Goal: Task Accomplishment & Management: Use online tool/utility

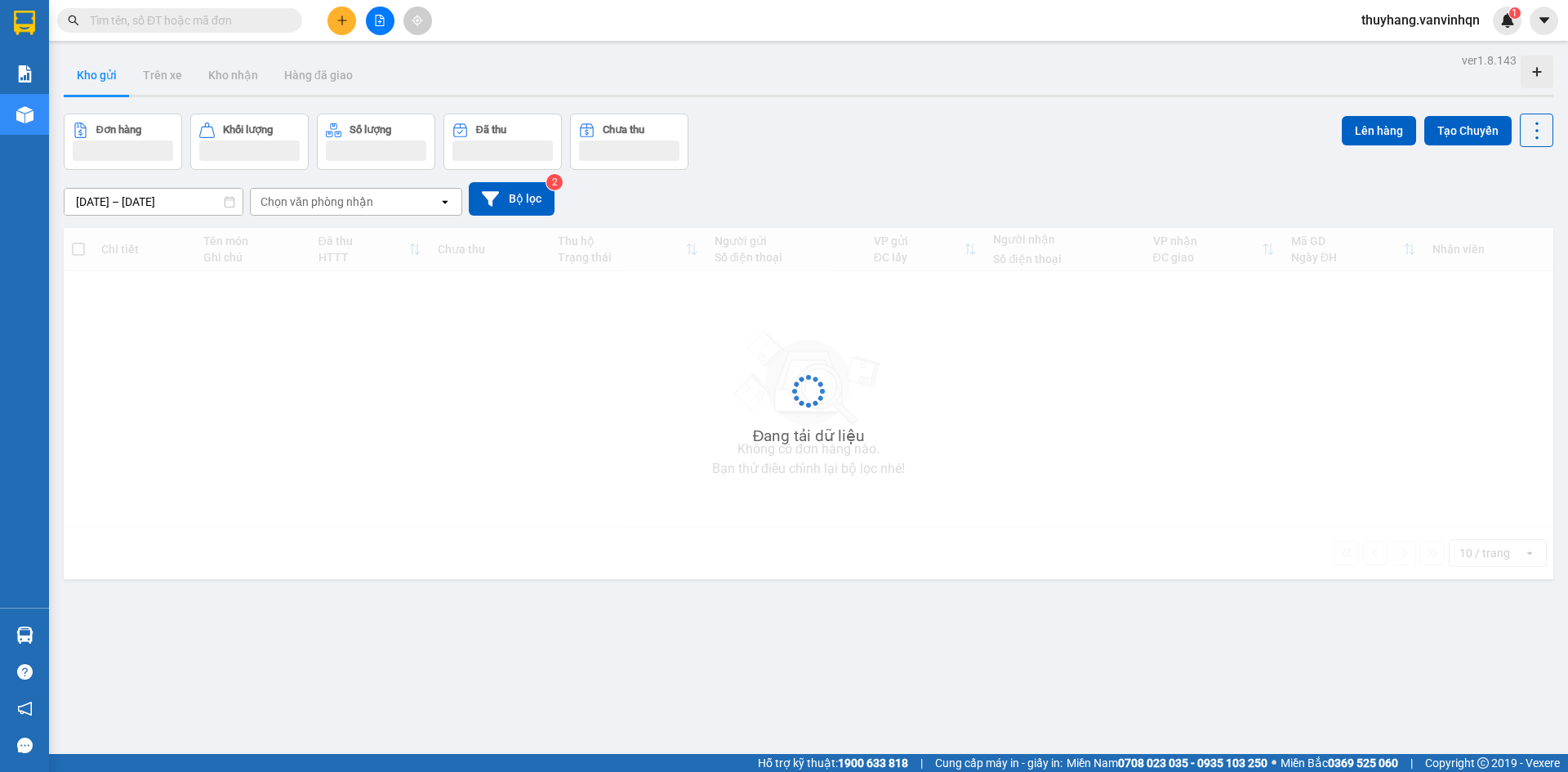
click at [414, 203] on div "Chọn văn phòng nhận" at bounding box center [345, 202] width 188 height 26
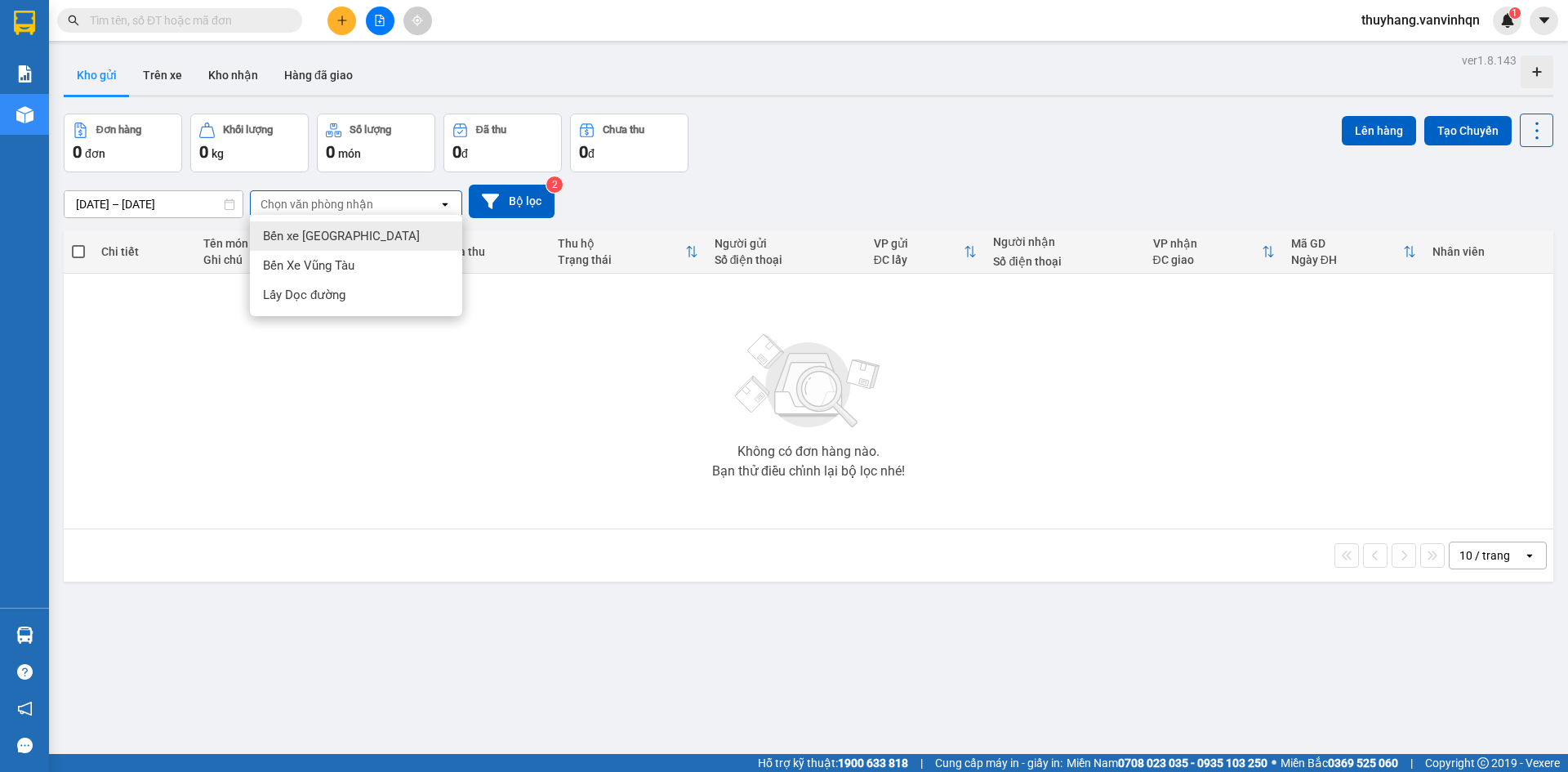
click at [418, 244] on div "Bến xe [GEOGRAPHIC_DATA]" at bounding box center [356, 236] width 213 height 30
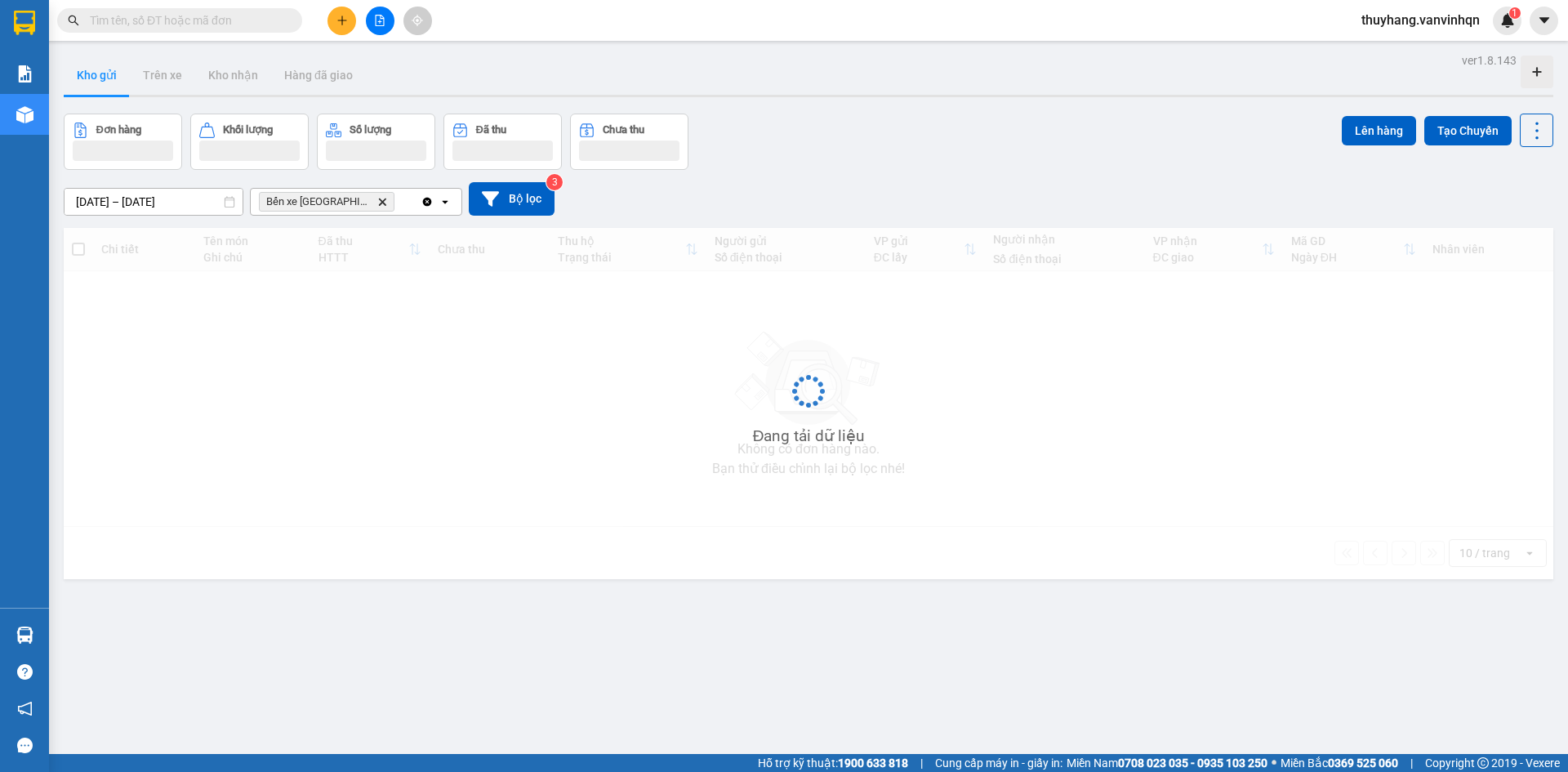
click at [455, 209] on div "Clear all open" at bounding box center [441, 202] width 41 height 26
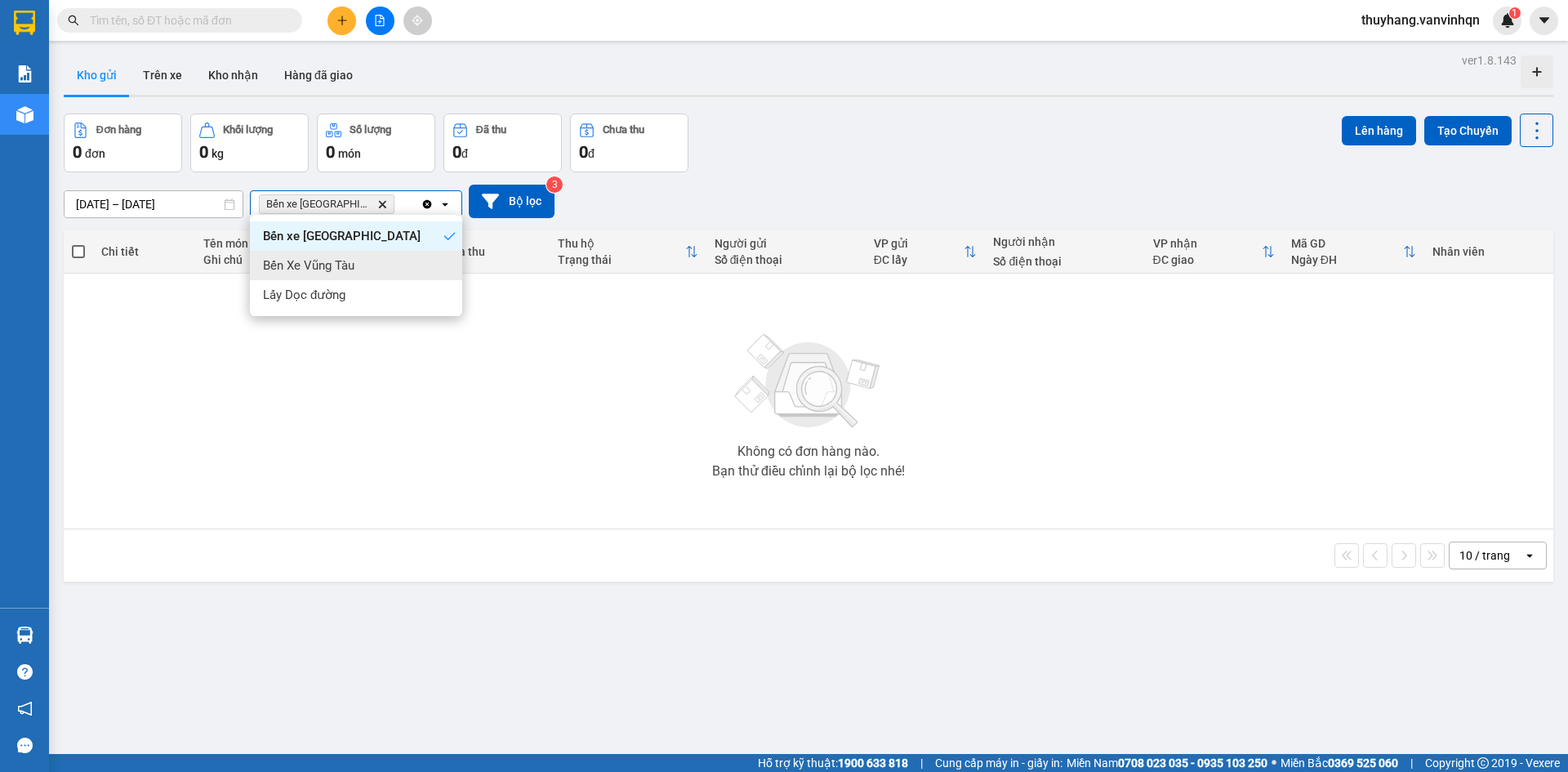
click at [448, 271] on div "Bến Xe Vũng Tàu" at bounding box center [356, 266] width 213 height 30
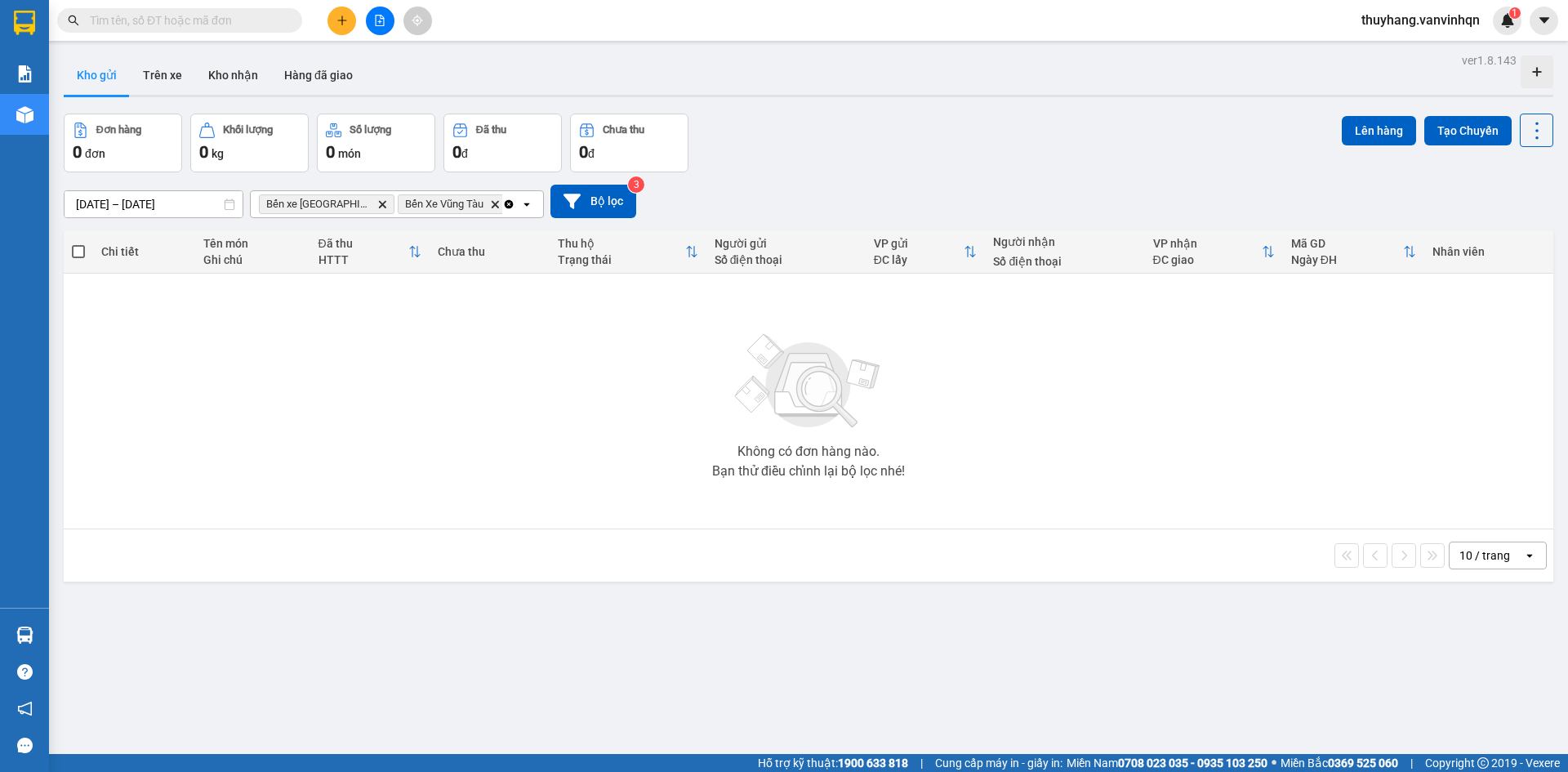
click at [522, 195] on div "Clear all open" at bounding box center [523, 205] width 41 height 26
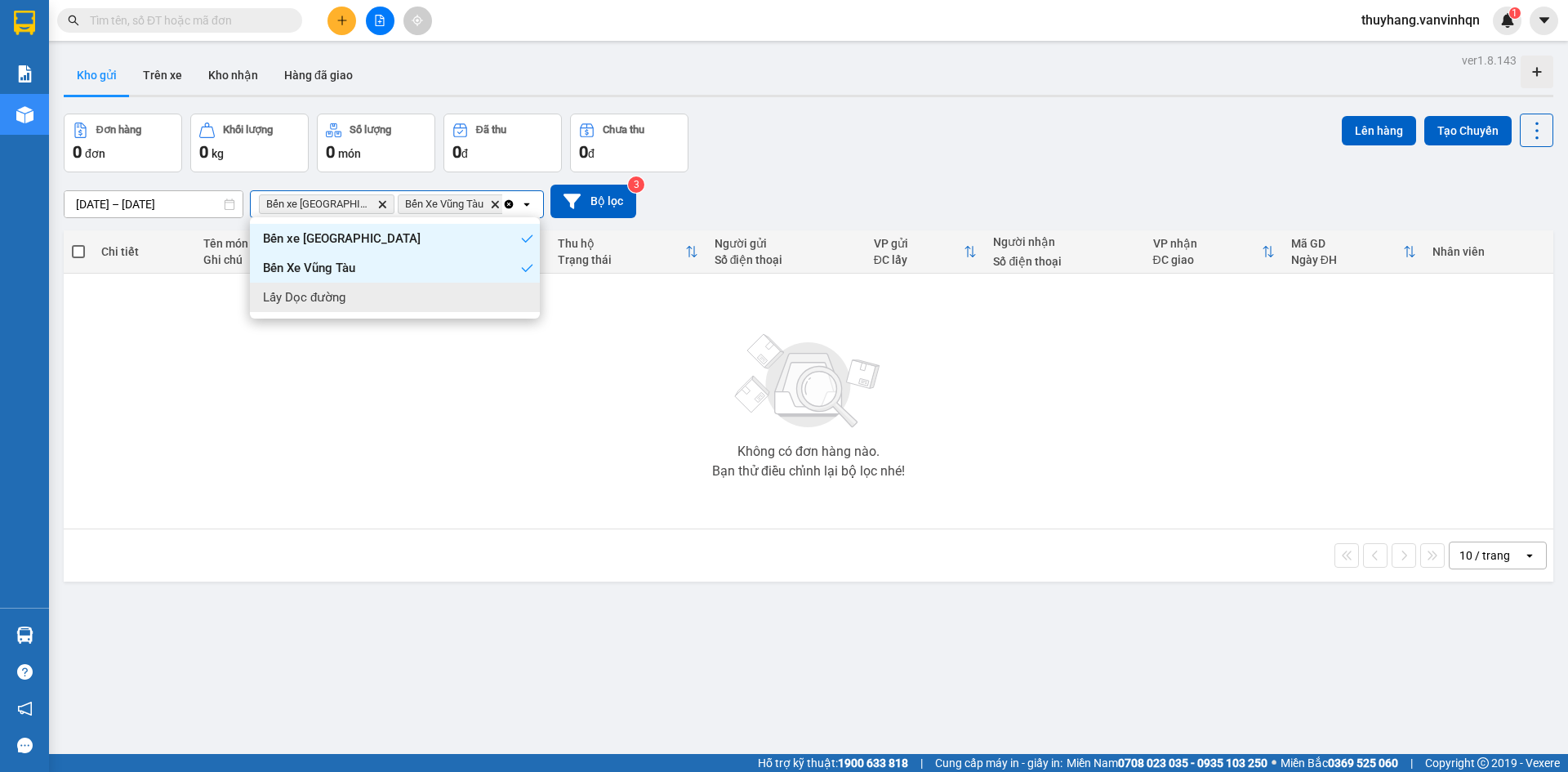
click at [514, 301] on div "Lấy Dọc đường" at bounding box center [395, 298] width 290 height 30
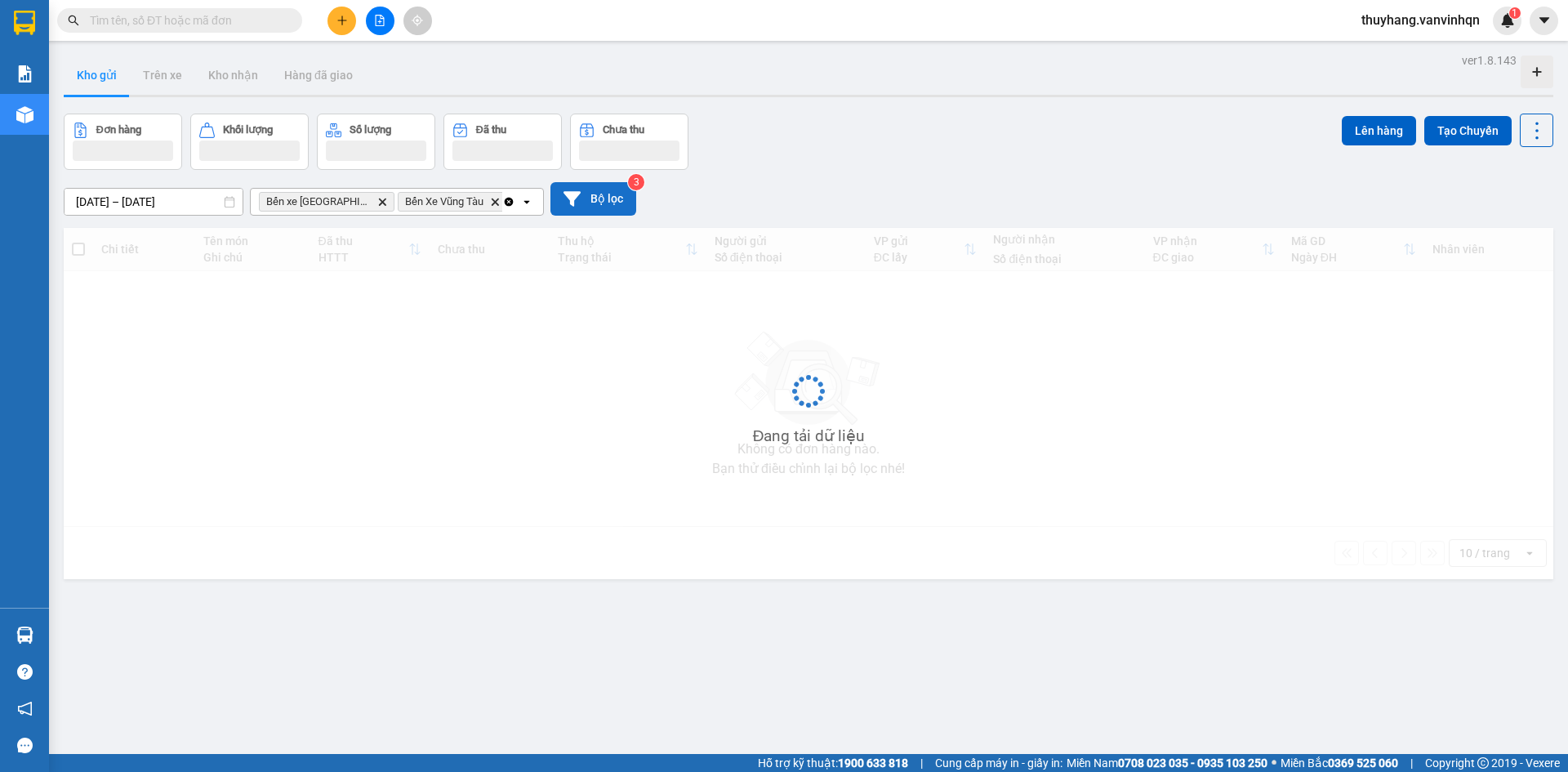
click at [587, 199] on button "Bộ lọc" at bounding box center [594, 199] width 86 height 34
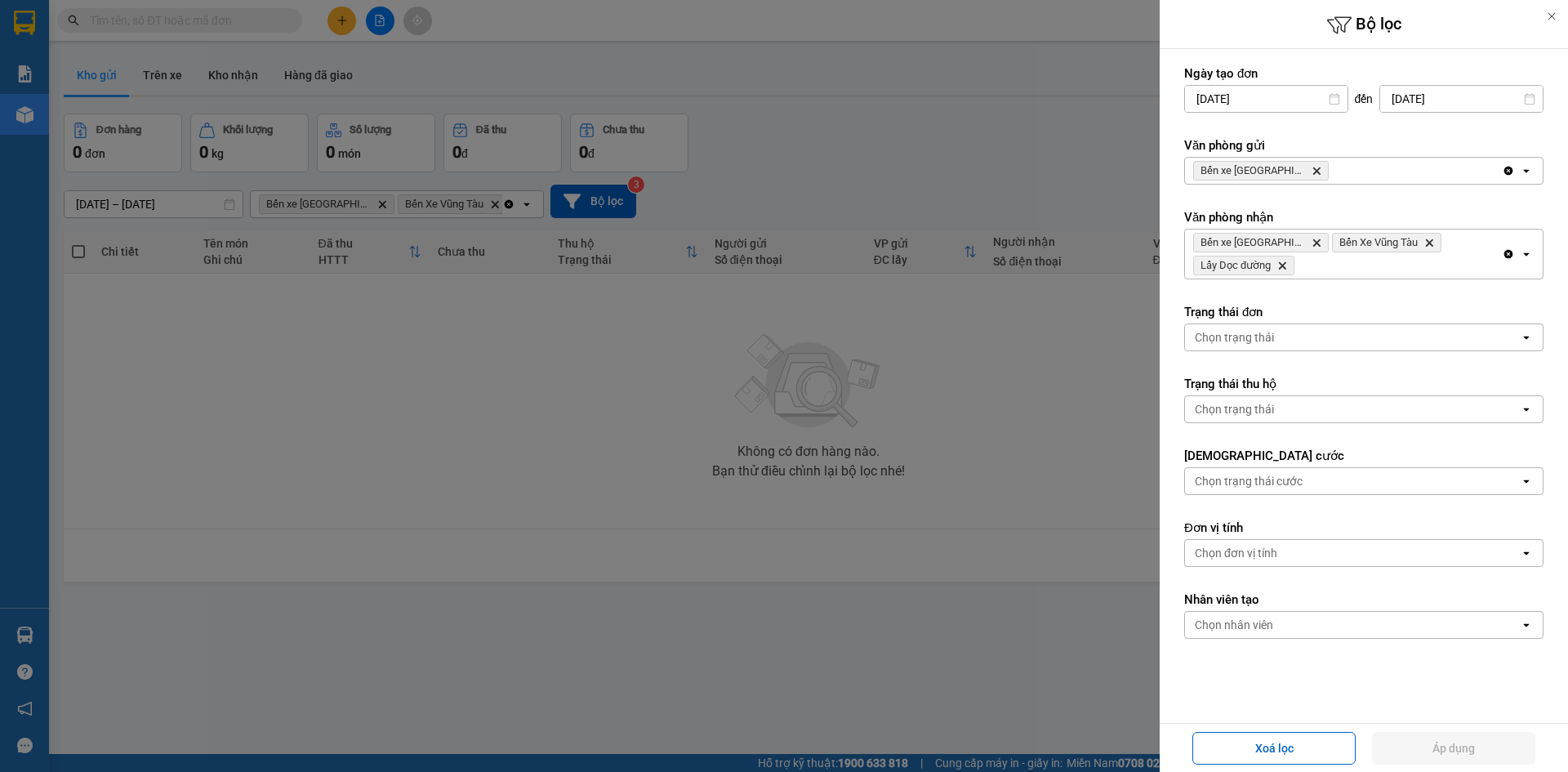
click at [1519, 168] on icon "open" at bounding box center [1526, 171] width 13 height 13
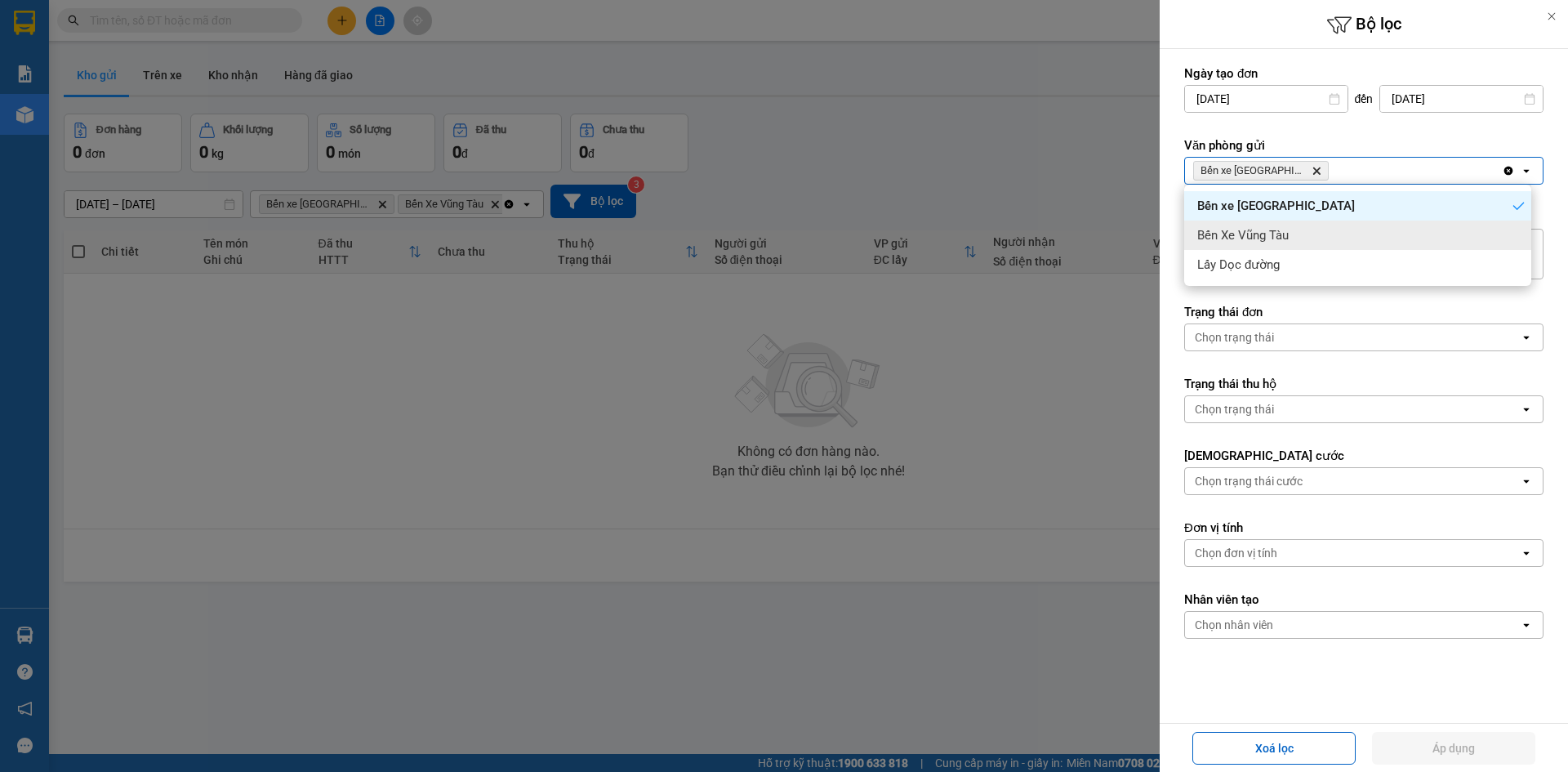
click at [1500, 224] on div "Bến Xe Vũng Tàu" at bounding box center [1357, 235] width 347 height 30
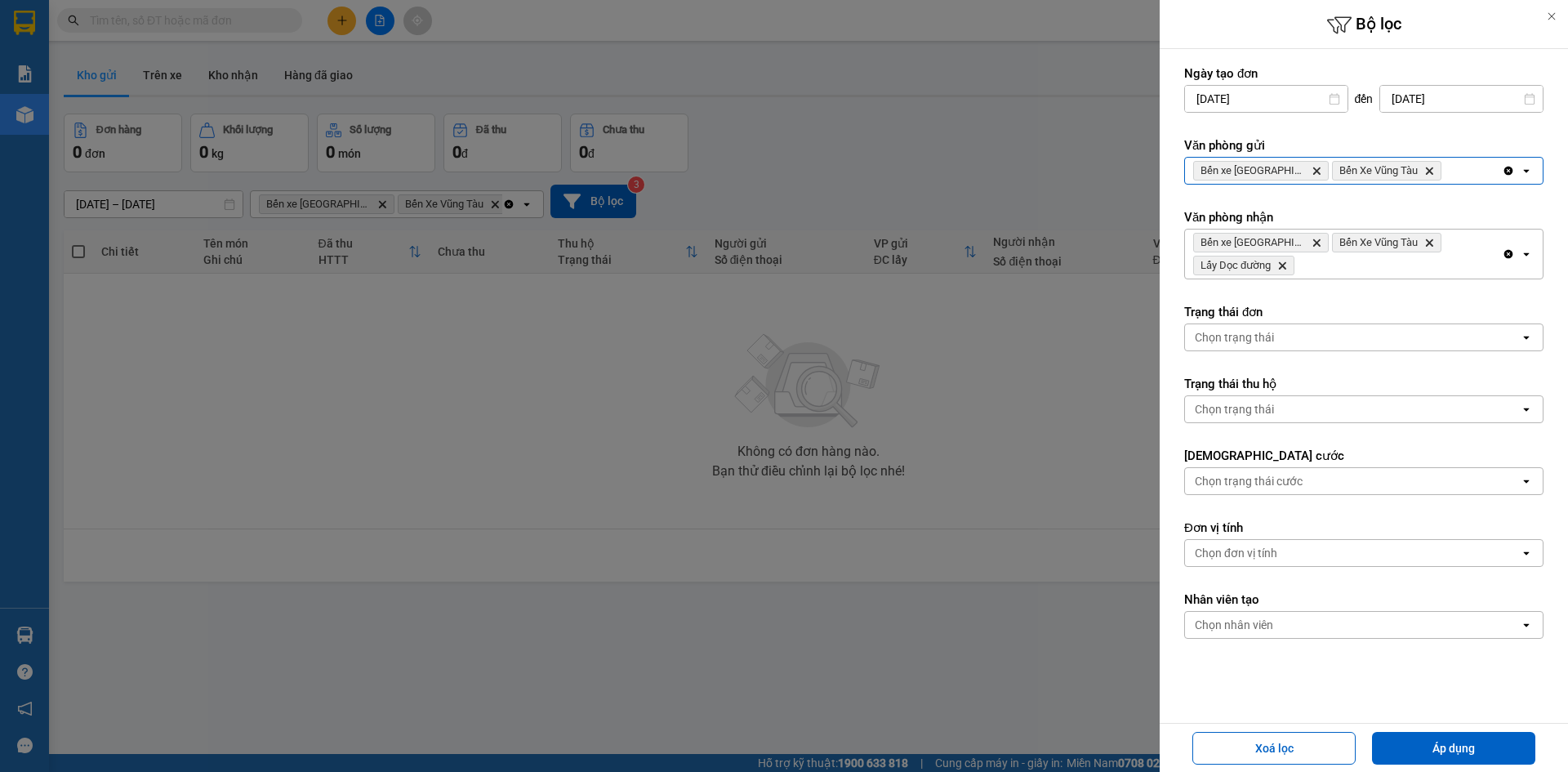
click at [1507, 180] on div "Clear all open" at bounding box center [1522, 171] width 41 height 26
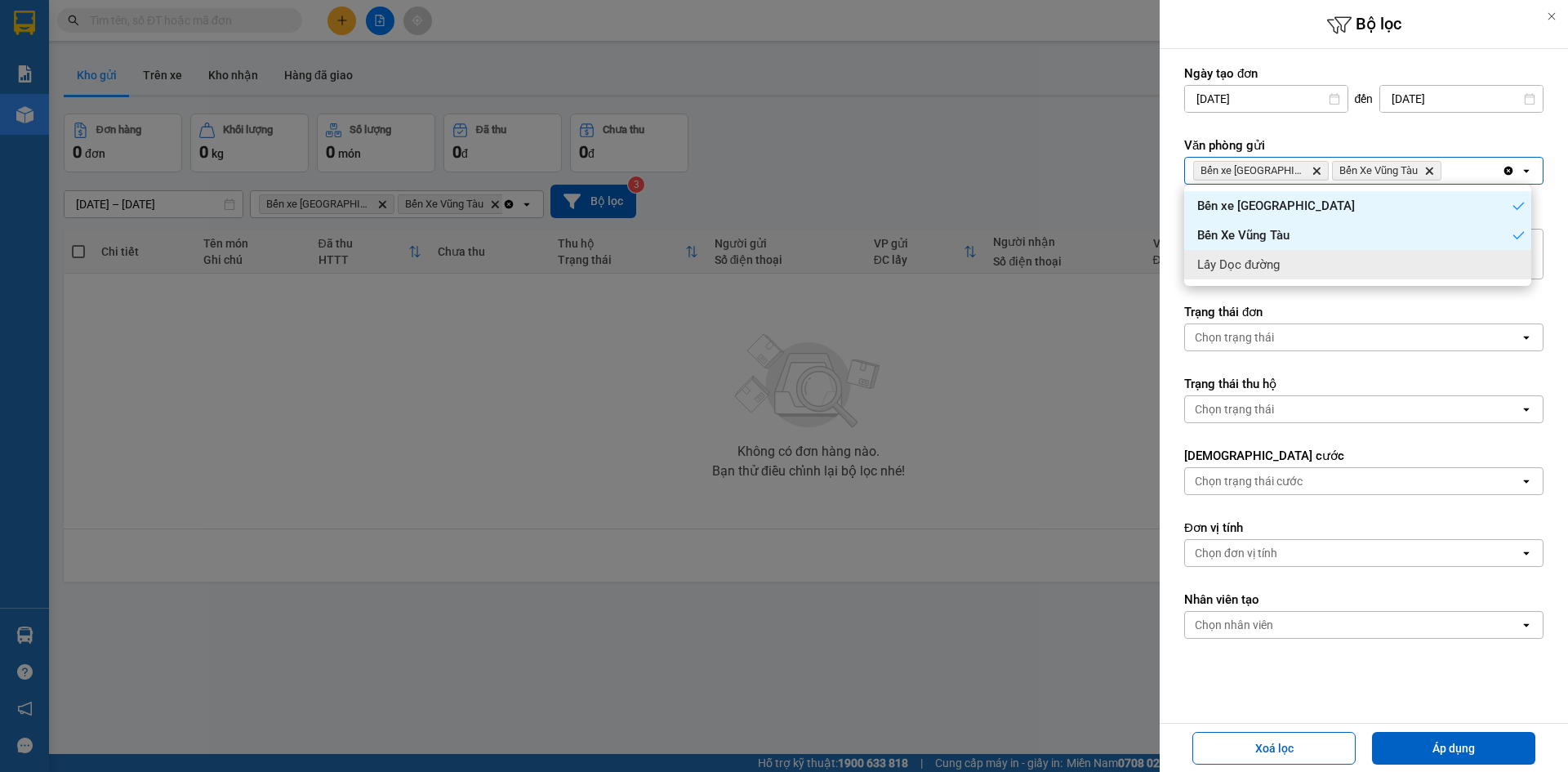
click at [1510, 256] on div "Lấy Dọc đường" at bounding box center [1357, 265] width 347 height 30
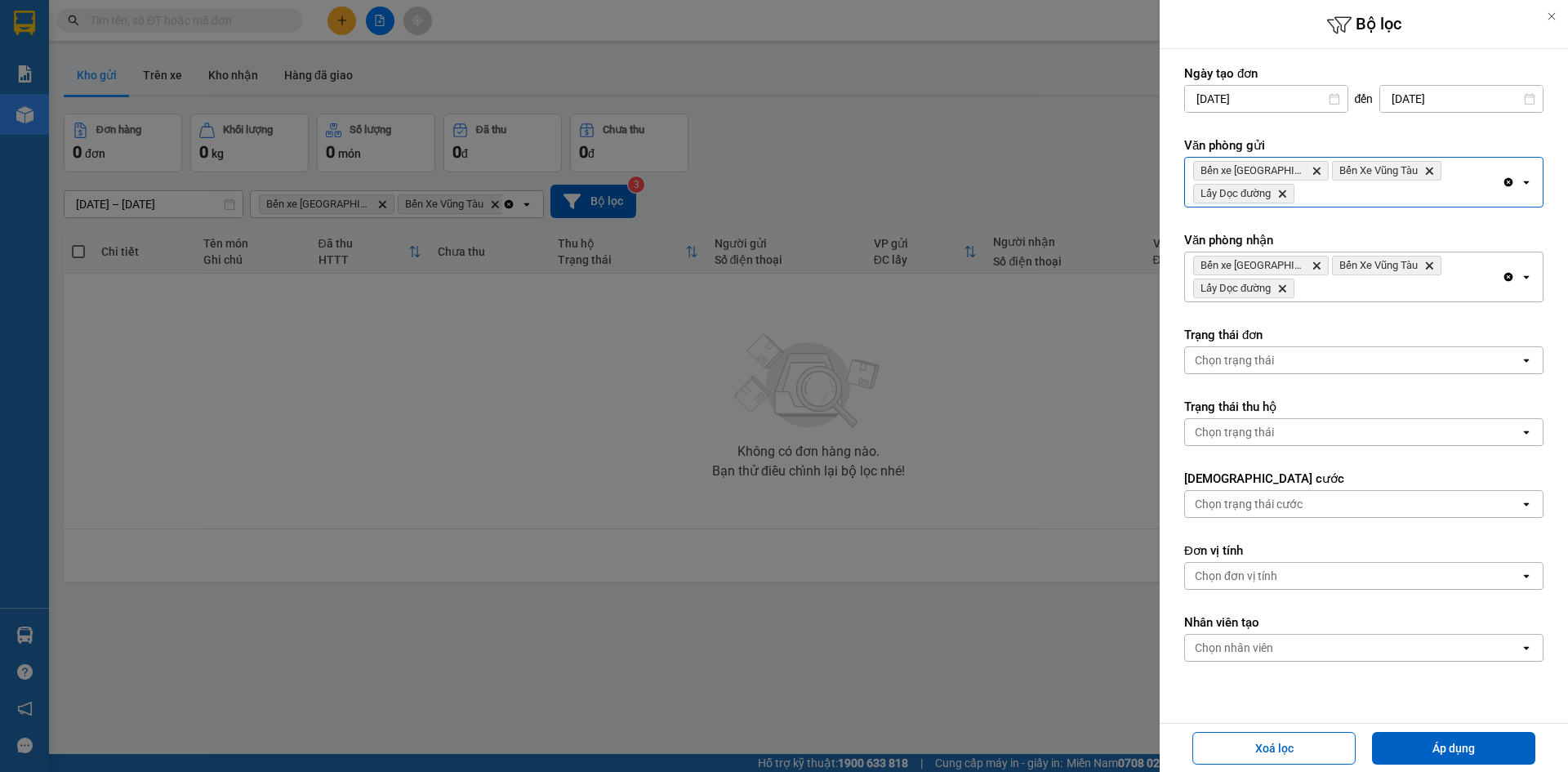
click at [1457, 730] on div "Xoá lọc Áp dụng" at bounding box center [1363, 748] width 400 height 40
click at [1448, 751] on button "Áp dụng" at bounding box center [1453, 748] width 163 height 33
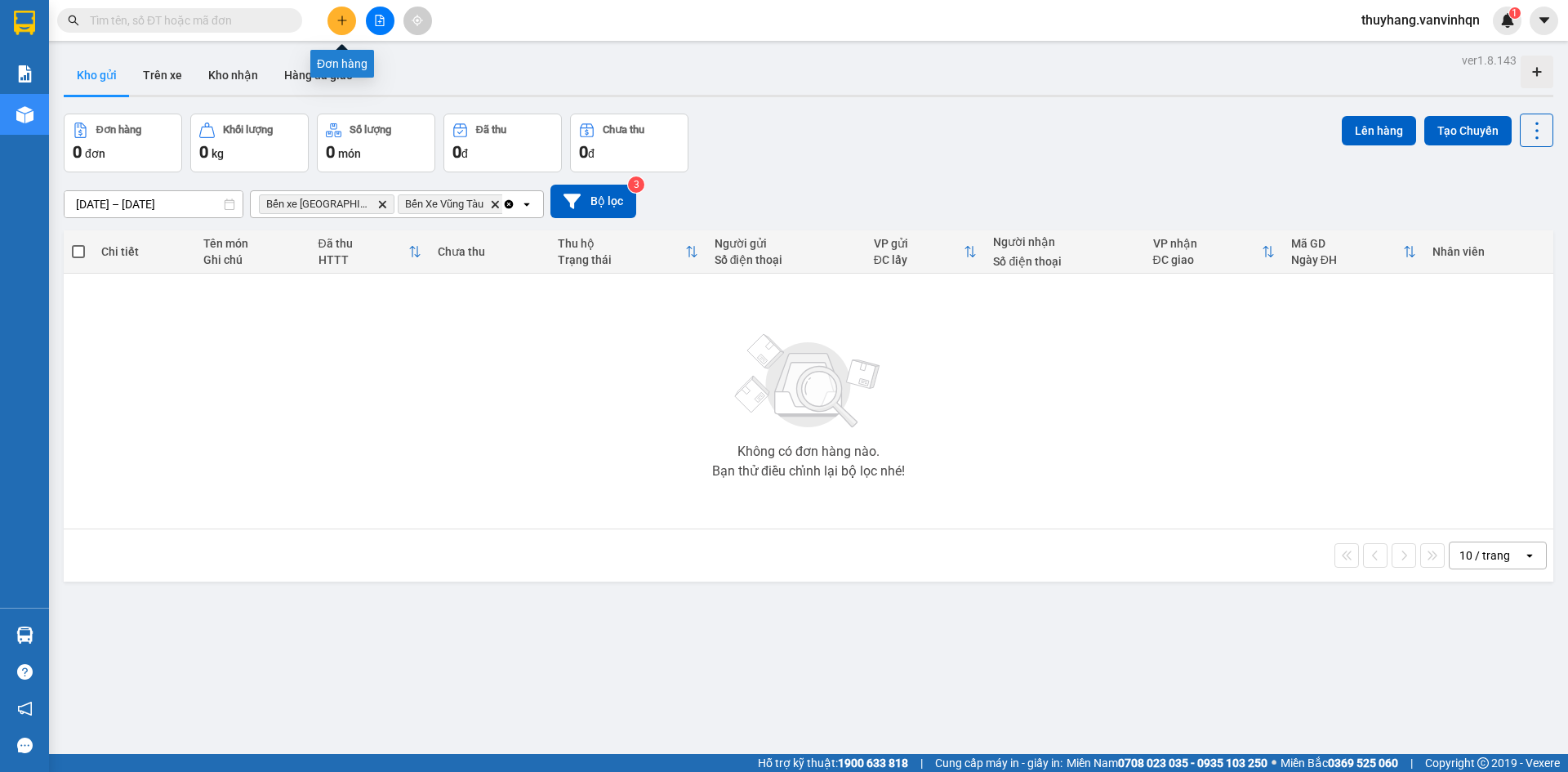
click at [336, 22] on button at bounding box center [341, 21] width 29 height 29
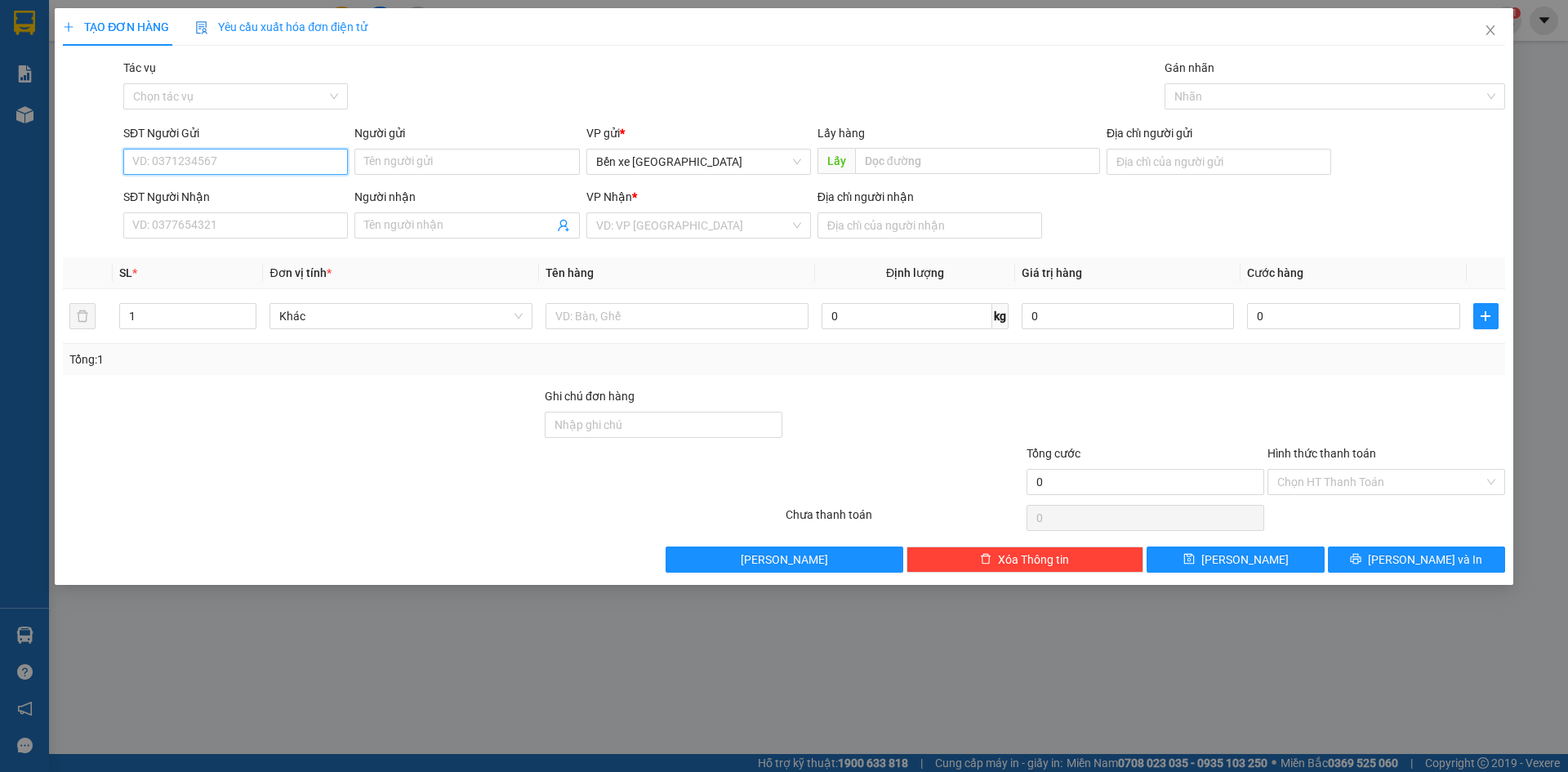
click at [261, 158] on input "SĐT Người Gửi" at bounding box center [236, 162] width 224 height 26
click at [638, 160] on span "Bến xe [GEOGRAPHIC_DATA]" at bounding box center [698, 162] width 205 height 25
type input "0975620691"
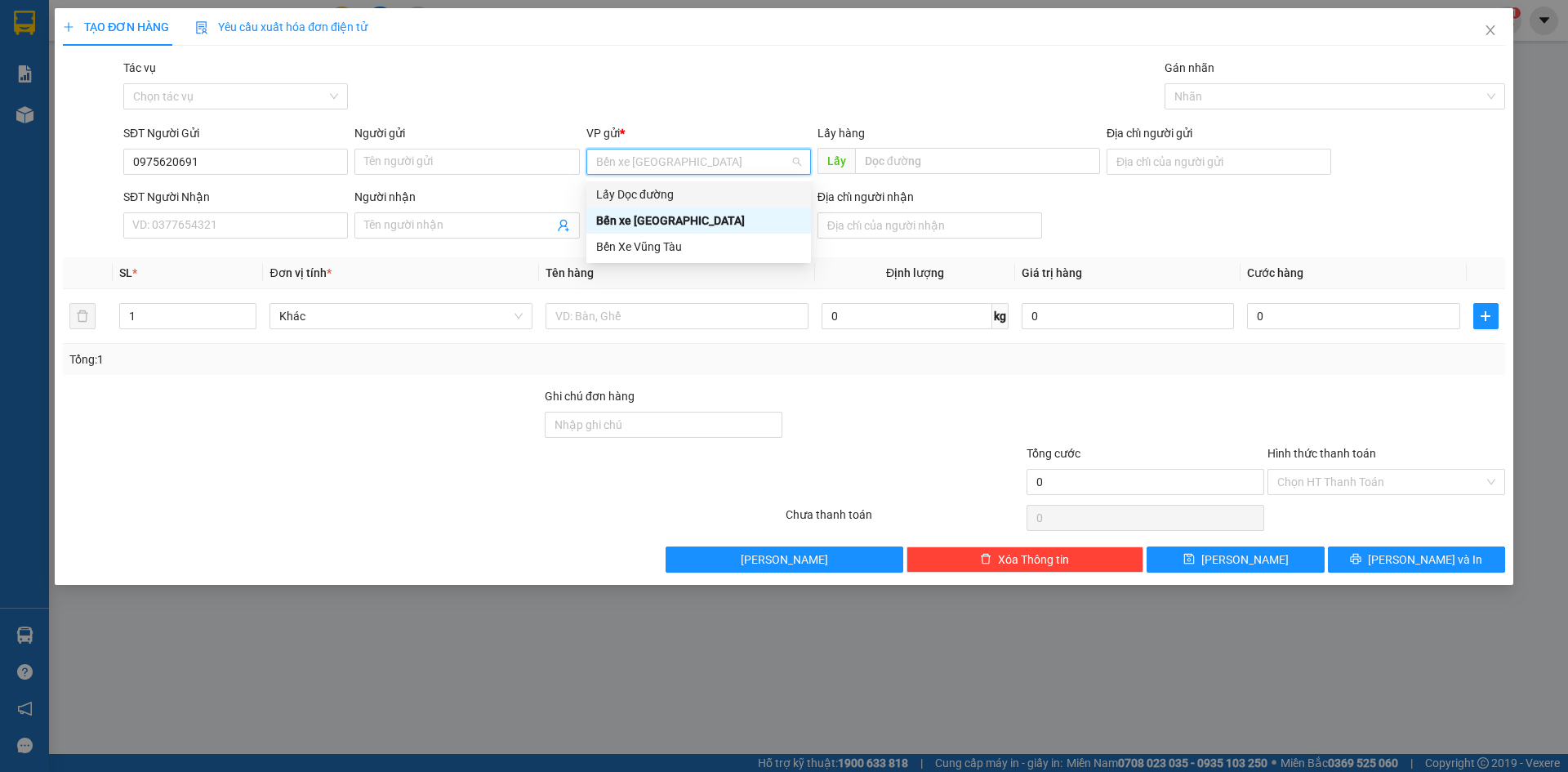
click at [654, 193] on div "Lấy Dọc đường" at bounding box center [698, 195] width 205 height 18
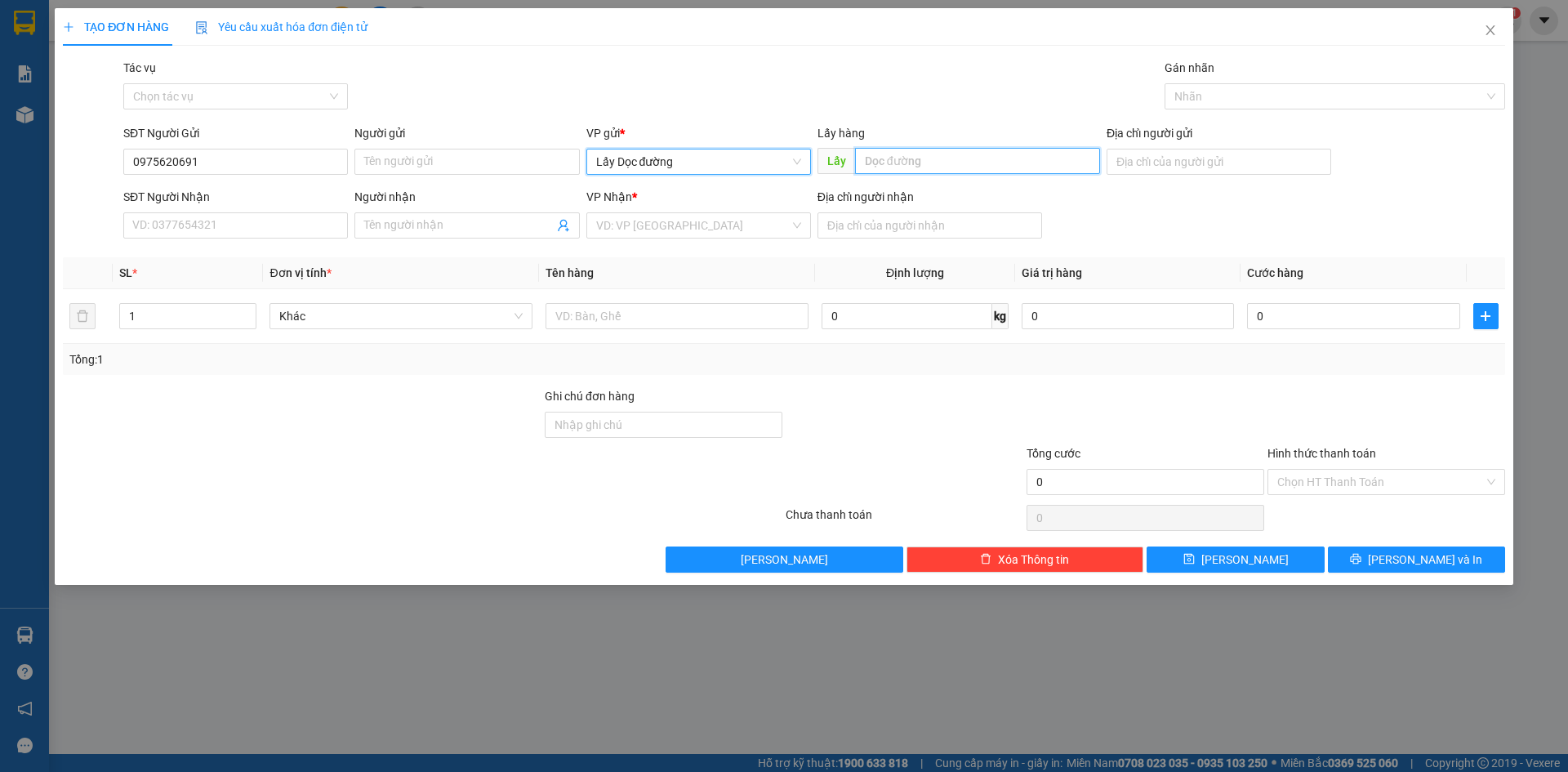
click at [909, 153] on input "text" at bounding box center [977, 161] width 245 height 26
type input "mộ đức"
click at [715, 220] on input "search" at bounding box center [692, 226] width 194 height 25
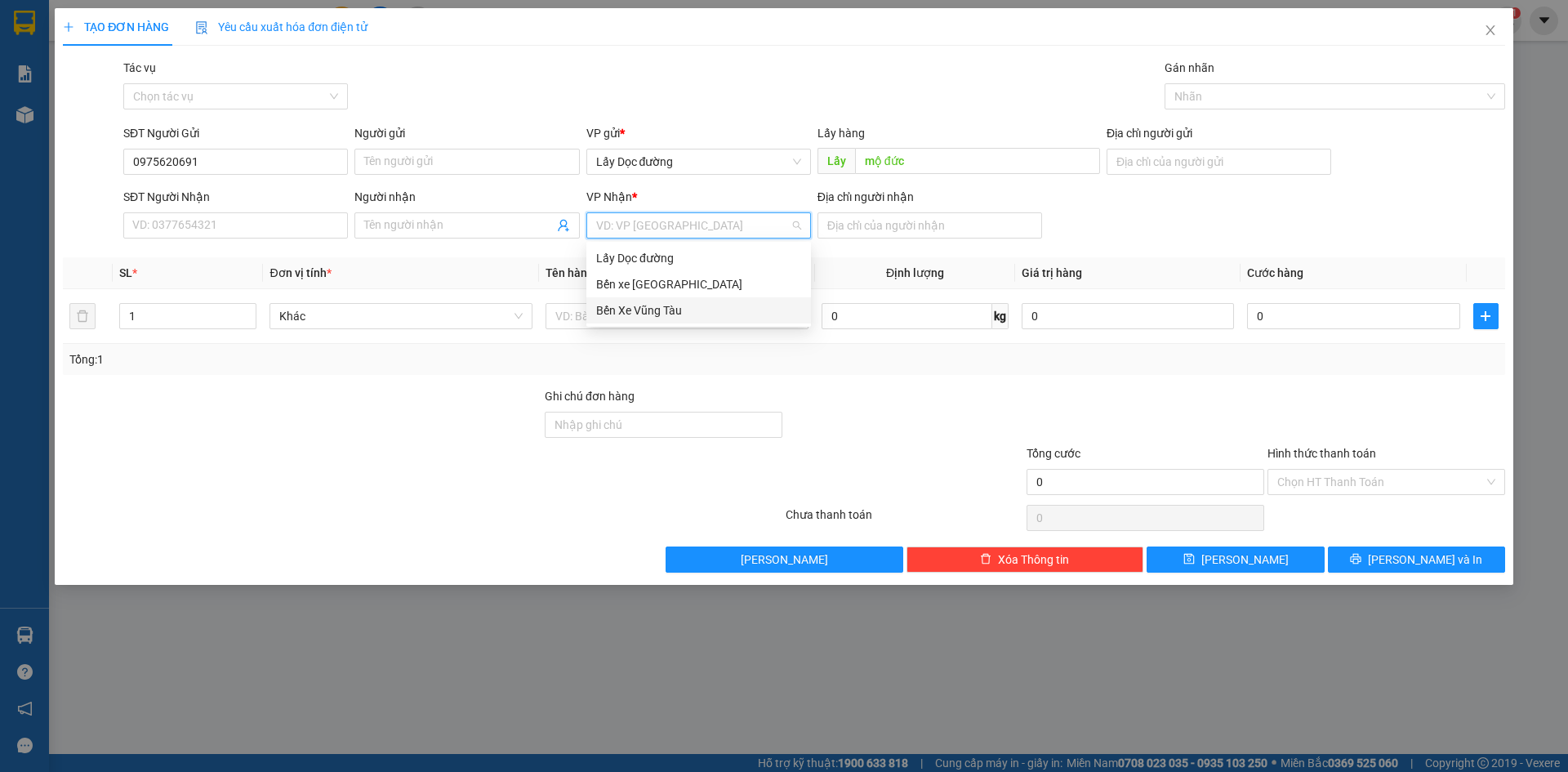
click at [699, 318] on div "Bến Xe Vũng Tàu" at bounding box center [698, 310] width 205 height 18
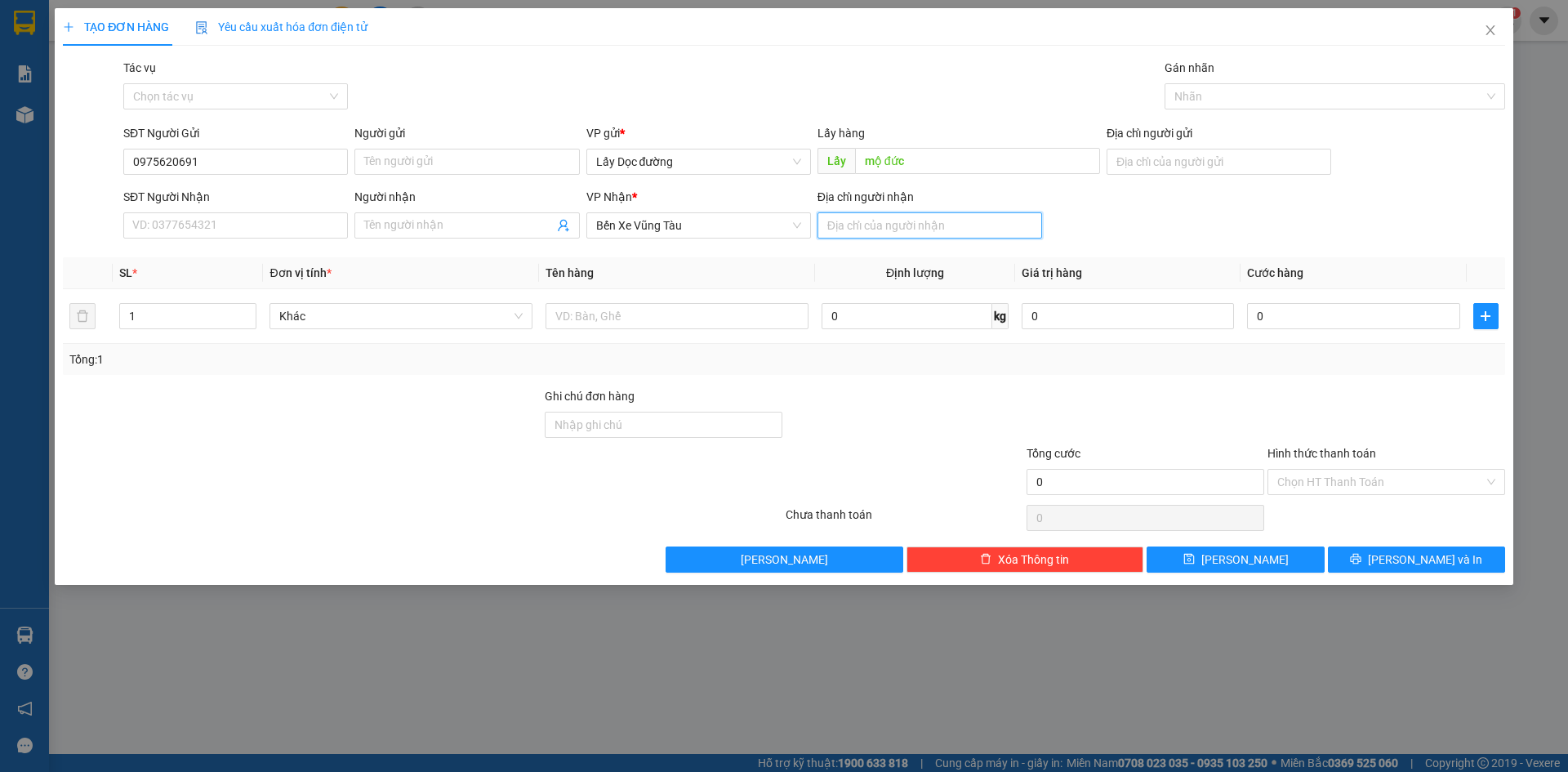
click at [848, 229] on input "Địa chỉ người nhận" at bounding box center [929, 226] width 224 height 26
type input "xuyên mộc"
click at [631, 313] on input "text" at bounding box center [677, 316] width 263 height 26
type input "1t1 bao"
click at [1204, 557] on button "[PERSON_NAME]" at bounding box center [1235, 560] width 177 height 26
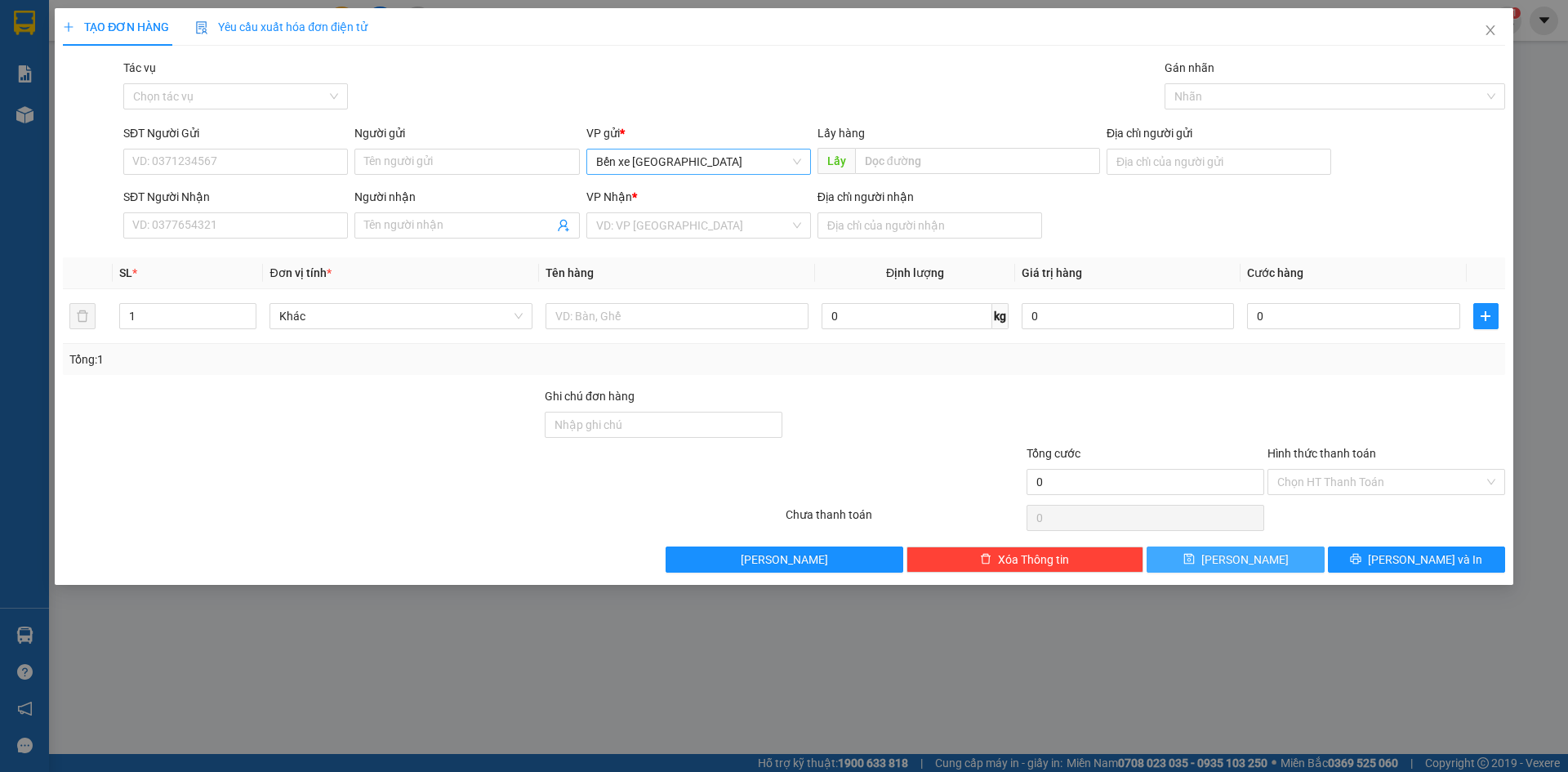
click at [756, 166] on span "Bến xe [GEOGRAPHIC_DATA]" at bounding box center [698, 162] width 205 height 25
click at [1214, 160] on input "Địa chỉ người gửi" at bounding box center [1218, 162] width 224 height 26
type input "bxqn"
click at [727, 222] on input "search" at bounding box center [692, 226] width 194 height 25
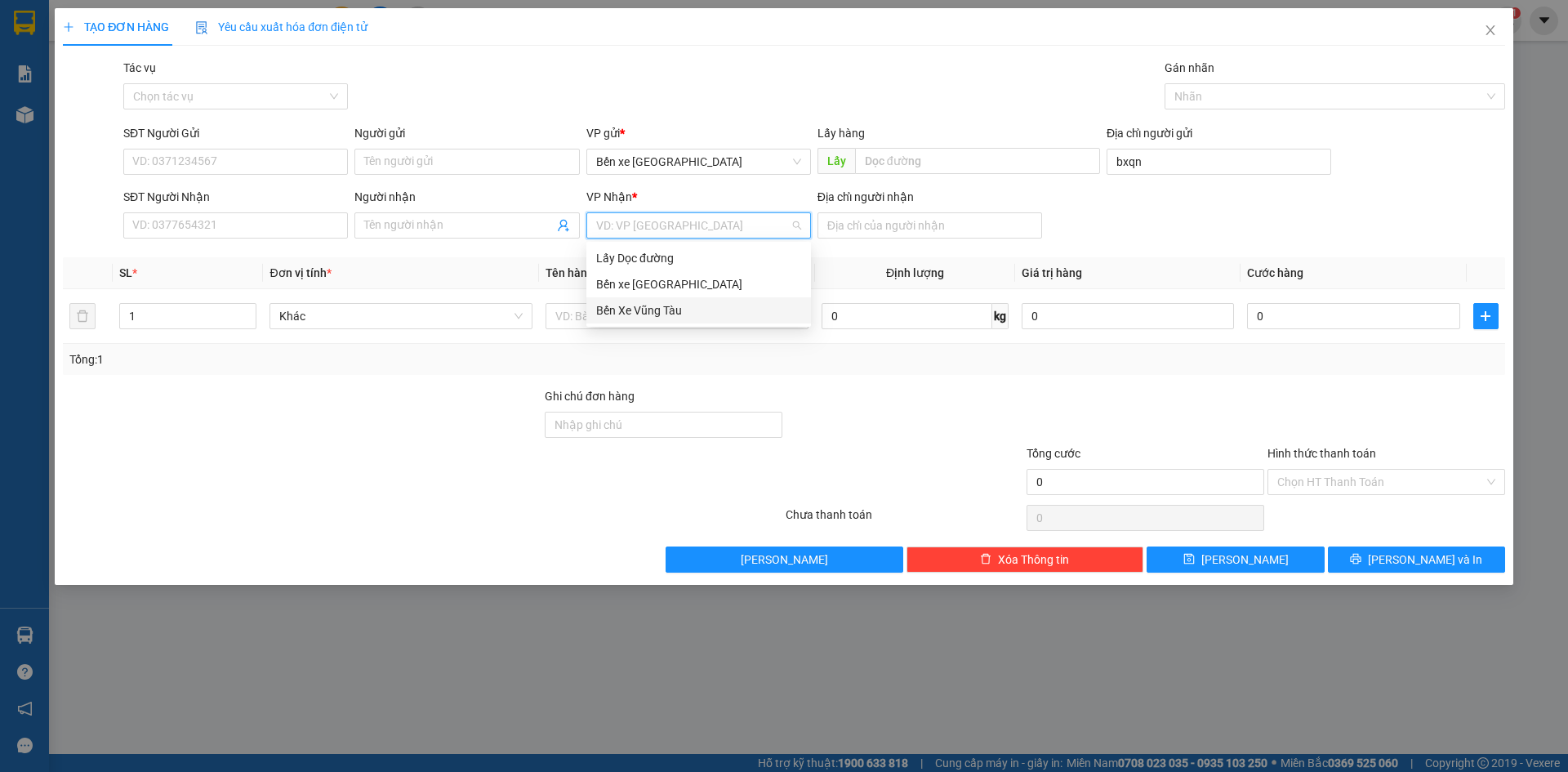
drag, startPoint x: 715, startPoint y: 310, endPoint x: 817, endPoint y: 259, distance: 114.0
click at [715, 309] on div "Bến Xe Vũng Tàu" at bounding box center [698, 310] width 205 height 18
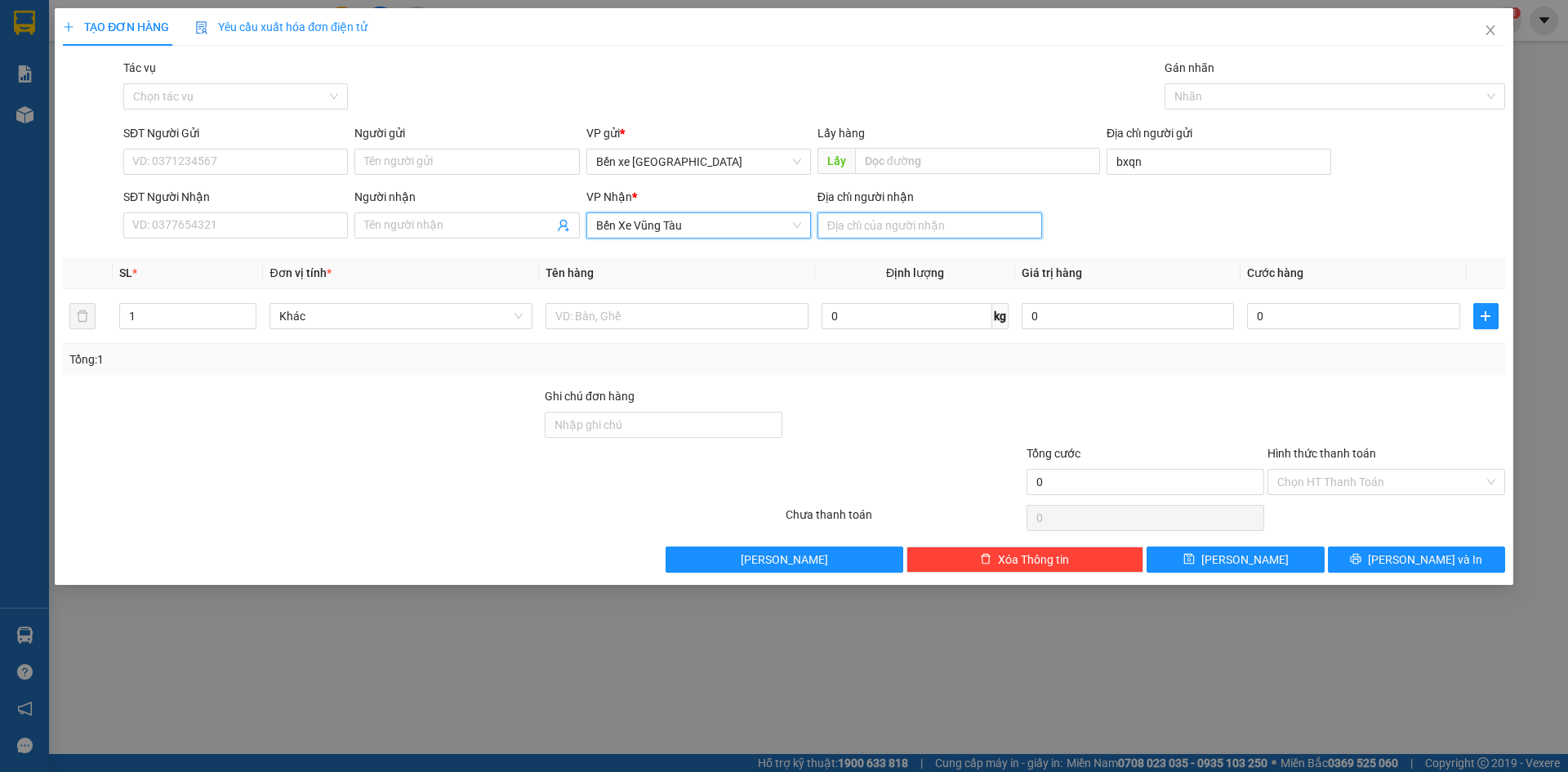
click at [875, 223] on input "Địa chỉ người nhận" at bounding box center [929, 226] width 224 height 26
type input "bưng kè"
click at [147, 162] on input "SĐT Người Gửi" at bounding box center [236, 162] width 224 height 26
type input "0963755077"
click at [290, 227] on input "SĐT Người Nhận" at bounding box center [236, 226] width 224 height 26
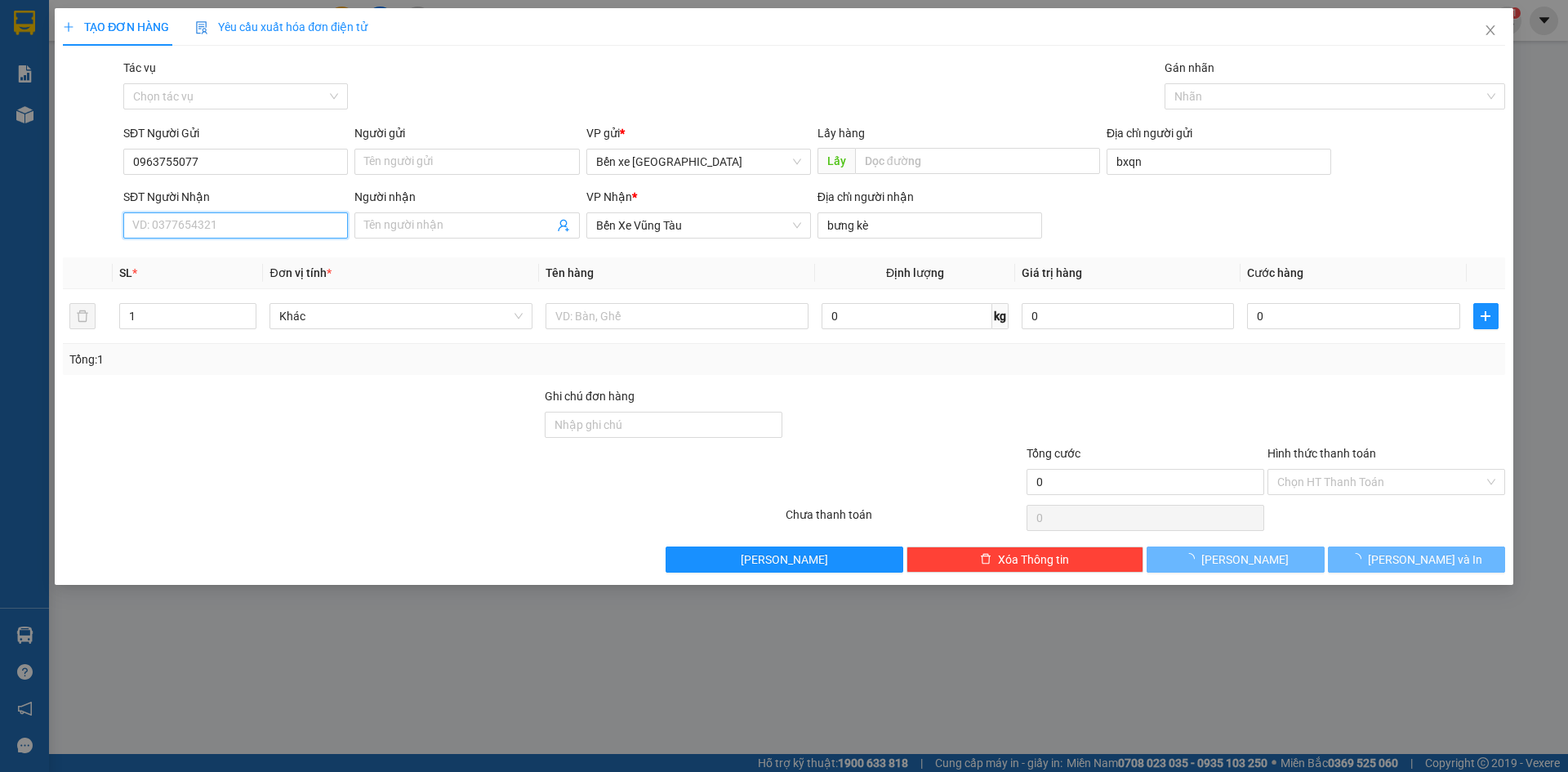
type input "0"
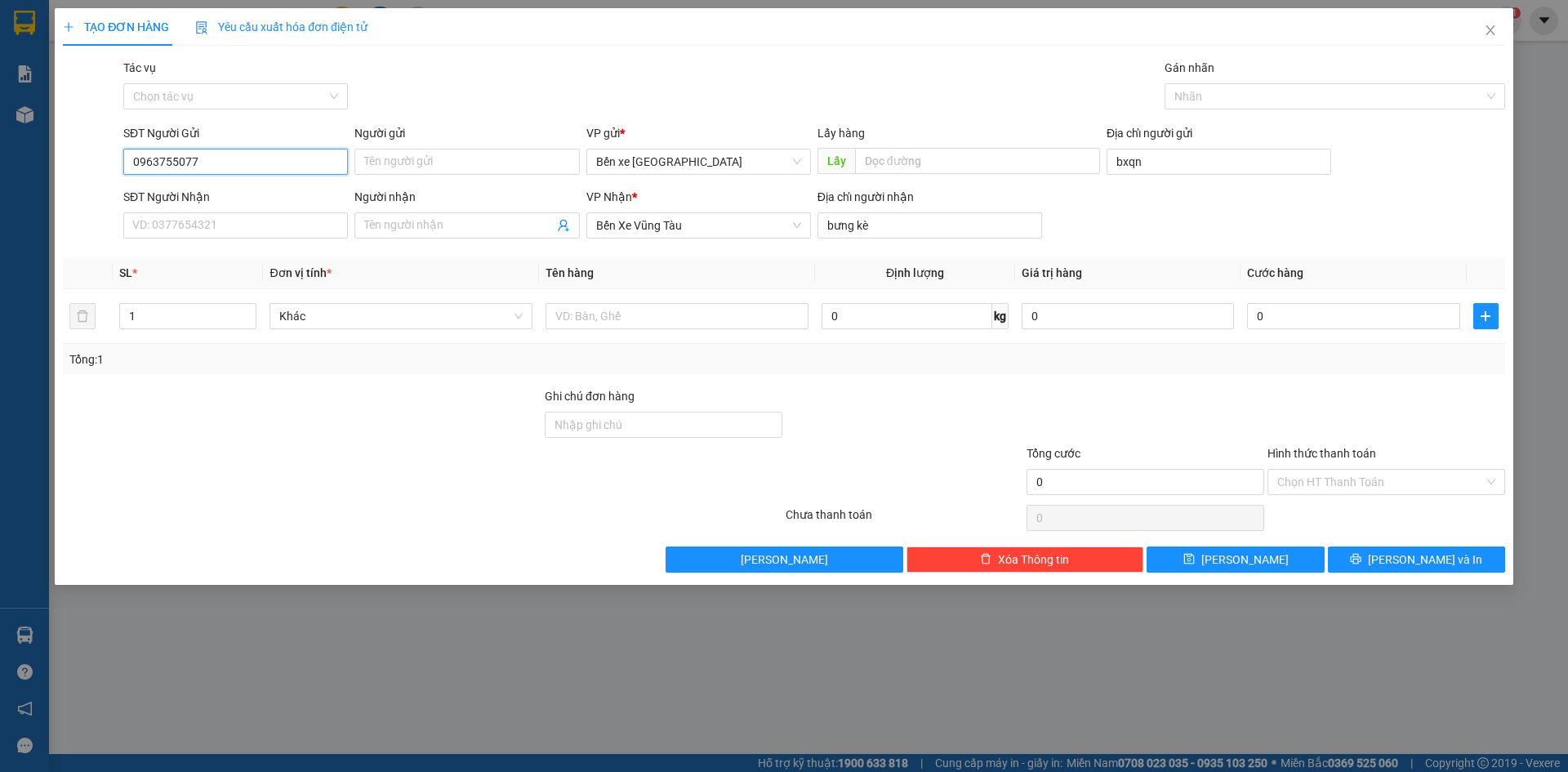
drag, startPoint x: 254, startPoint y: 165, endPoint x: 106, endPoint y: 167, distance: 148.0
click at [106, 167] on div "SĐT Người Gửi 0963755077 0963755077 Người gửi Tên người gửi VP gửi * Bến xe [GE…" at bounding box center [783, 153] width 1445 height 57
click at [200, 225] on input "SĐT Người Nhận" at bounding box center [236, 226] width 224 height 26
paste input "0963755077"
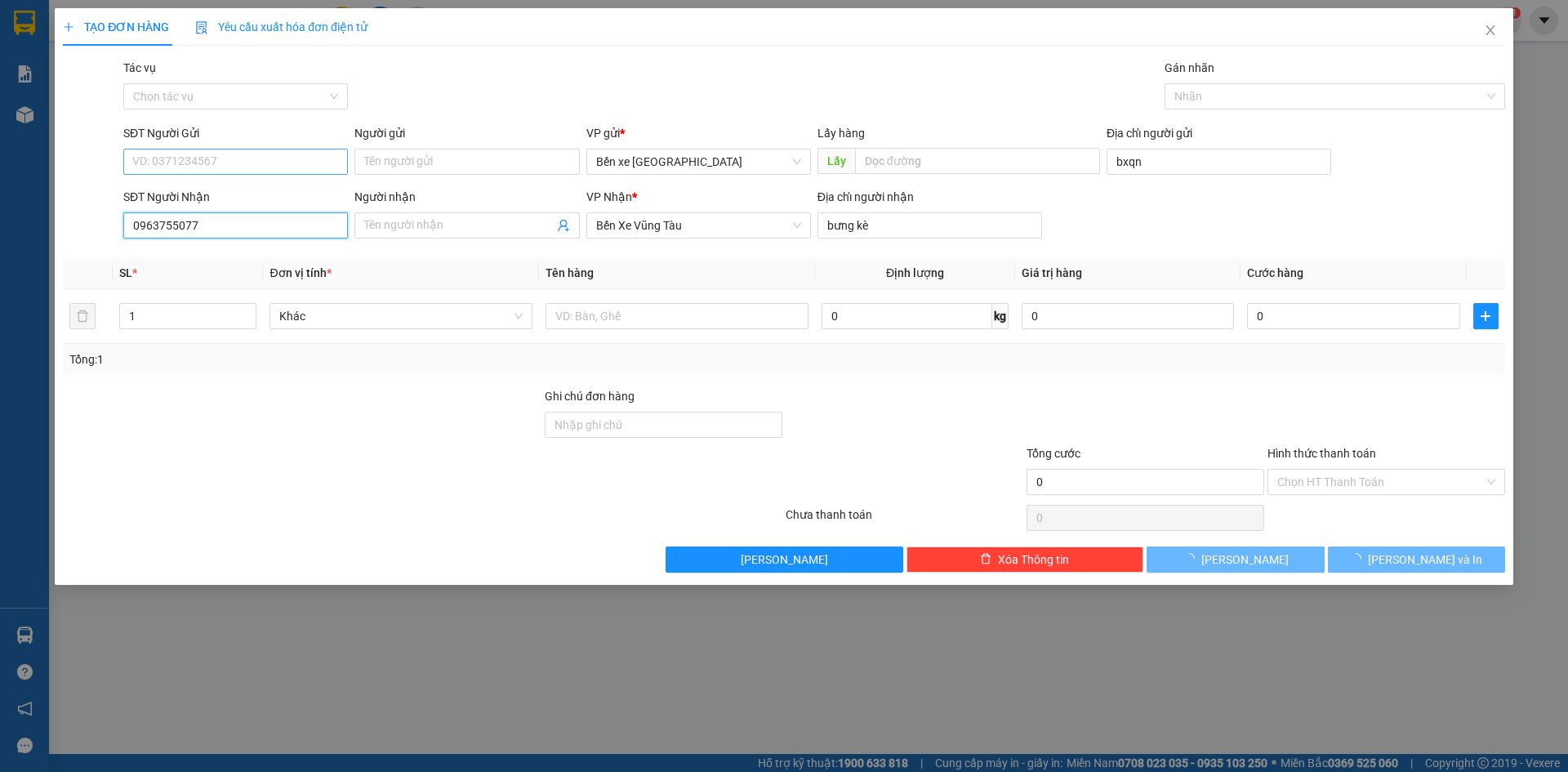
type input "0963755077"
click at [191, 162] on input "SĐT Người Gửi" at bounding box center [236, 162] width 224 height 26
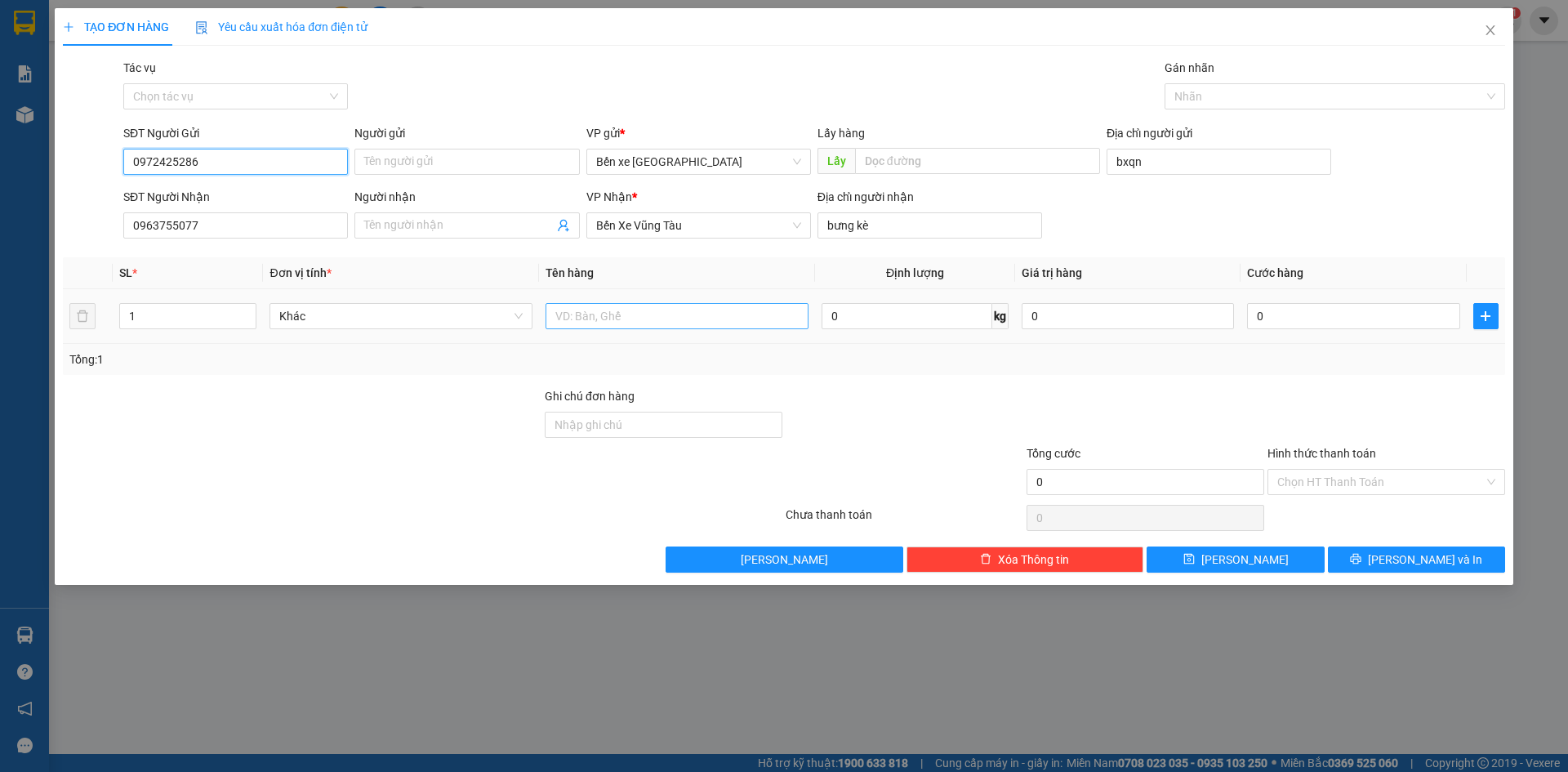
type input "0972425286"
click at [730, 313] on input "text" at bounding box center [677, 316] width 263 height 26
type input "3 bao"
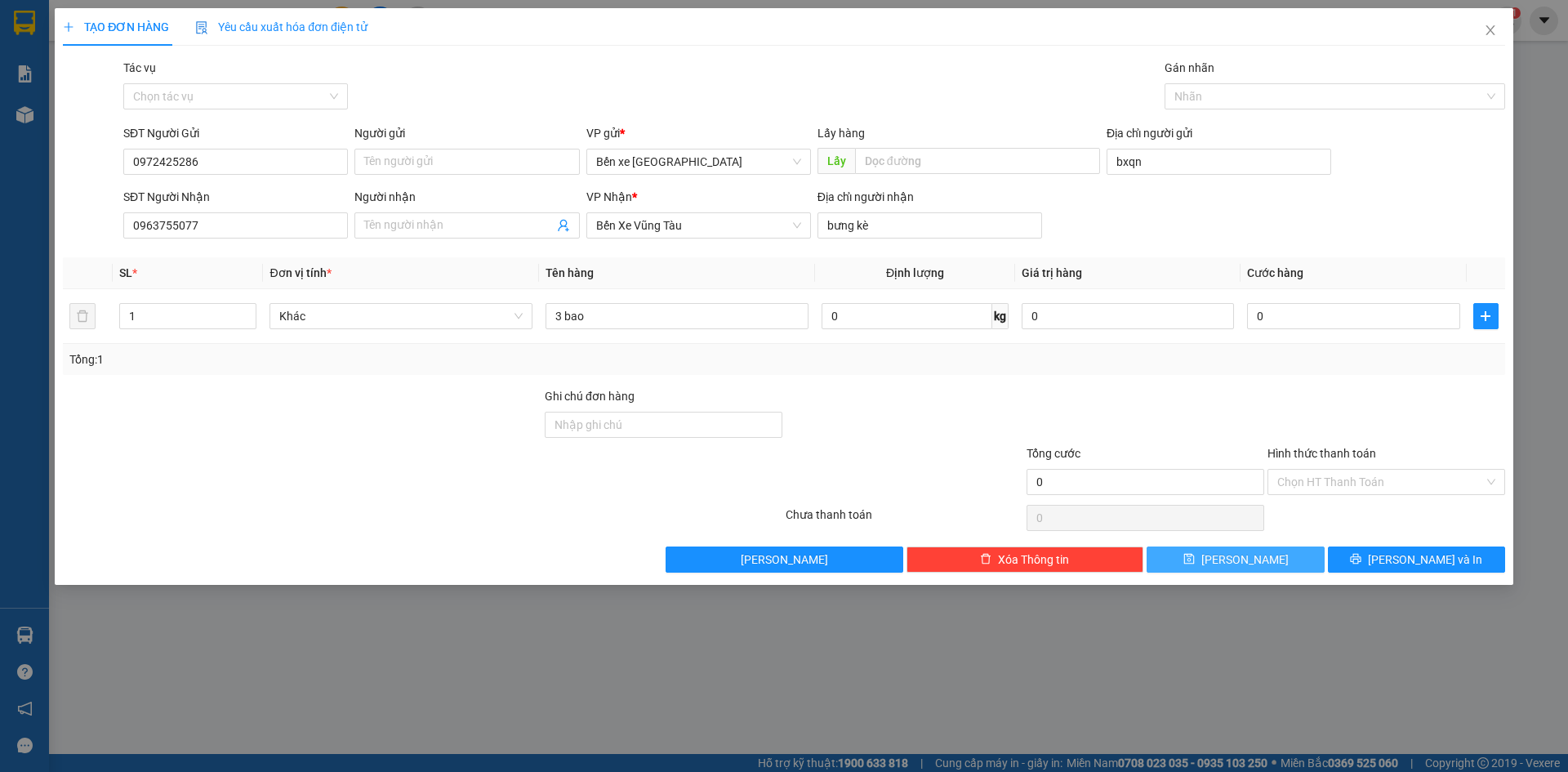
click at [1262, 554] on button "[PERSON_NAME]" at bounding box center [1235, 560] width 177 height 26
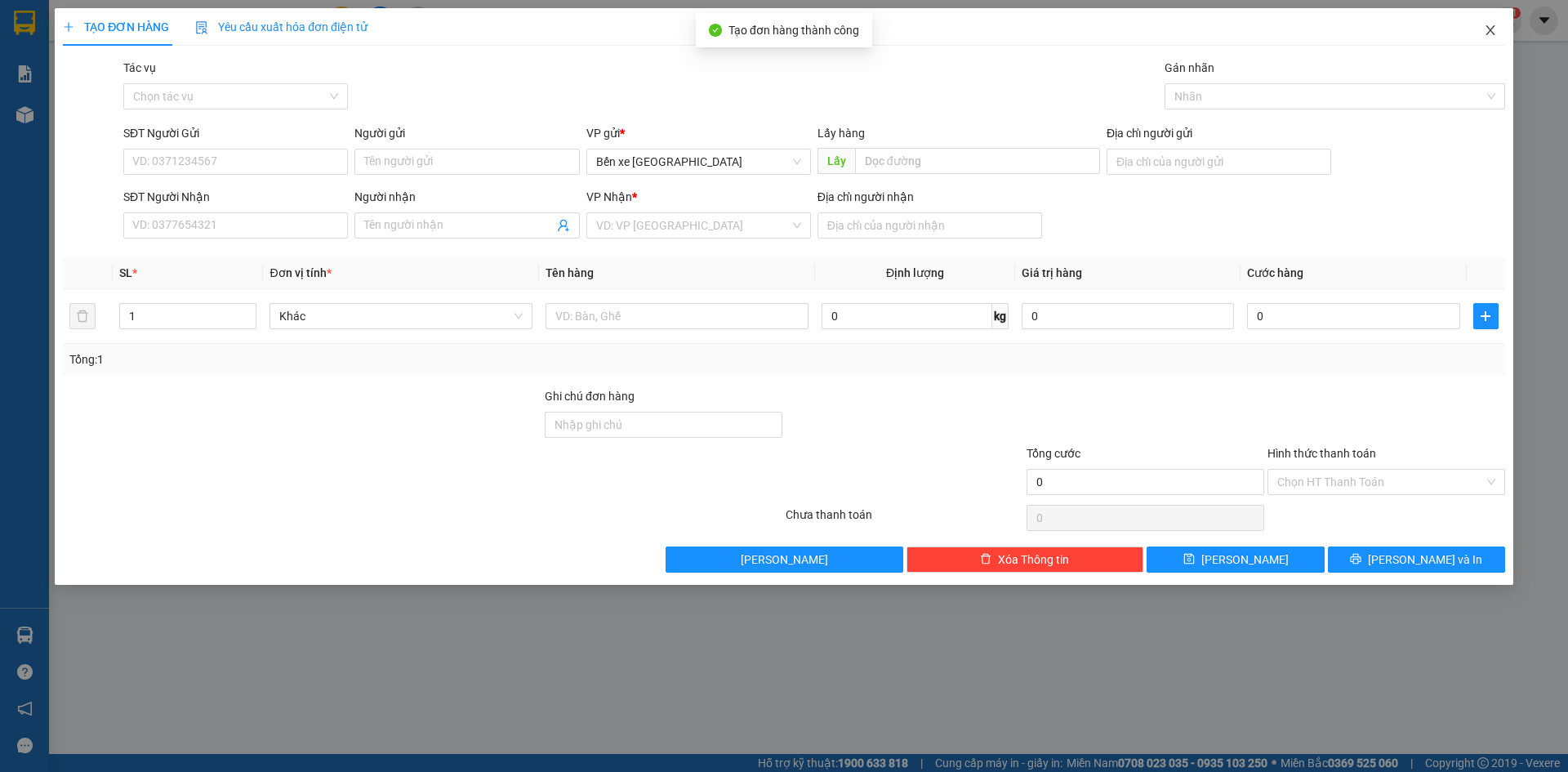
click at [1495, 32] on icon "close" at bounding box center [1491, 31] width 13 height 13
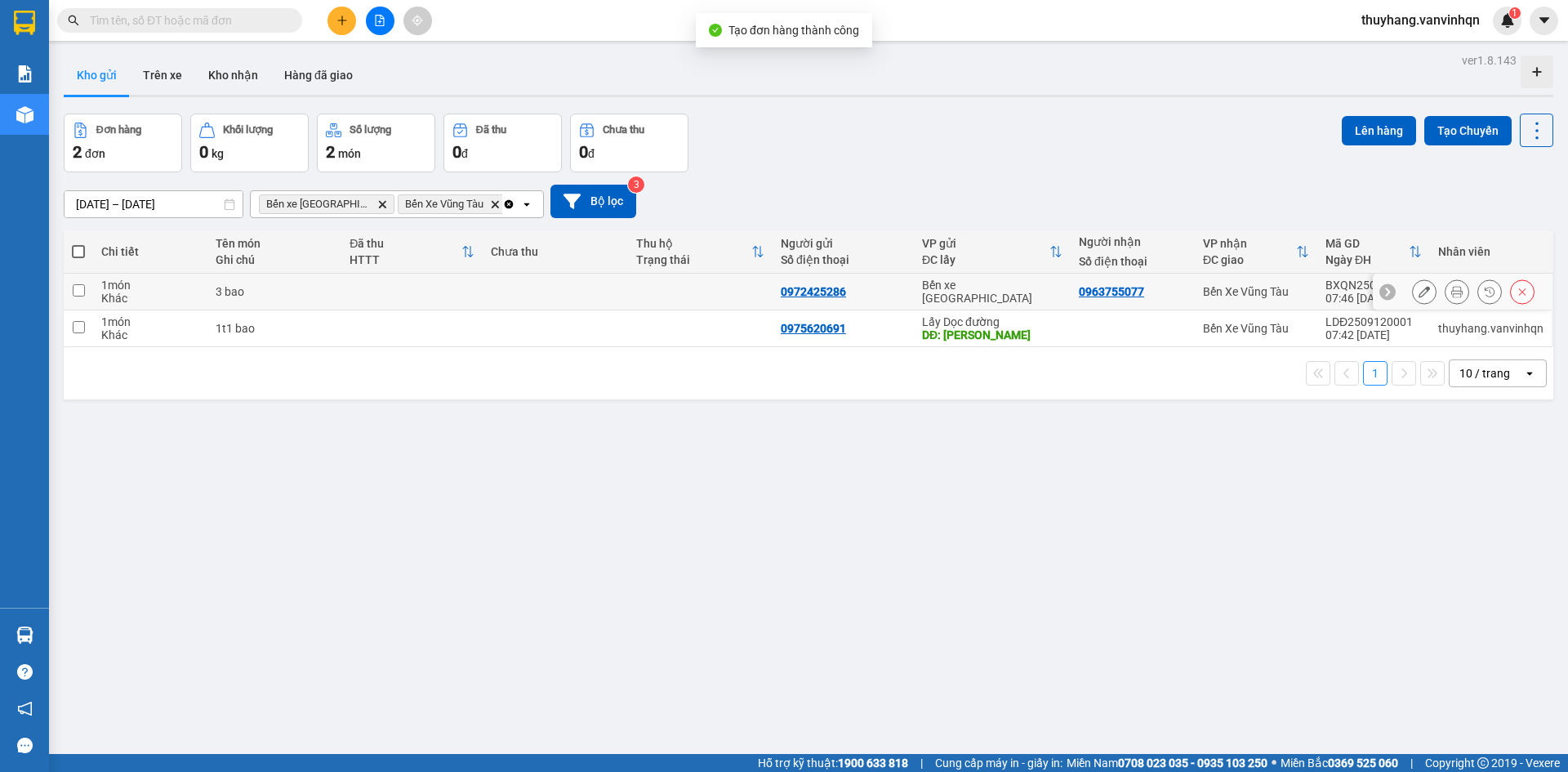
click at [246, 300] on td "3 bao" at bounding box center [275, 292] width 134 height 37
checkbox input "true"
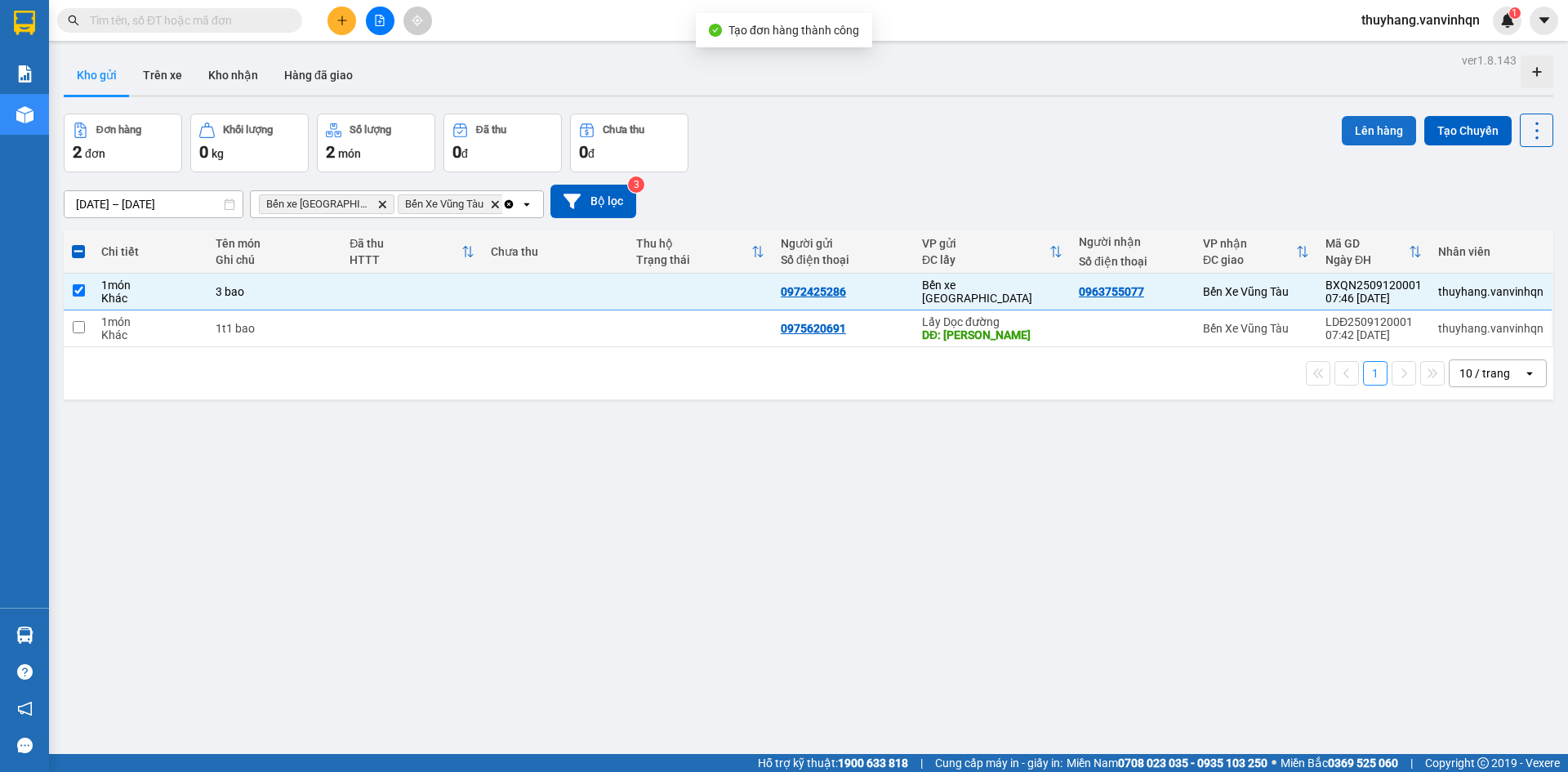
click at [1354, 131] on button "Lên hàng" at bounding box center [1378, 131] width 74 height 30
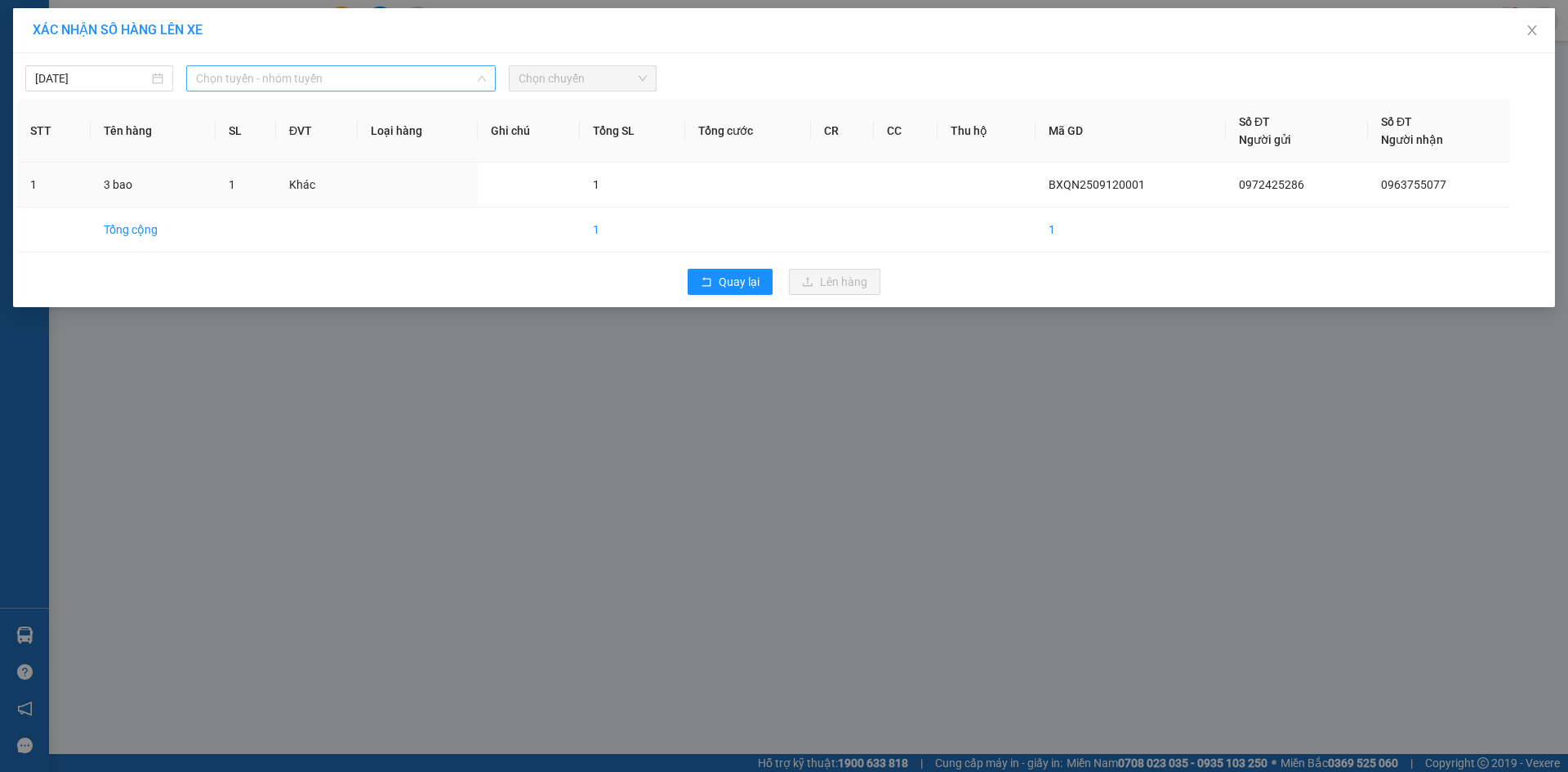
click at [292, 85] on span "Chọn tuyến - nhóm tuyến" at bounding box center [341, 78] width 290 height 25
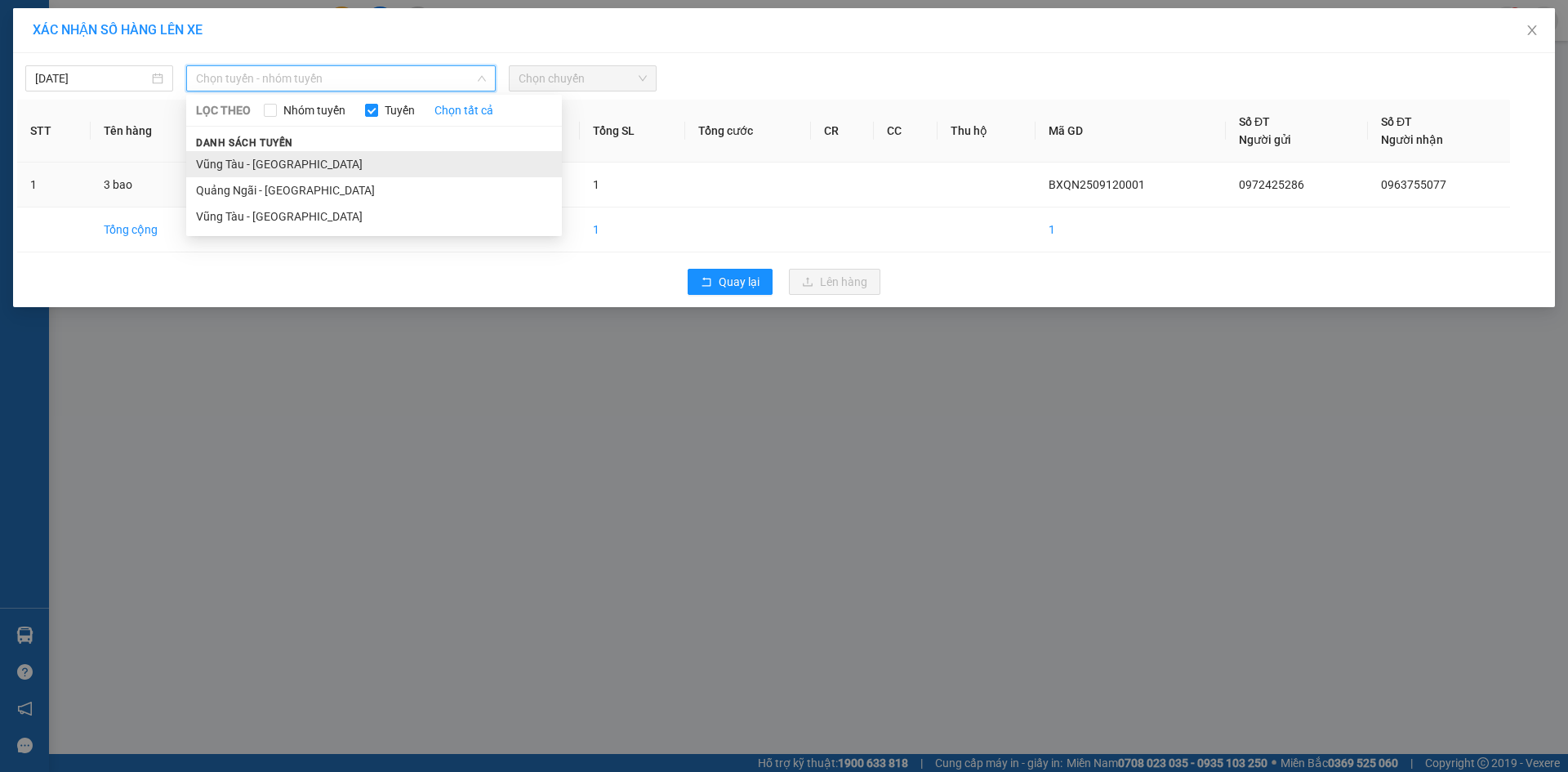
click at [297, 162] on li "Vũng Tàu - [GEOGRAPHIC_DATA]" at bounding box center [374, 164] width 376 height 26
click at [321, 85] on span "Vũng Tàu - [GEOGRAPHIC_DATA]" at bounding box center [341, 78] width 290 height 25
click at [316, 191] on li "Quảng Ngãi - [GEOGRAPHIC_DATA]" at bounding box center [374, 191] width 376 height 26
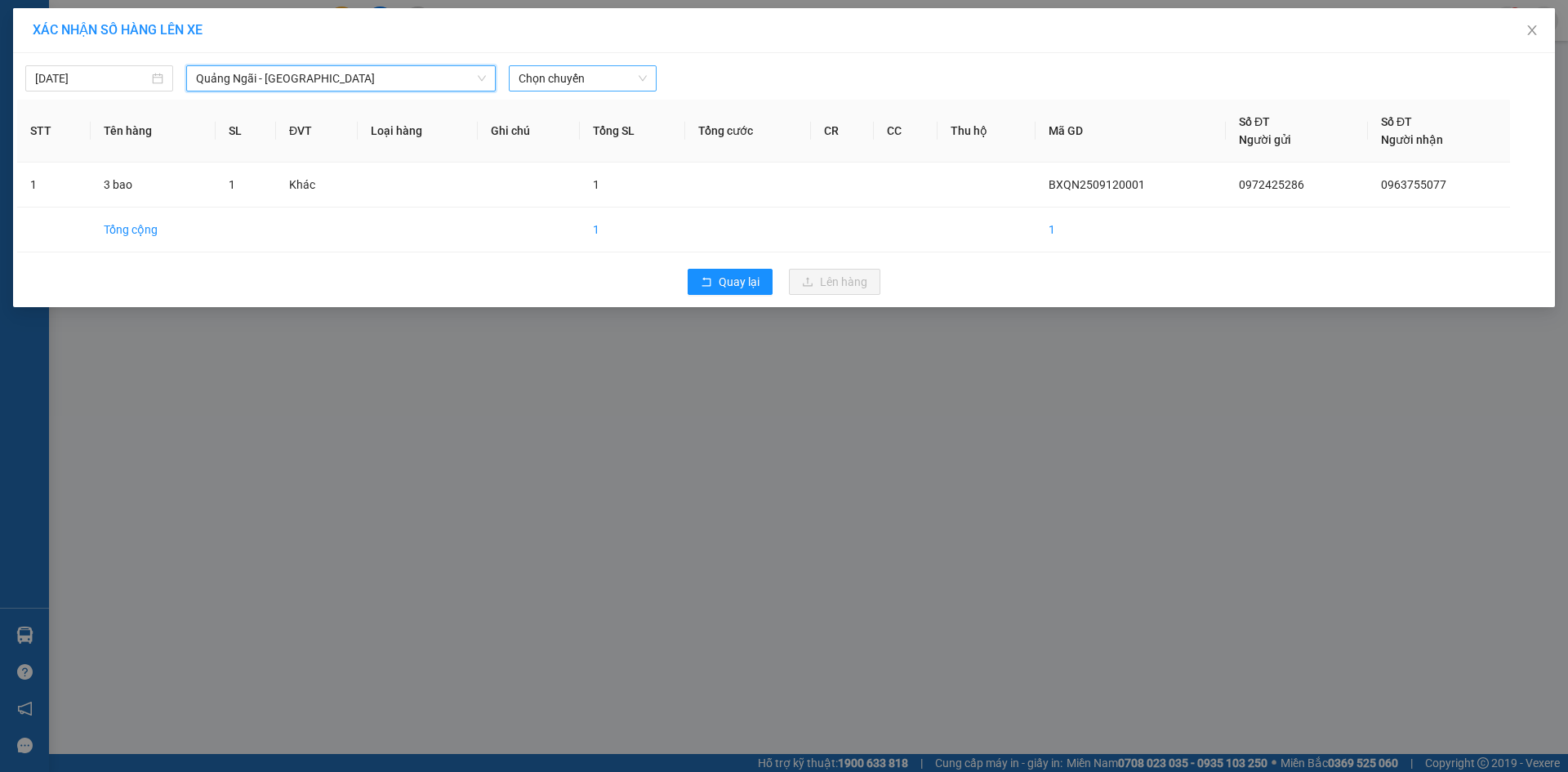
click at [603, 82] on span "Chọn chuyến" at bounding box center [583, 78] width 129 height 25
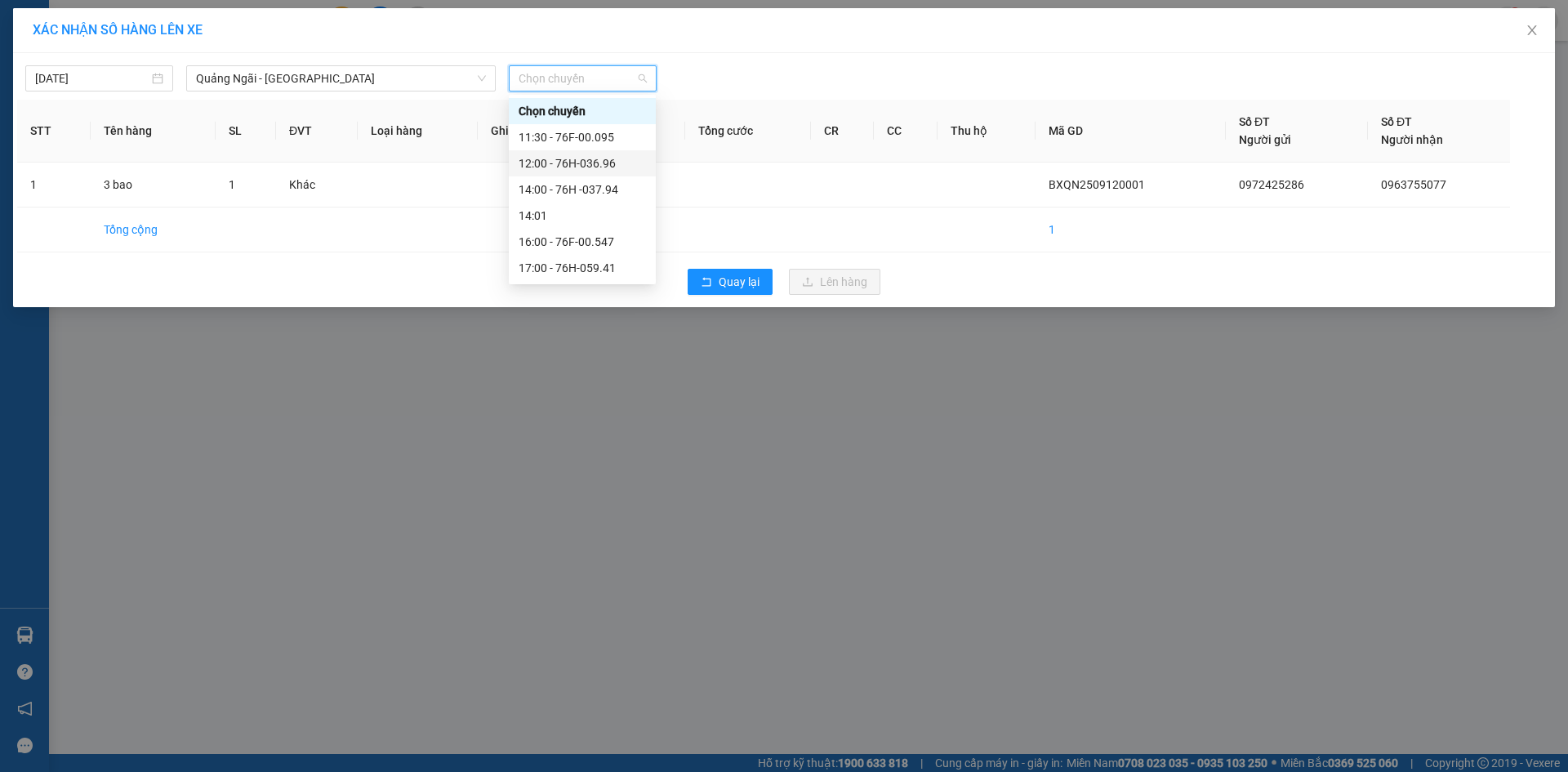
click at [611, 161] on div "12:00 - 76H-036.96" at bounding box center [582, 163] width 128 height 18
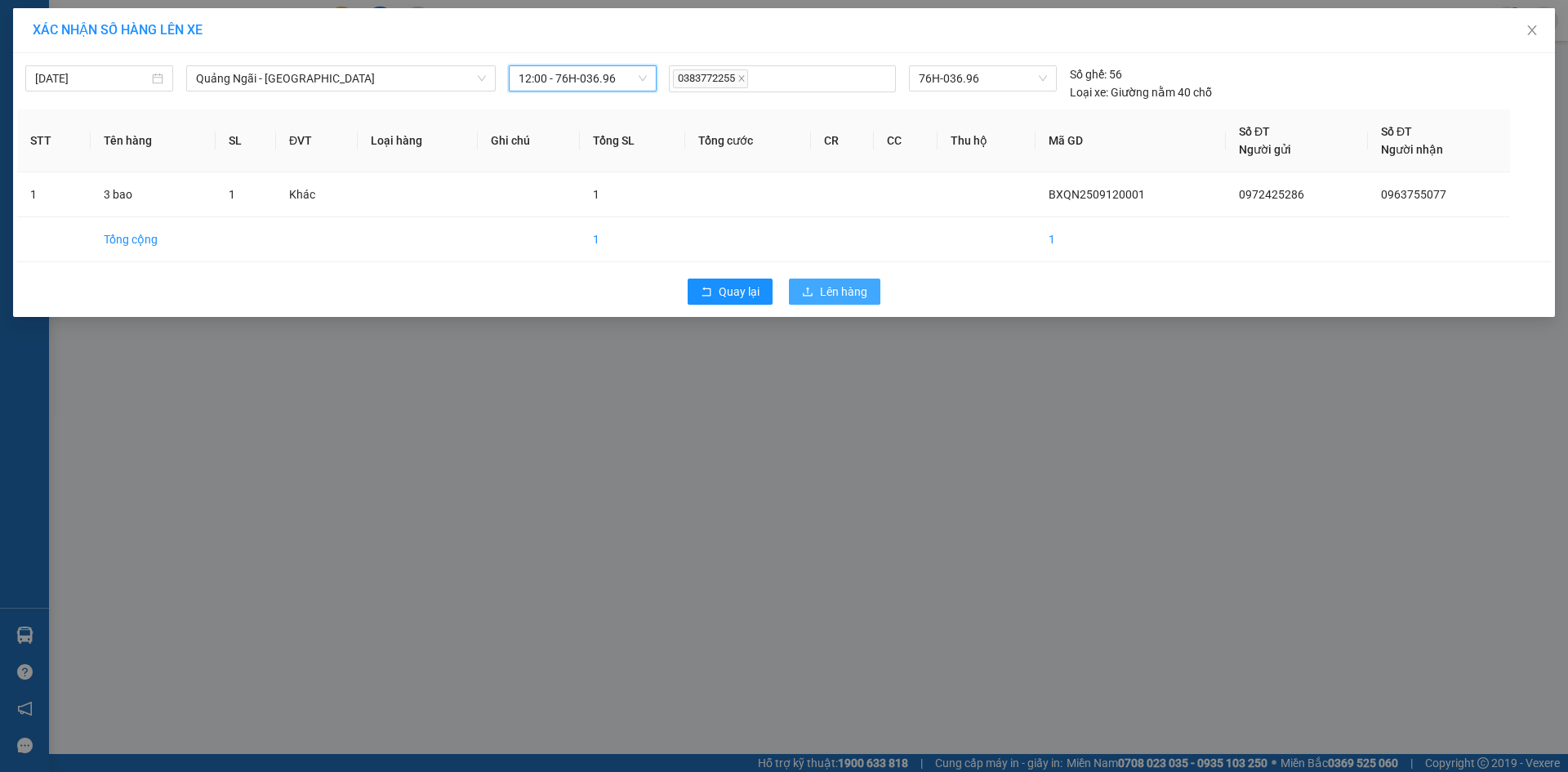
click at [871, 296] on button "Lên hàng" at bounding box center [834, 292] width 92 height 26
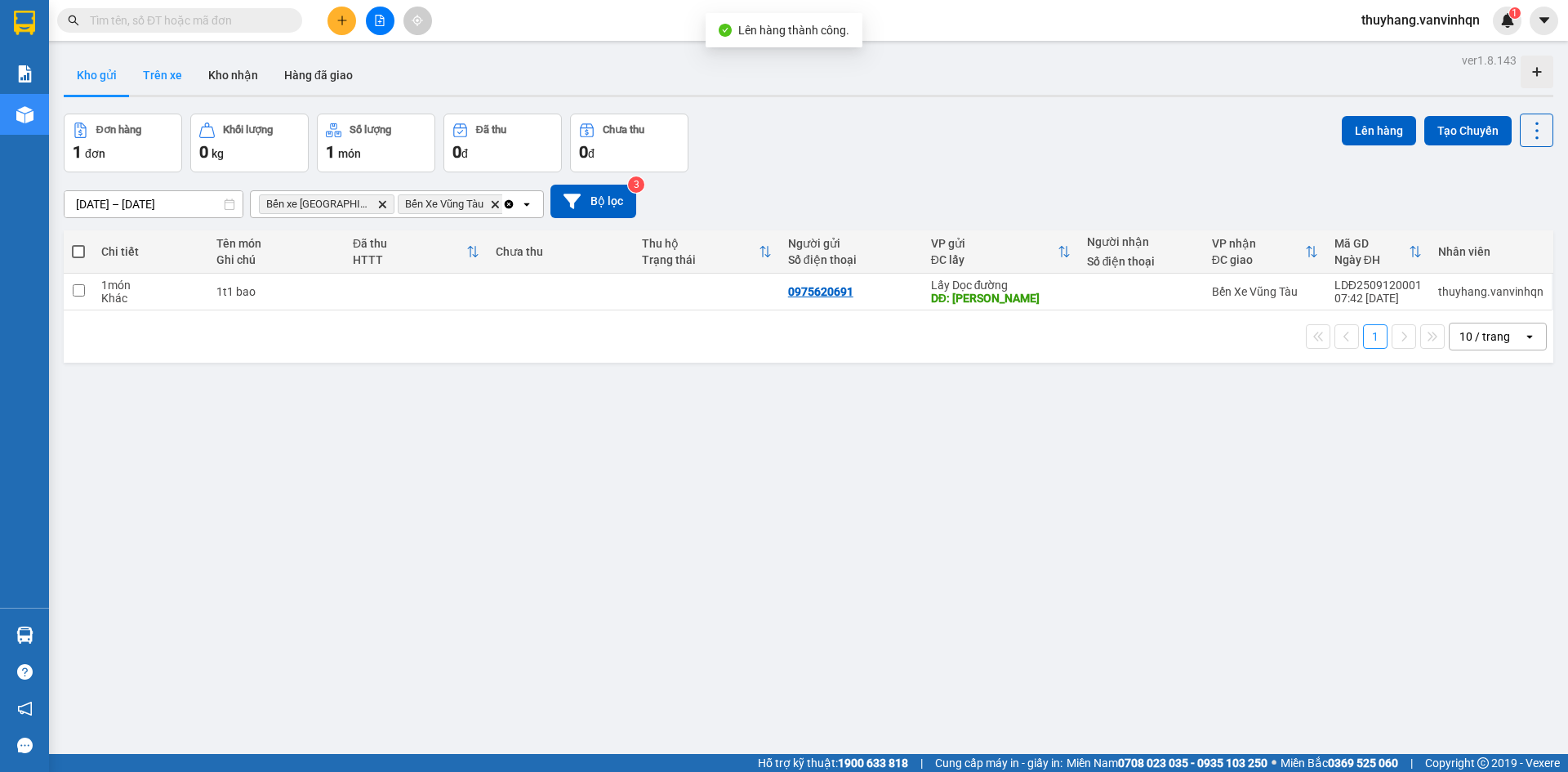
click at [162, 71] on button "Trên xe" at bounding box center [162, 75] width 65 height 40
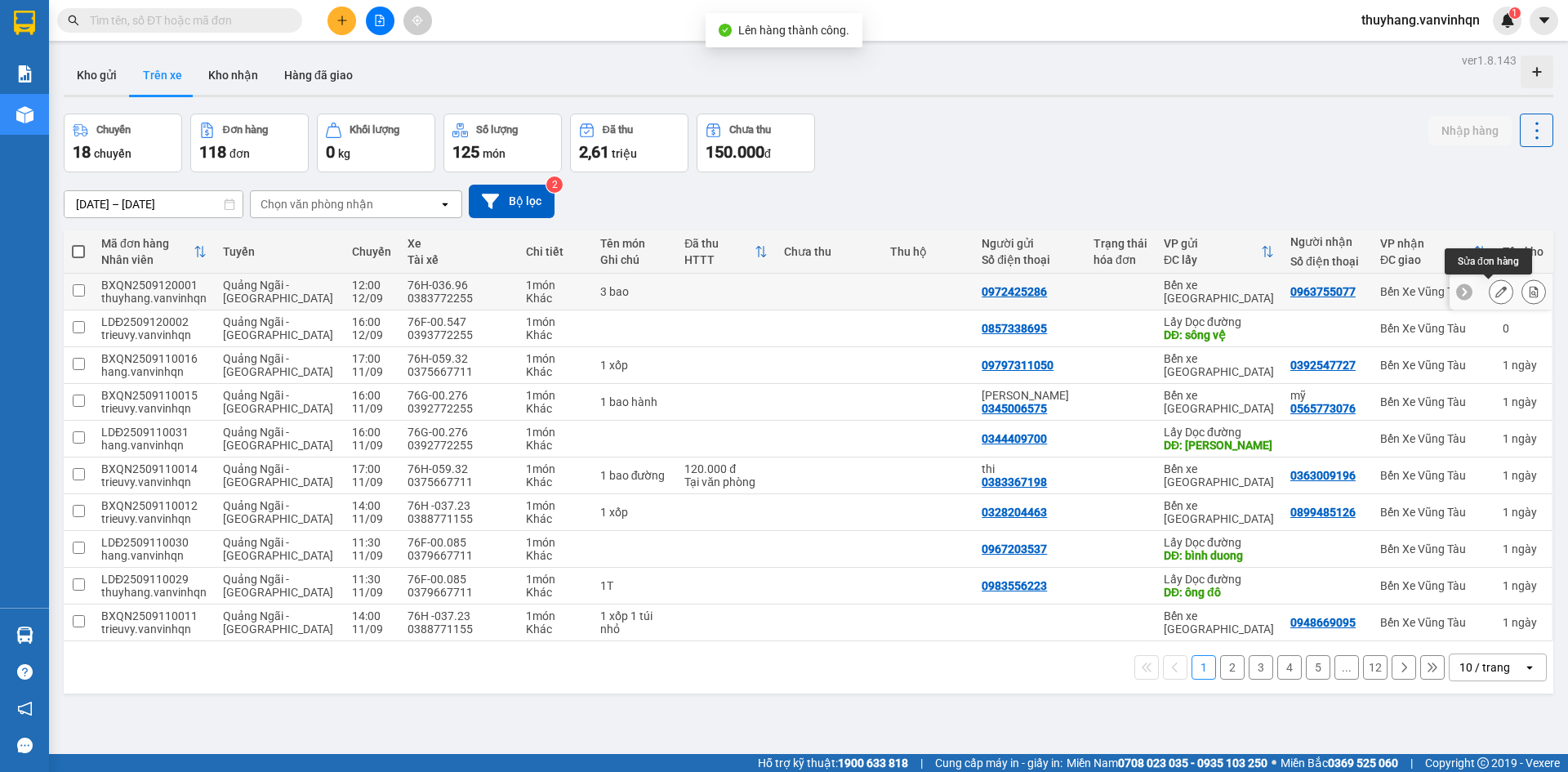
click at [1495, 295] on icon at bounding box center [1501, 292] width 12 height 12
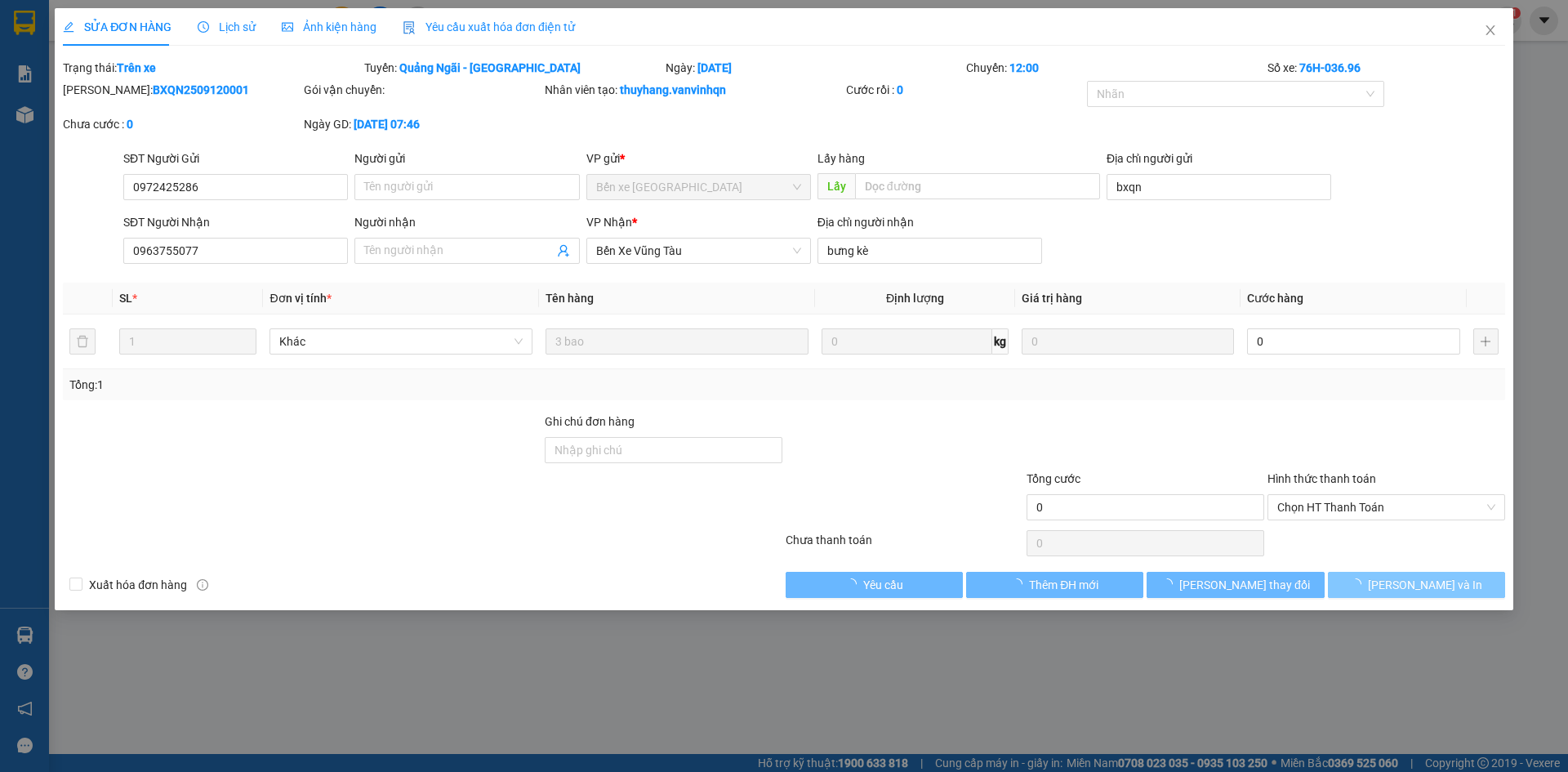
click at [1413, 572] on button "[PERSON_NAME] và In" at bounding box center [1416, 585] width 177 height 26
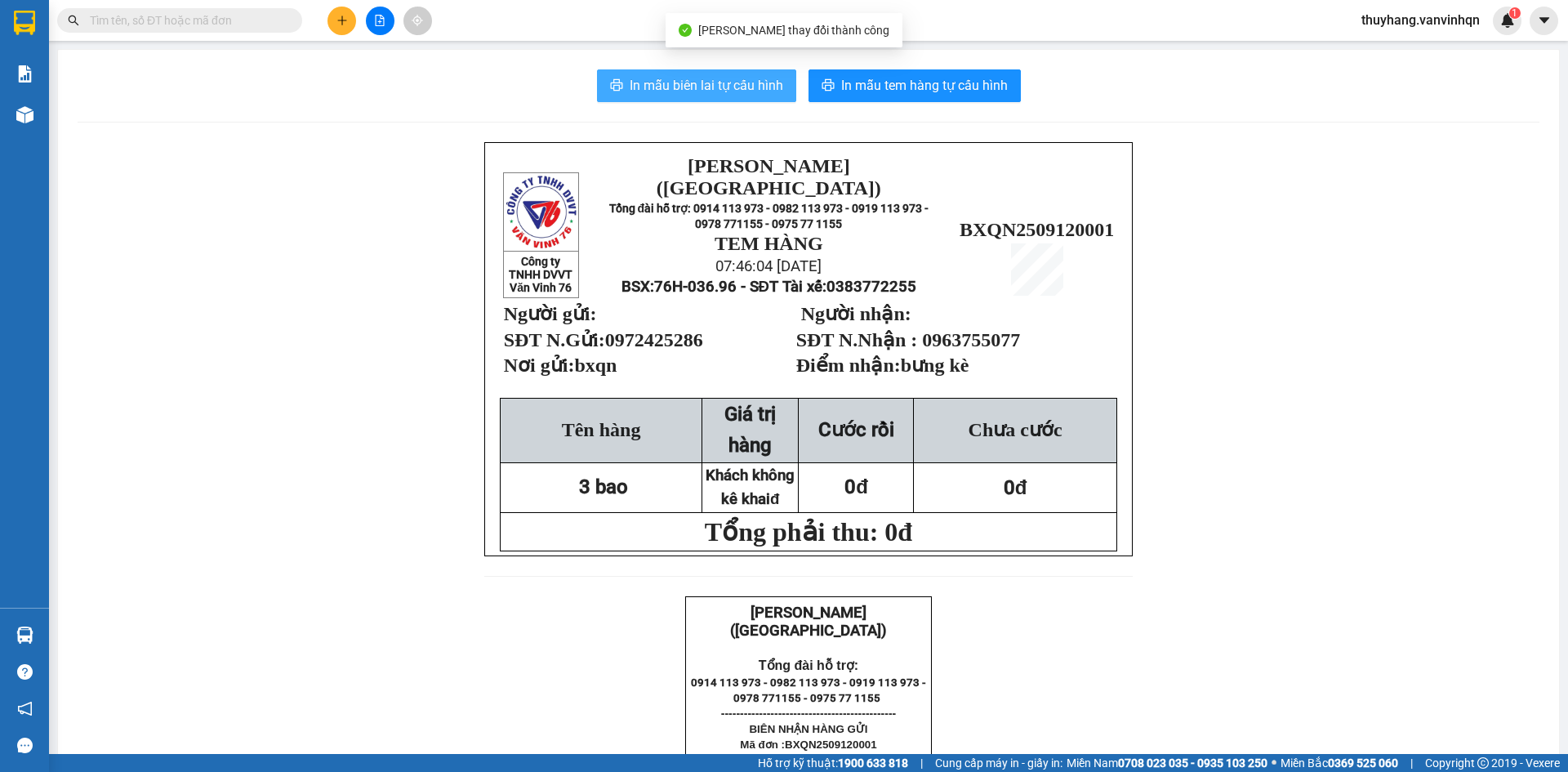
click at [692, 92] on span "In mẫu biên lai tự cấu hình" at bounding box center [707, 85] width 153 height 21
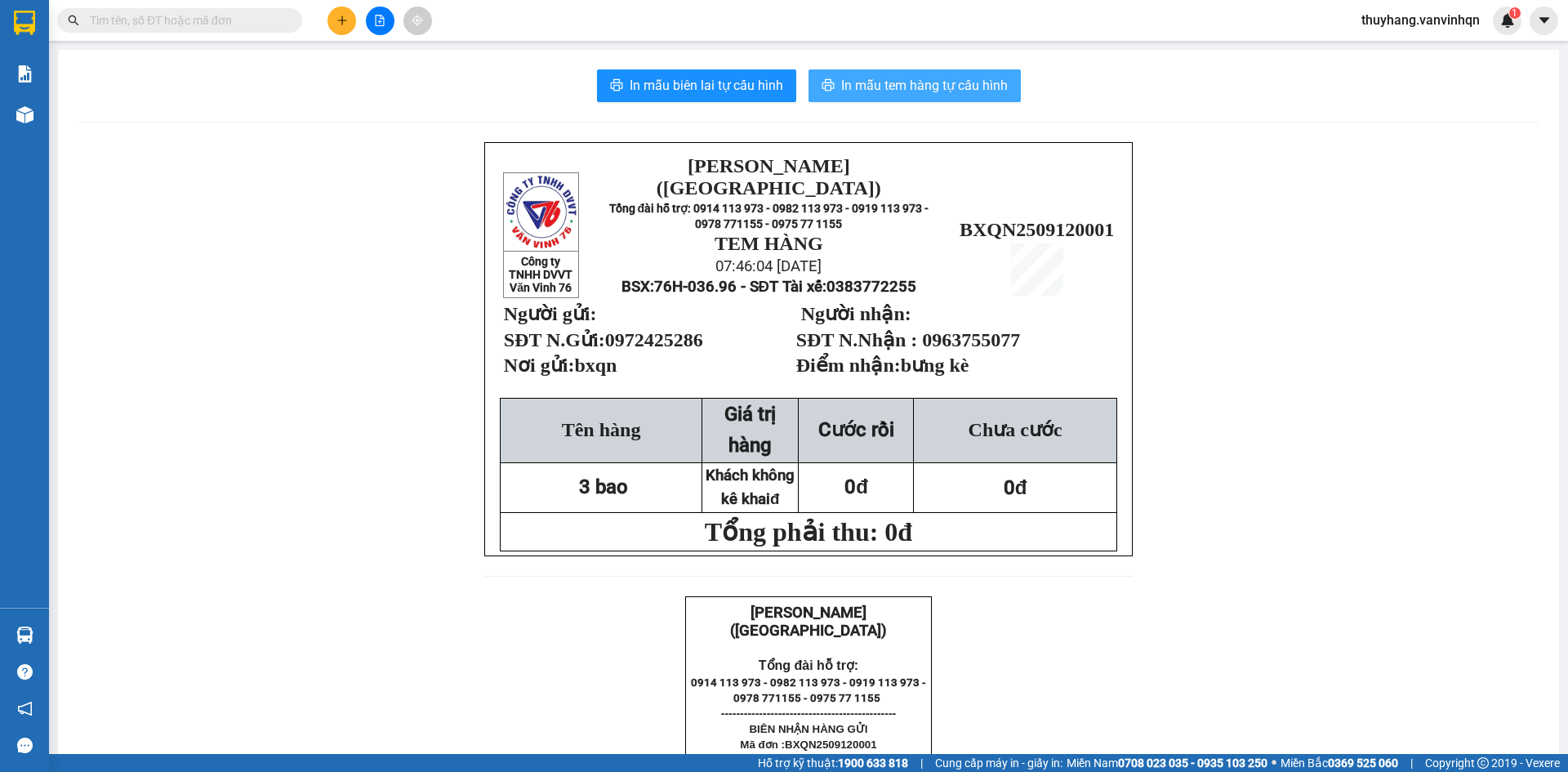
click at [857, 81] on span "In mẫu tem hàng tự cấu hình" at bounding box center [924, 85] width 167 height 21
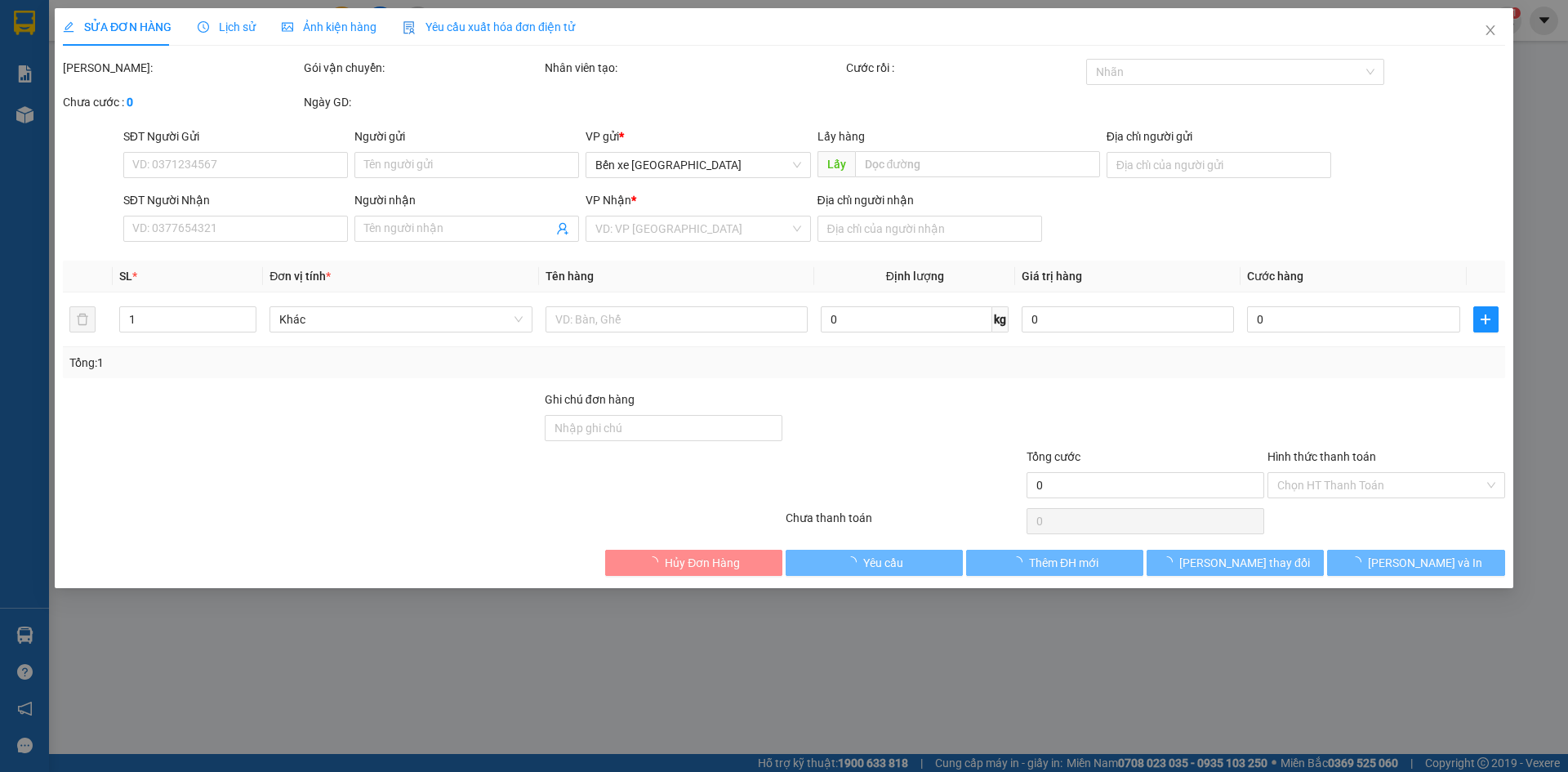
type input "0972425286"
type input "bxqn"
type input "0963755077"
type input "bưng kè"
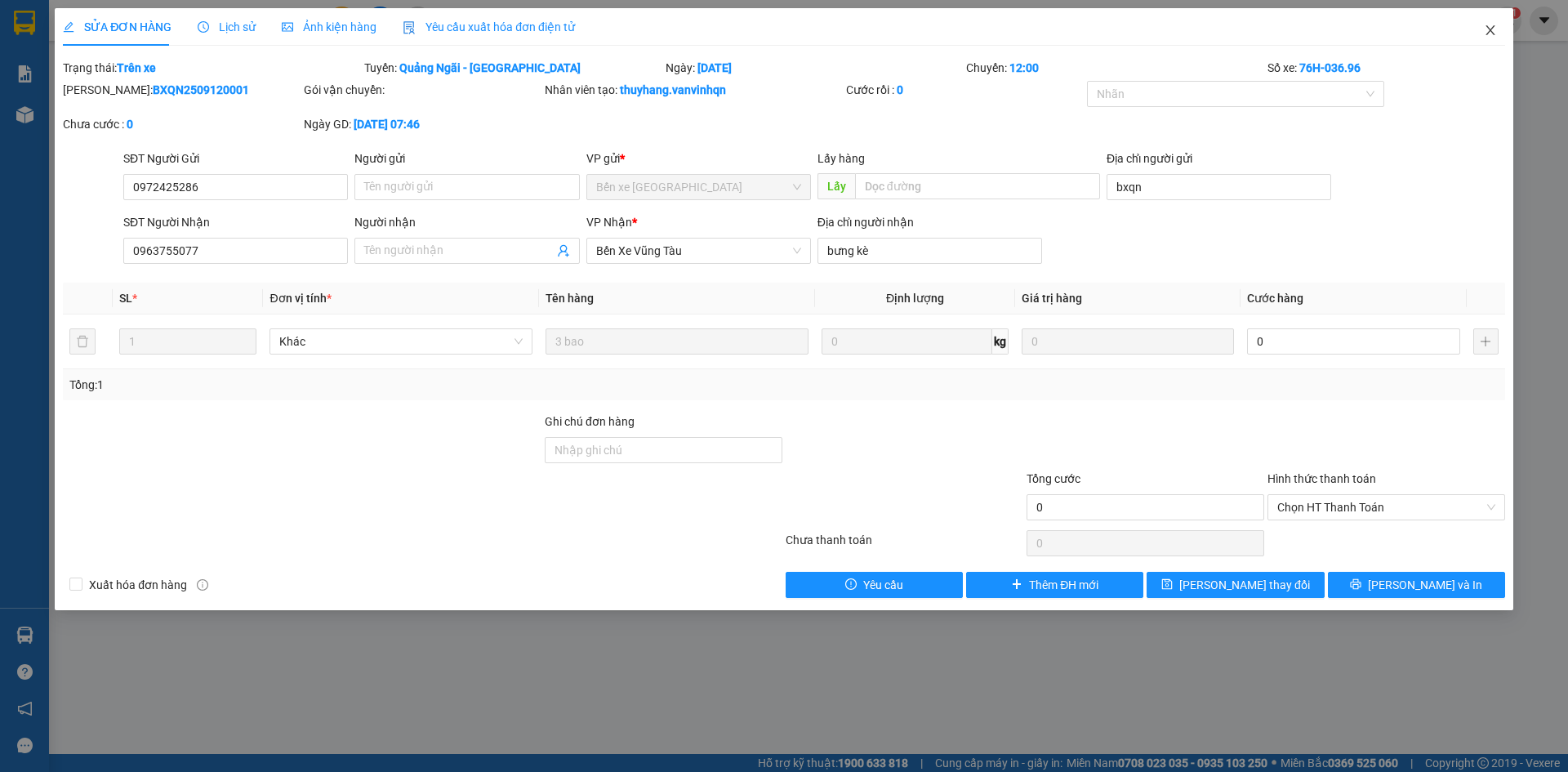
click at [1489, 26] on icon "close" at bounding box center [1491, 31] width 13 height 13
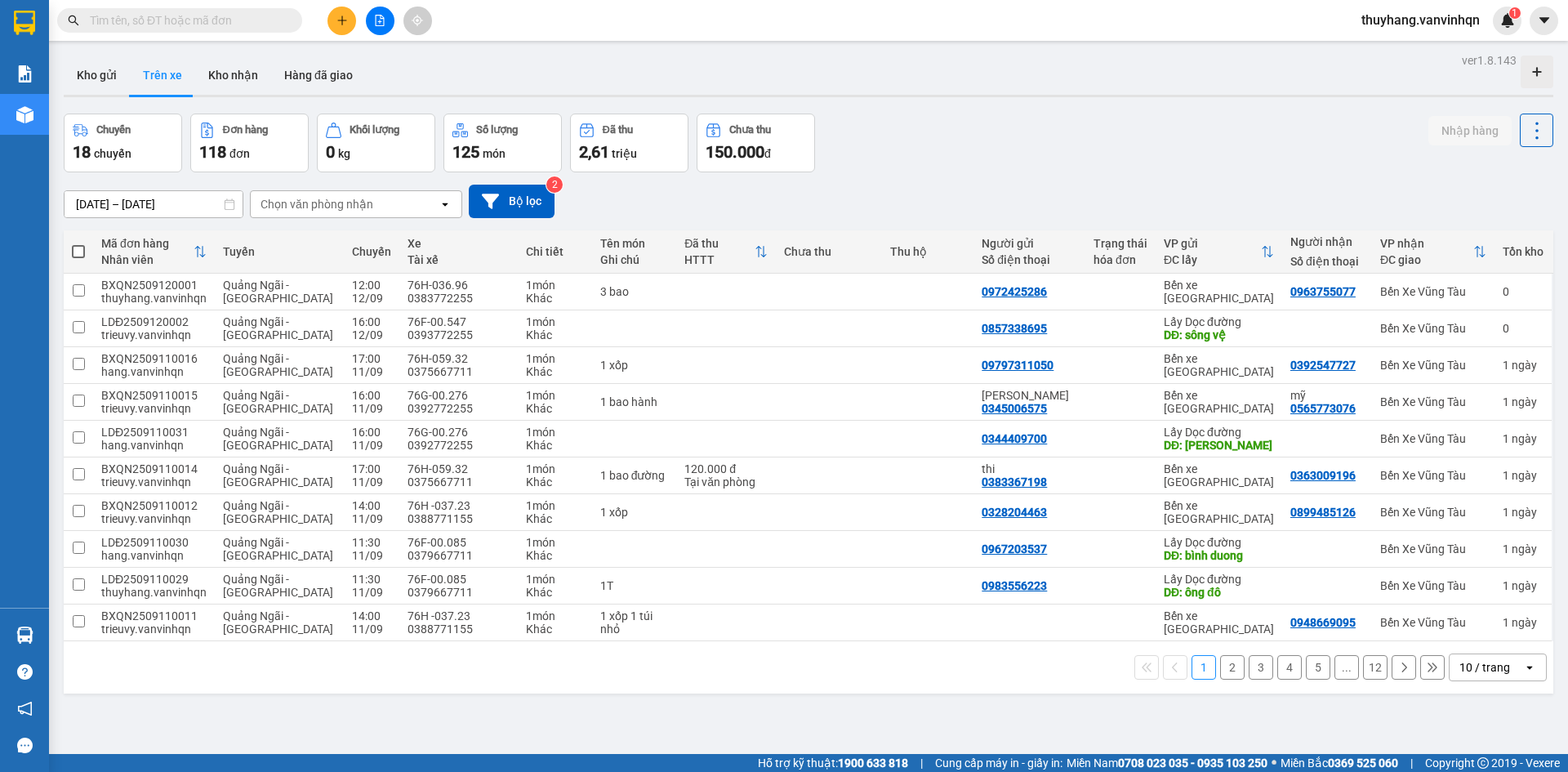
click at [975, 116] on div "Chuyến 18 chuyến Đơn hàng 118 đơn Khối lượng 0 kg Số lượng 125 món Đã thu 2,61 …" at bounding box center [808, 143] width 1490 height 59
drag, startPoint x: 975, startPoint y: 118, endPoint x: 878, endPoint y: 101, distance: 98.5
click at [956, 115] on div "Chuyến 18 chuyến Đơn hàng 118 đơn Khối lượng 0 kg Số lượng 125 món Đã thu 2,61 …" at bounding box center [808, 143] width 1490 height 59
click at [345, 22] on icon "plus" at bounding box center [342, 21] width 12 height 12
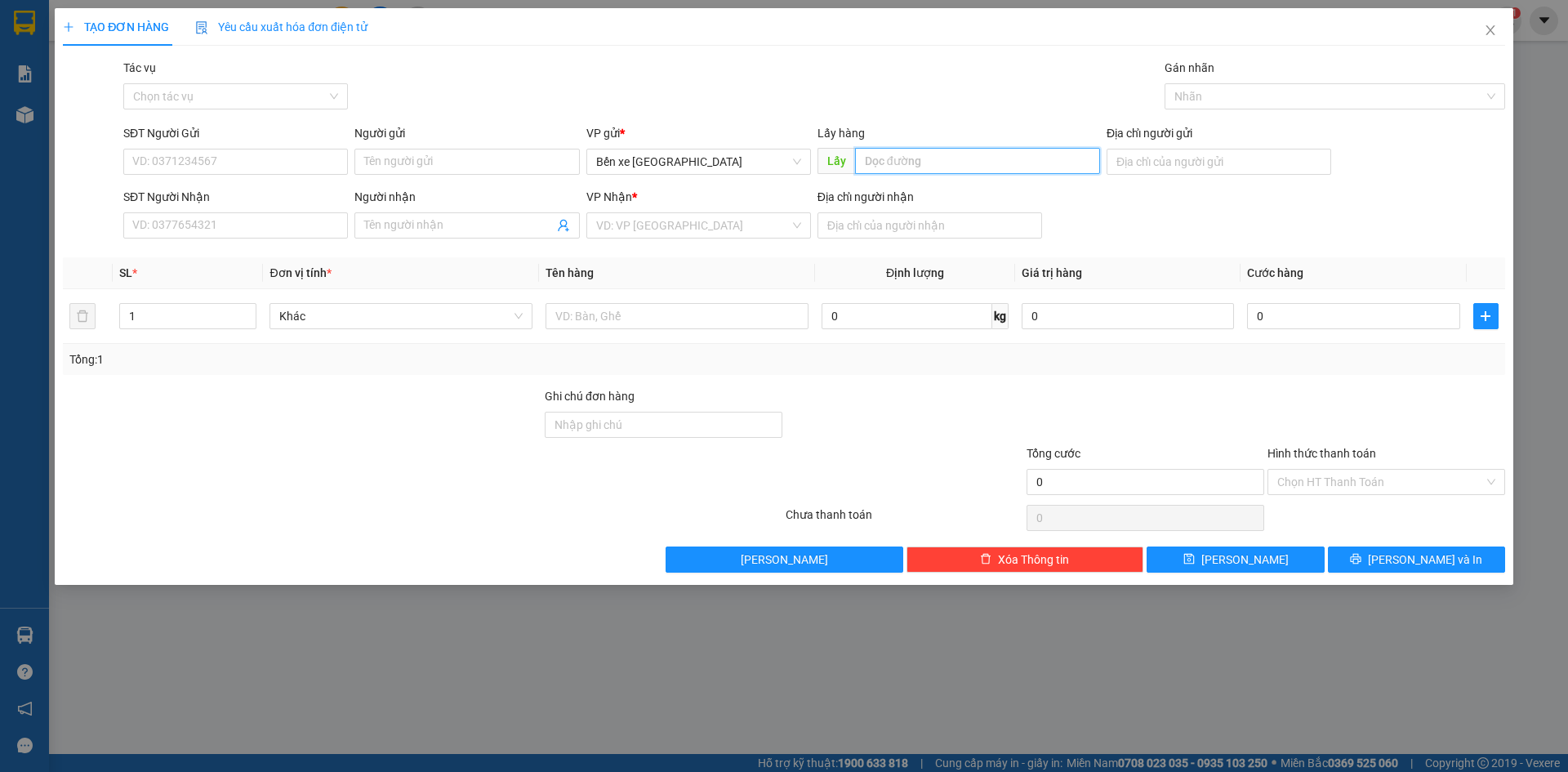
click at [912, 159] on input "text" at bounding box center [977, 161] width 245 height 26
type input "quán lát"
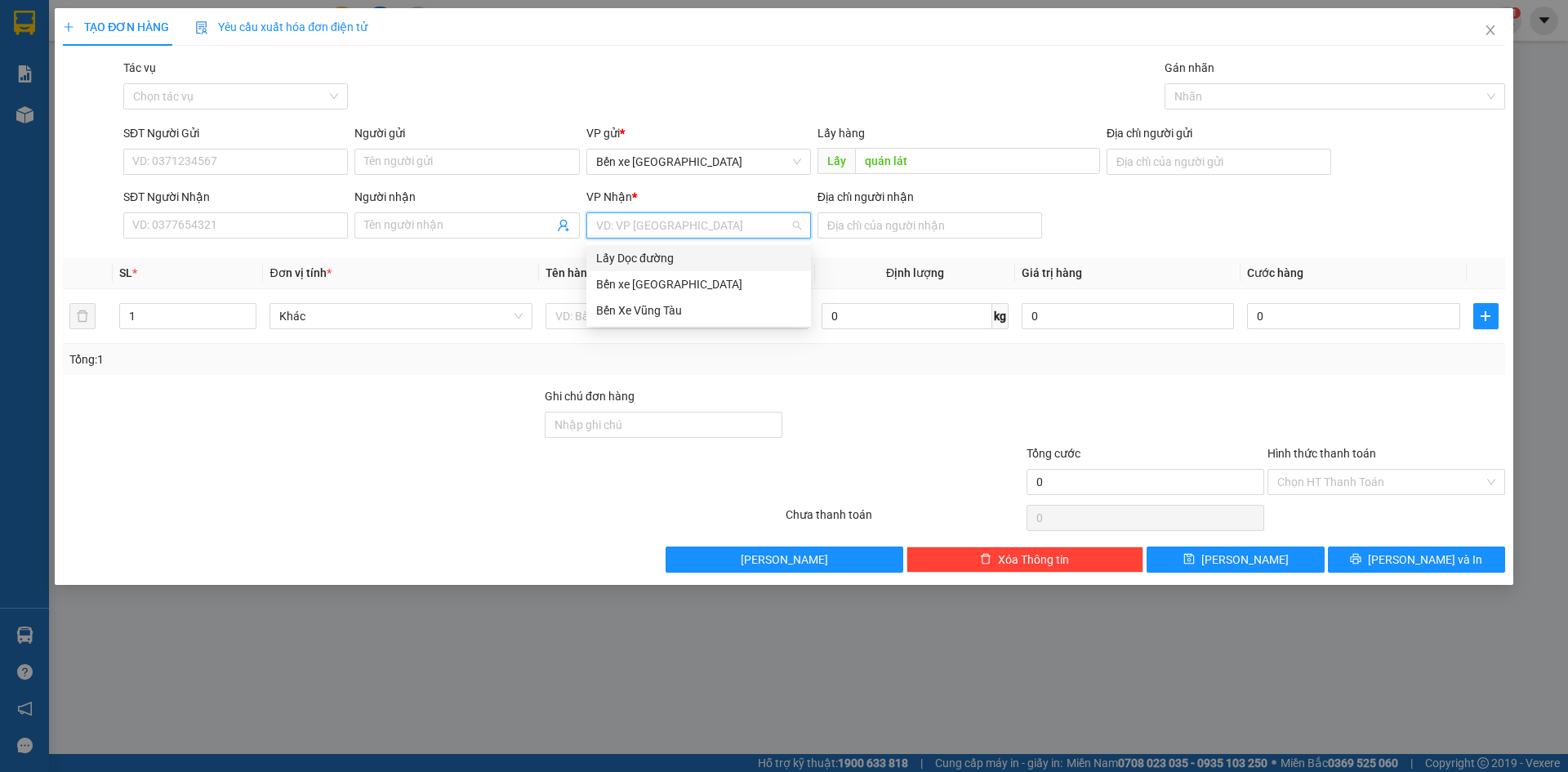
click at [648, 220] on input "search" at bounding box center [692, 226] width 194 height 25
click at [664, 314] on div "Bến Xe Vũng Tàu" at bounding box center [698, 310] width 205 height 18
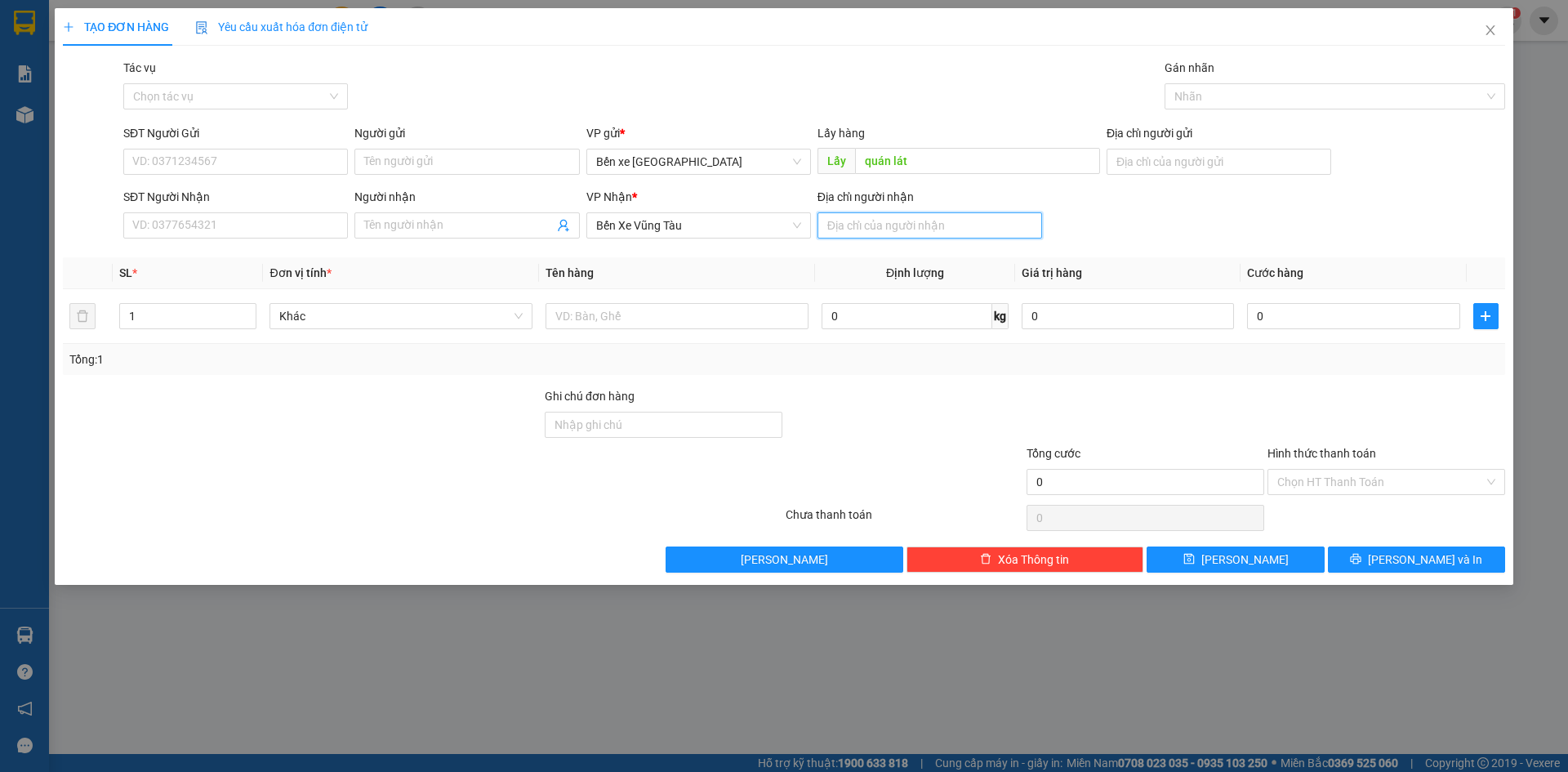
click at [894, 215] on input "Địa chỉ người nhận" at bounding box center [929, 226] width 224 height 26
type input "67"
click at [636, 303] on input "text" at bounding box center [677, 316] width 263 height 26
type input "1 xốp"
click at [155, 158] on input "SĐT Người Gửi" at bounding box center [236, 162] width 224 height 26
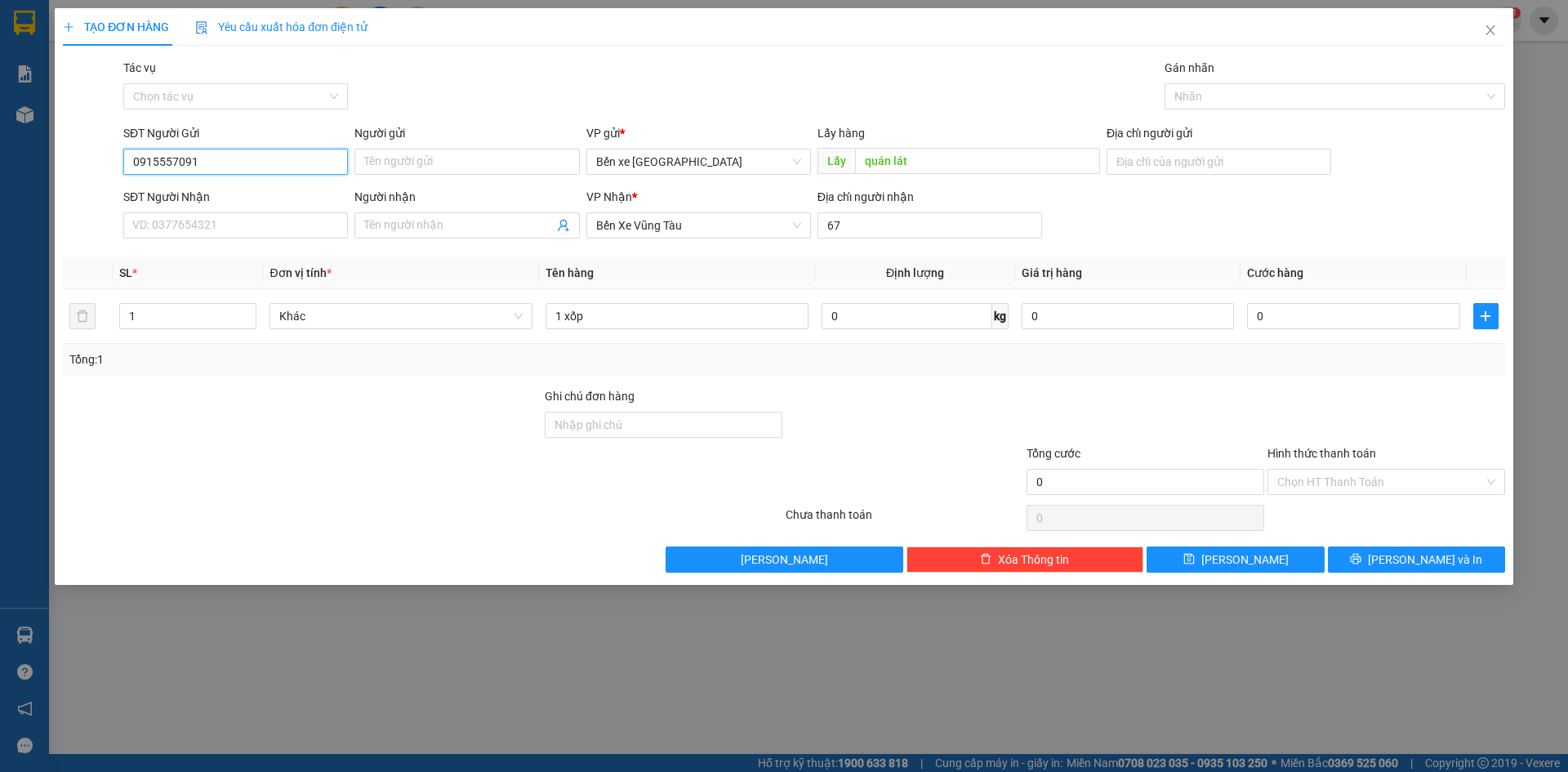
type input "0915557091"
click at [1313, 572] on div "TẠO ĐƠN HÀNG Yêu cầu xuất hóa đơn điện tử Transit Pickup Surcharge Ids Transit …" at bounding box center [783, 296] width 1458 height 577
click at [1307, 560] on button "[PERSON_NAME]" at bounding box center [1235, 560] width 177 height 26
click at [1502, 22] on span "Close" at bounding box center [1490, 31] width 45 height 45
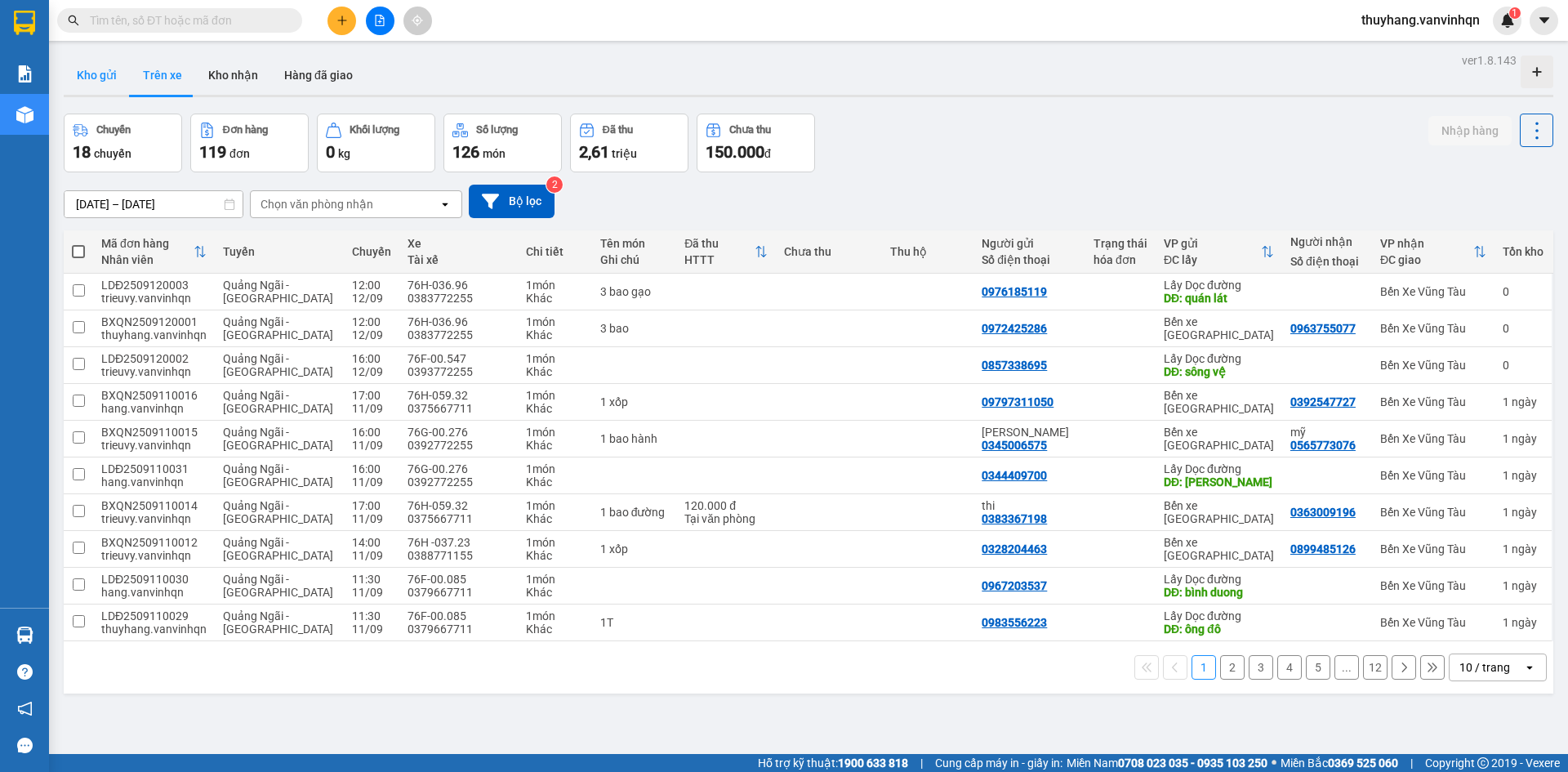
click at [97, 74] on button "Kho gửi" at bounding box center [96, 75] width 66 height 40
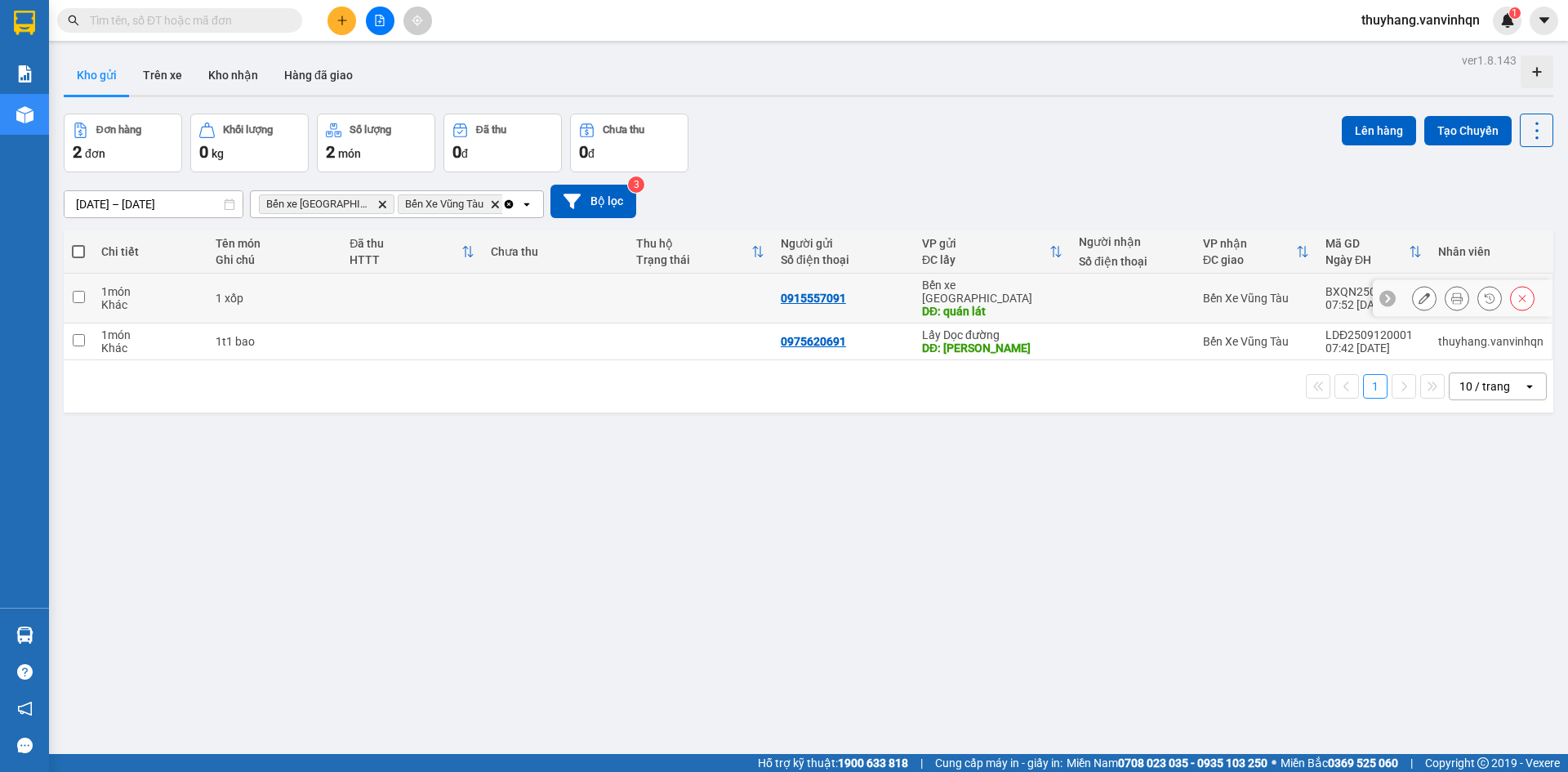
click at [614, 299] on td at bounding box center [554, 299] width 144 height 49
checkbox input "true"
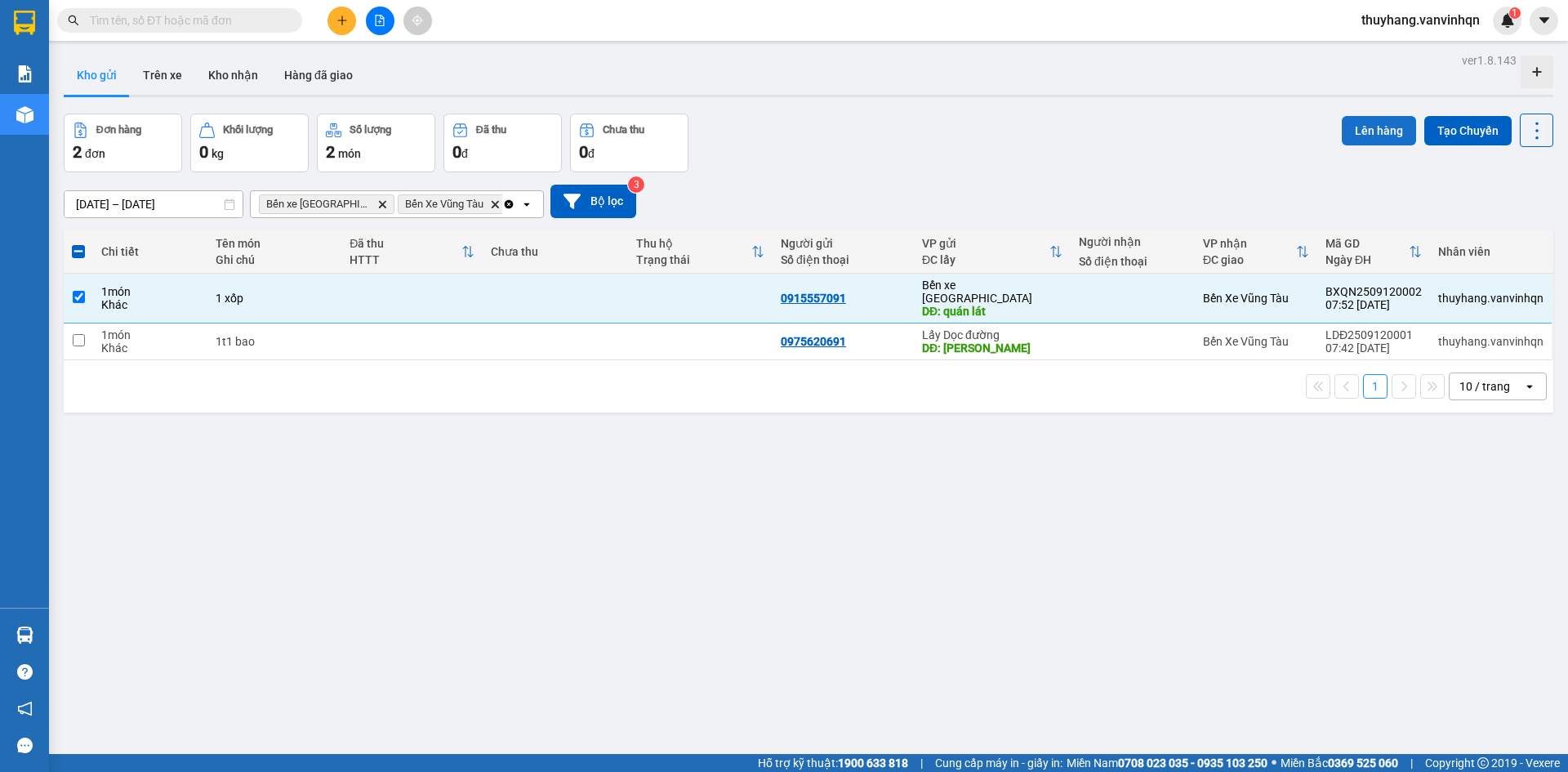
click at [1391, 122] on button "Lên hàng" at bounding box center [1378, 131] width 74 height 30
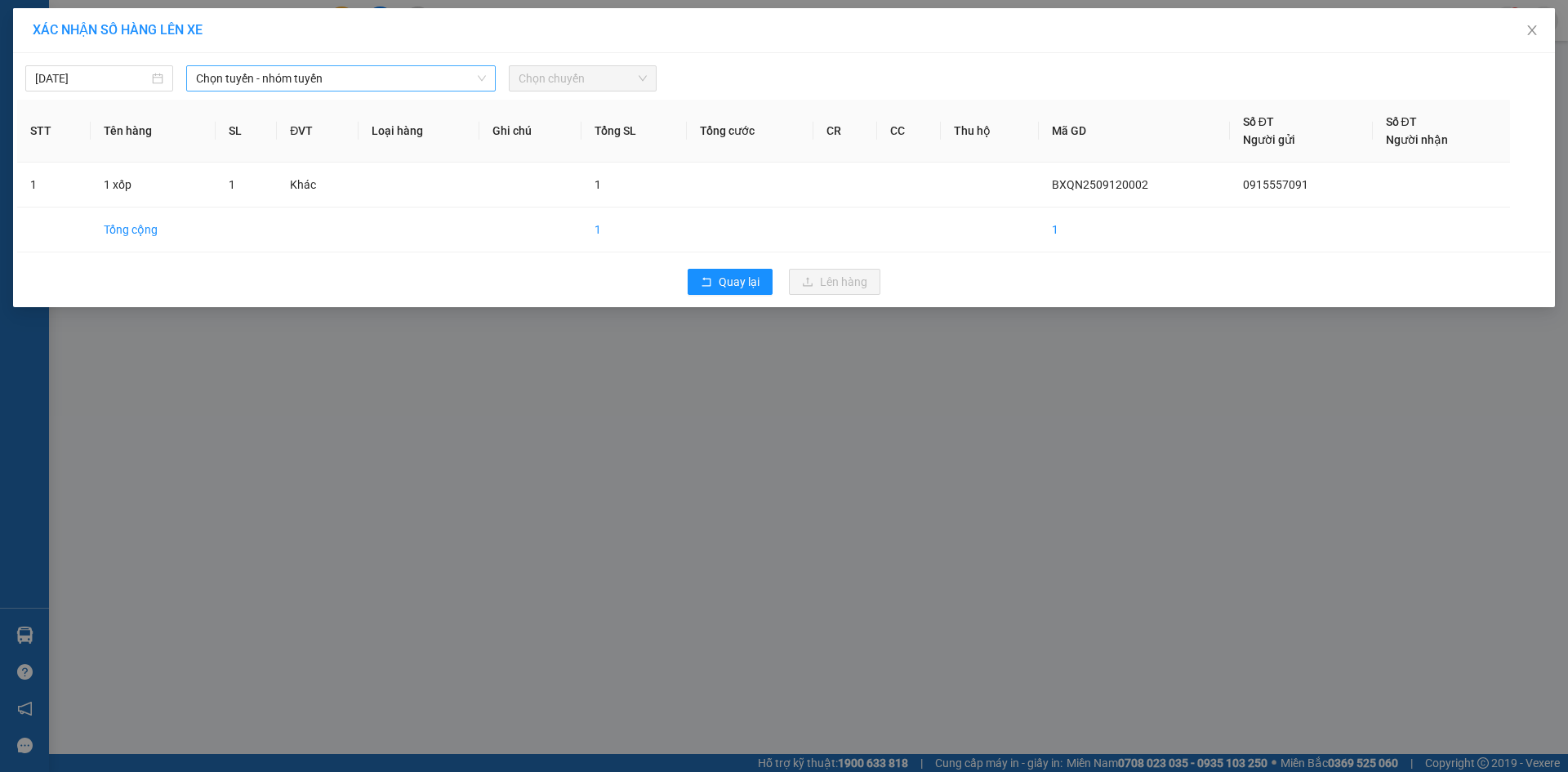
click at [445, 86] on span "Chọn tuyến - nhóm tuyến" at bounding box center [341, 78] width 290 height 25
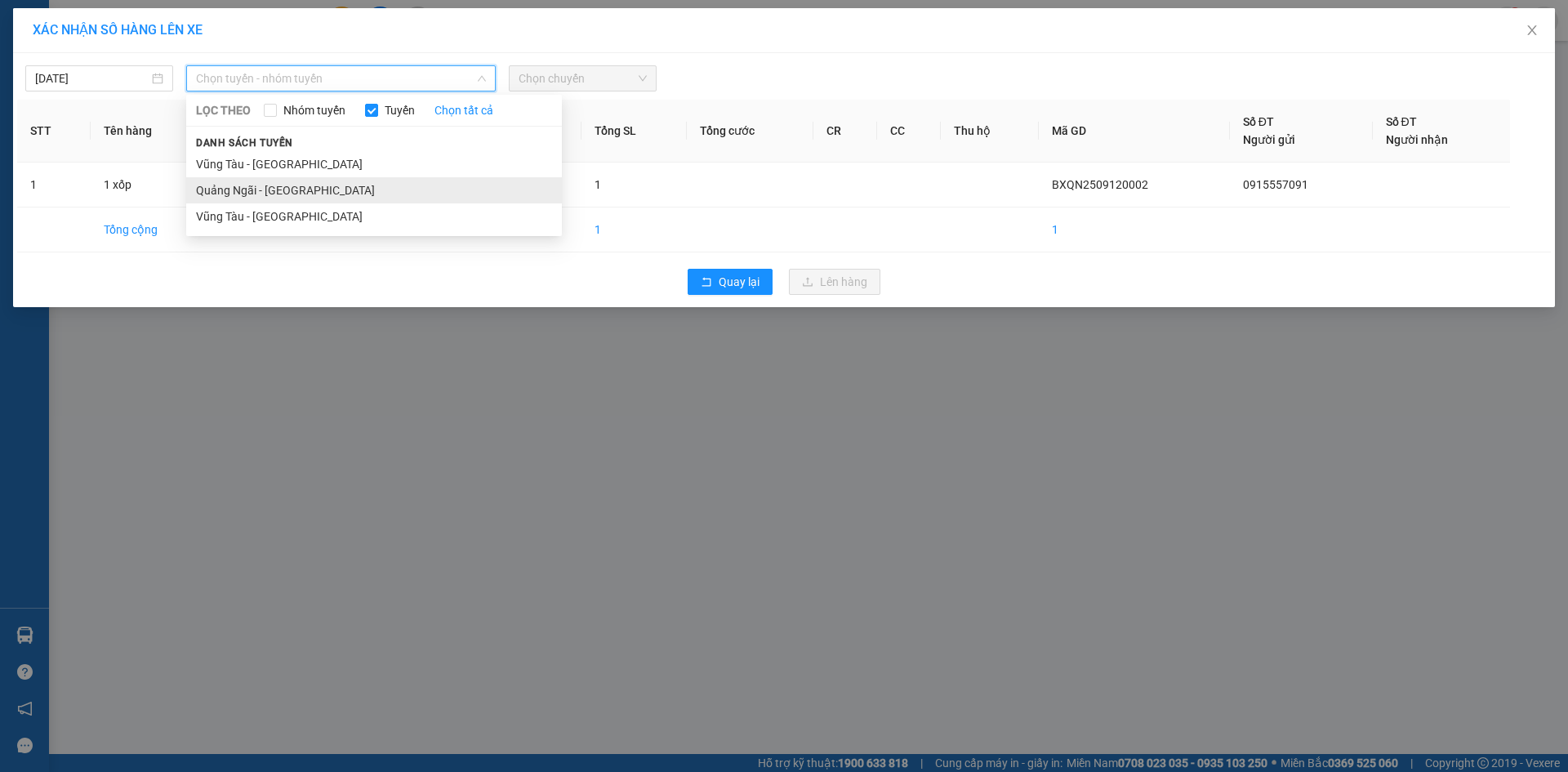
click at [385, 194] on li "Quảng Ngãi - [GEOGRAPHIC_DATA]" at bounding box center [374, 191] width 376 height 26
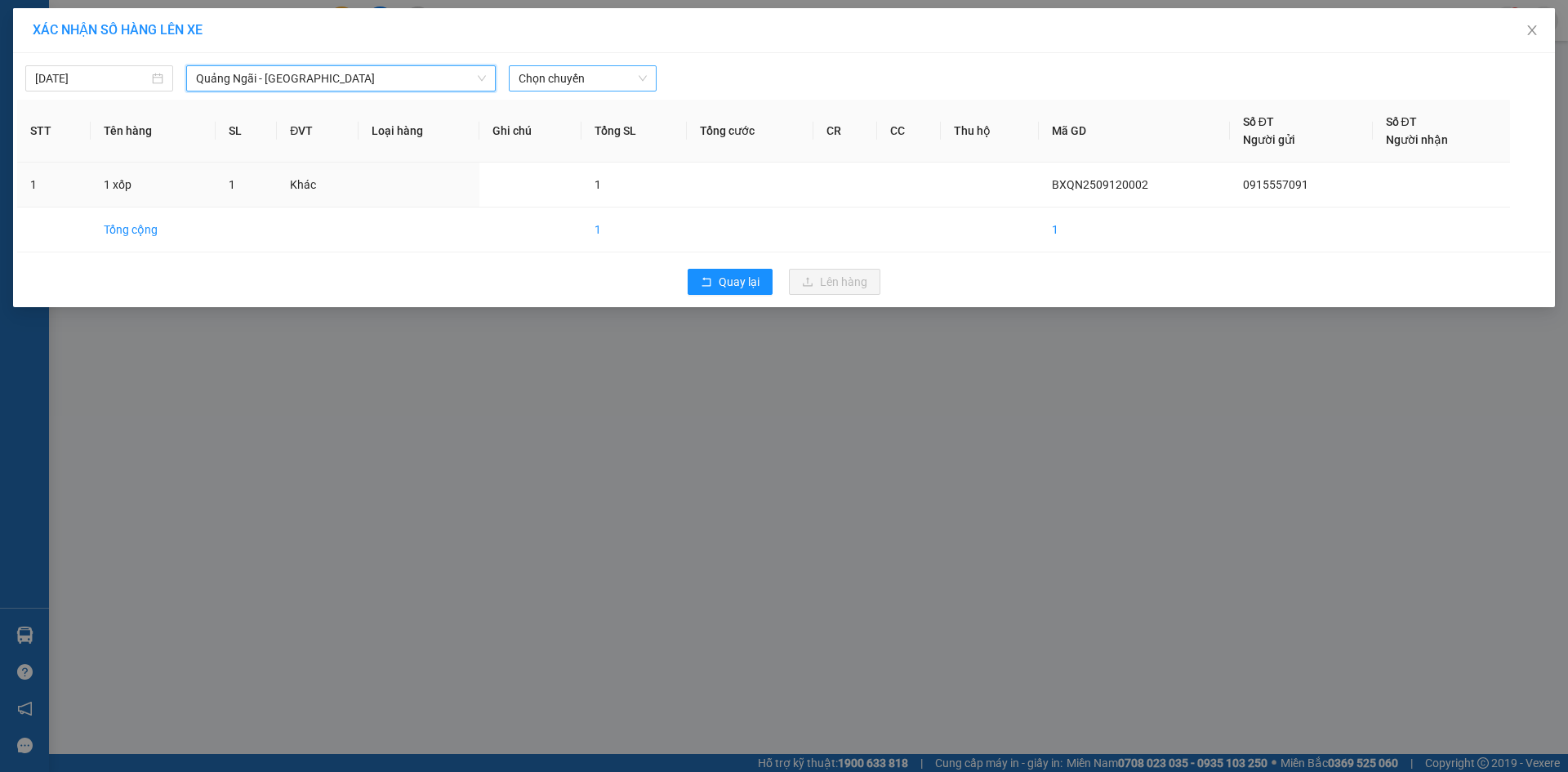
click at [610, 85] on span "Chọn chuyến" at bounding box center [583, 78] width 129 height 25
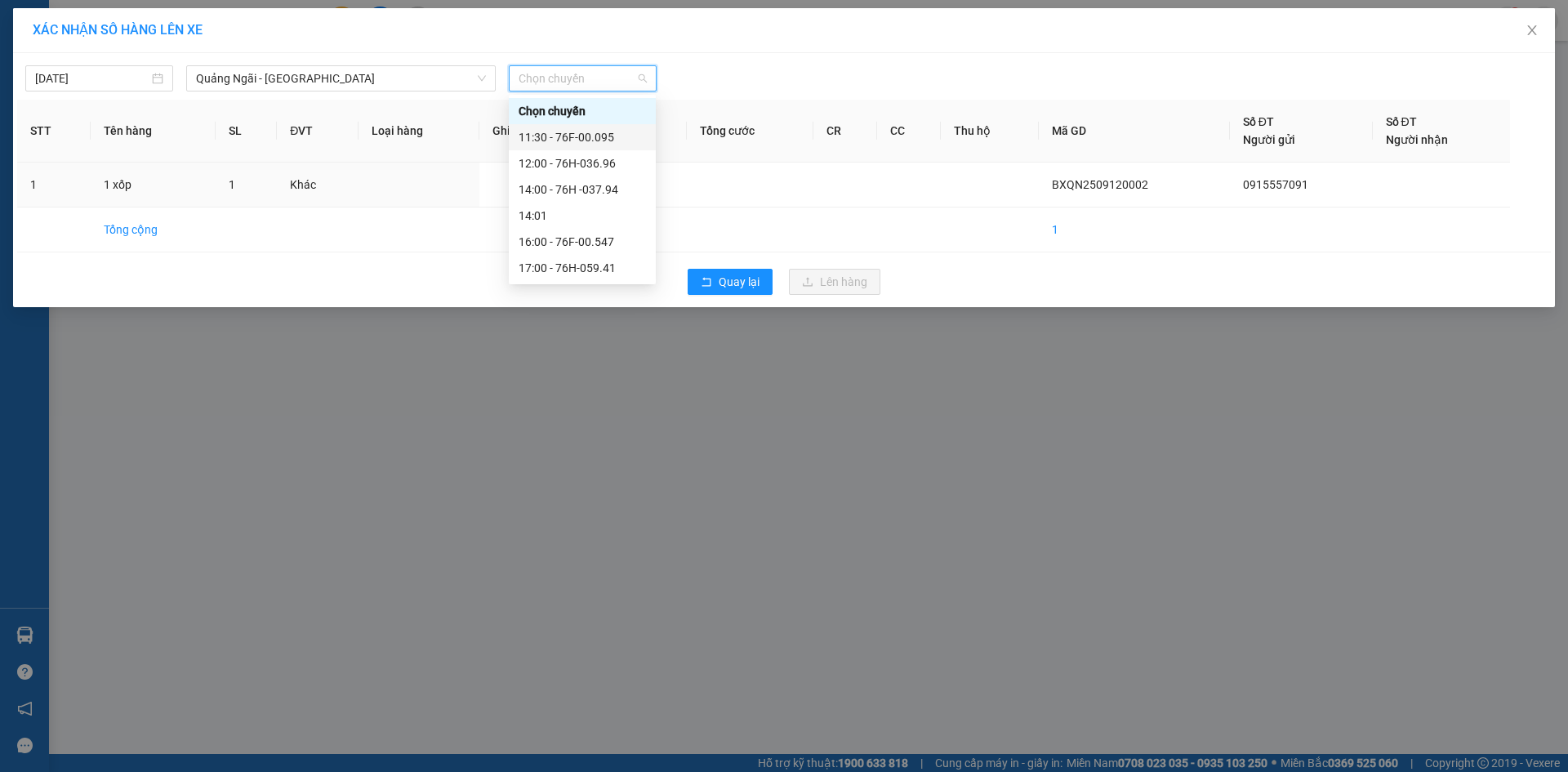
click at [611, 134] on div "11:30 - 76F-00.095" at bounding box center [582, 138] width 128 height 18
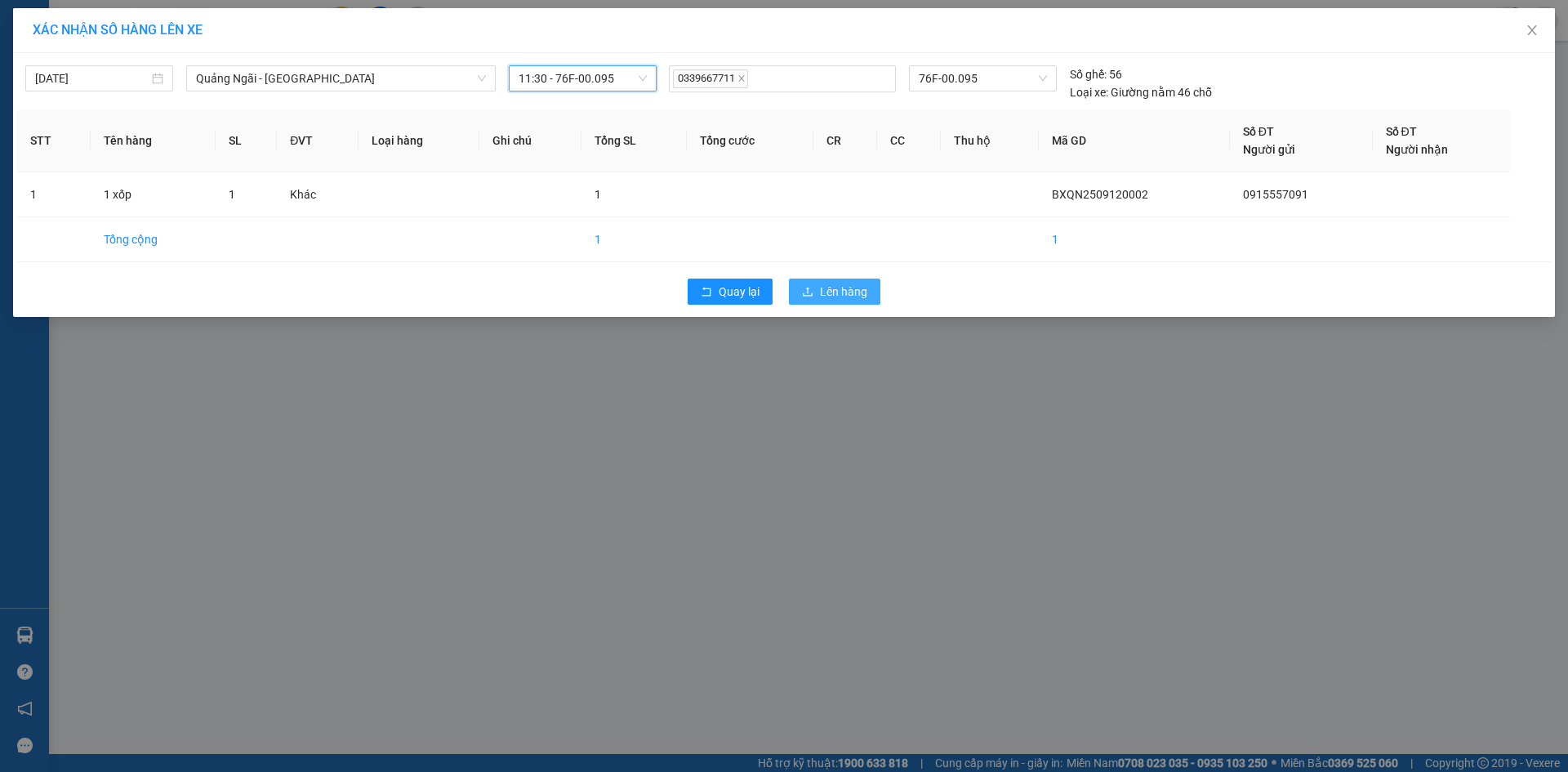
click at [857, 290] on span "Lên hàng" at bounding box center [843, 292] width 47 height 18
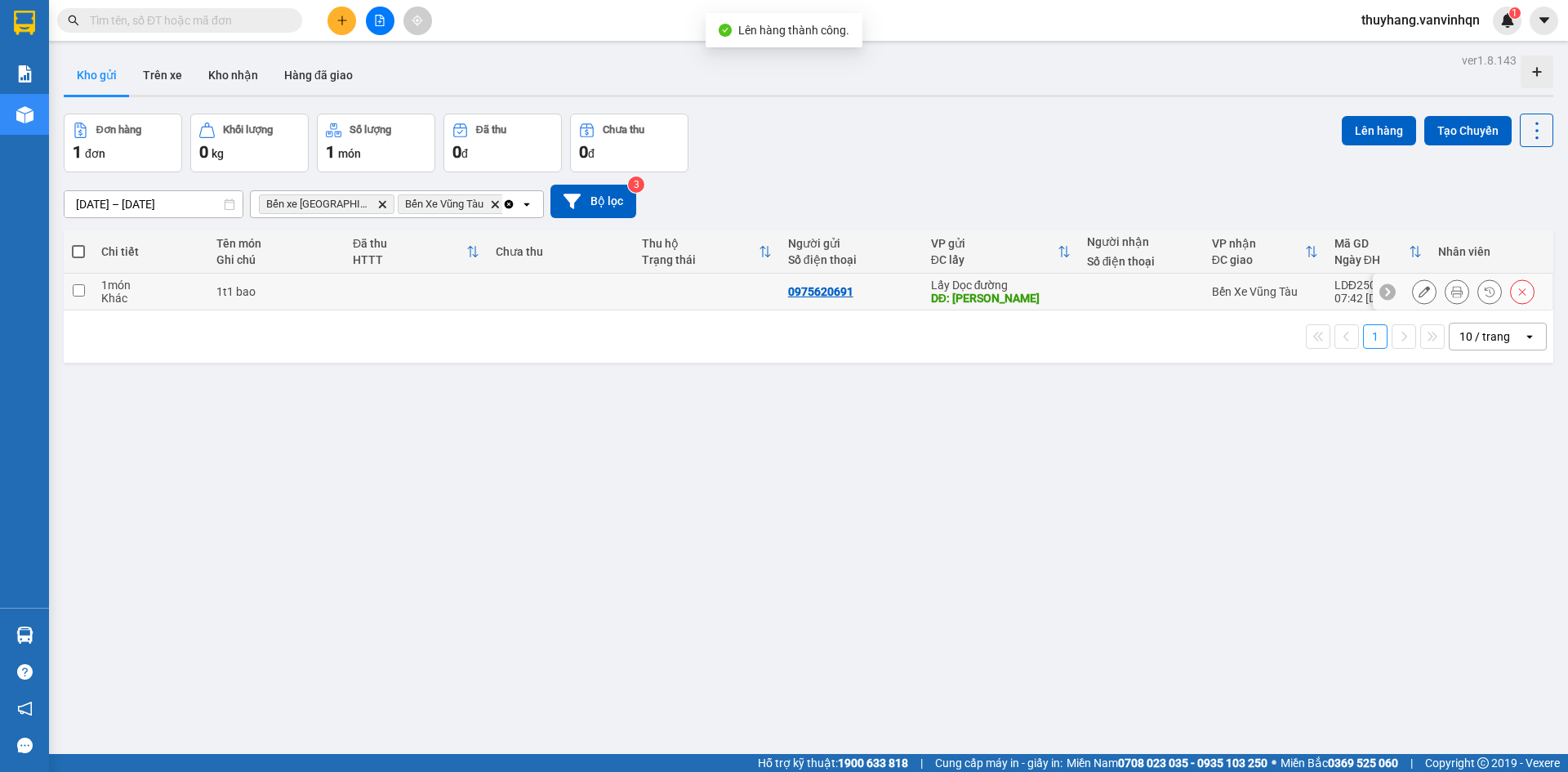
click at [519, 294] on td at bounding box center [560, 292] width 146 height 37
checkbox input "true"
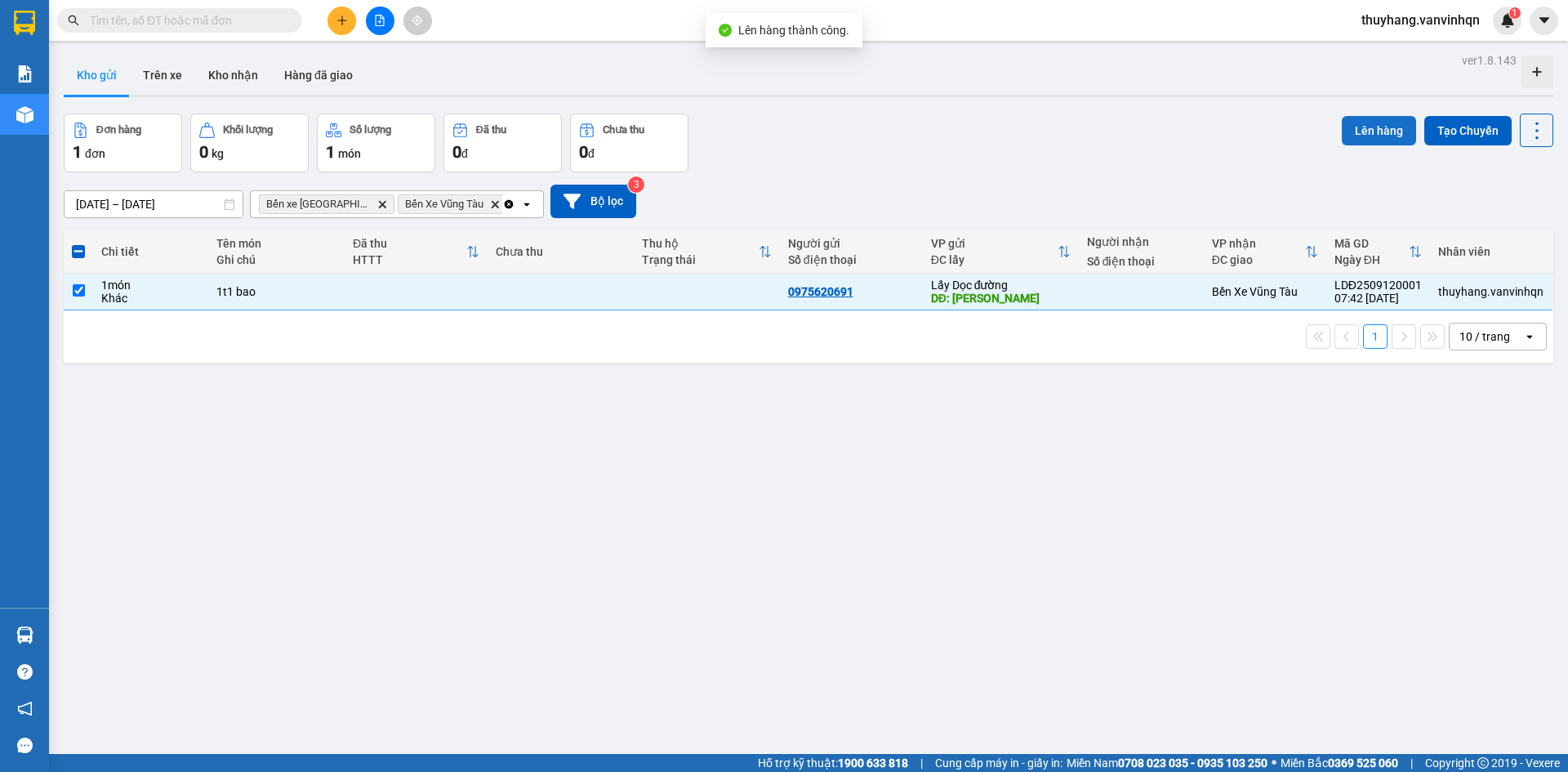
click at [1373, 129] on button "Lên hàng" at bounding box center [1378, 131] width 74 height 30
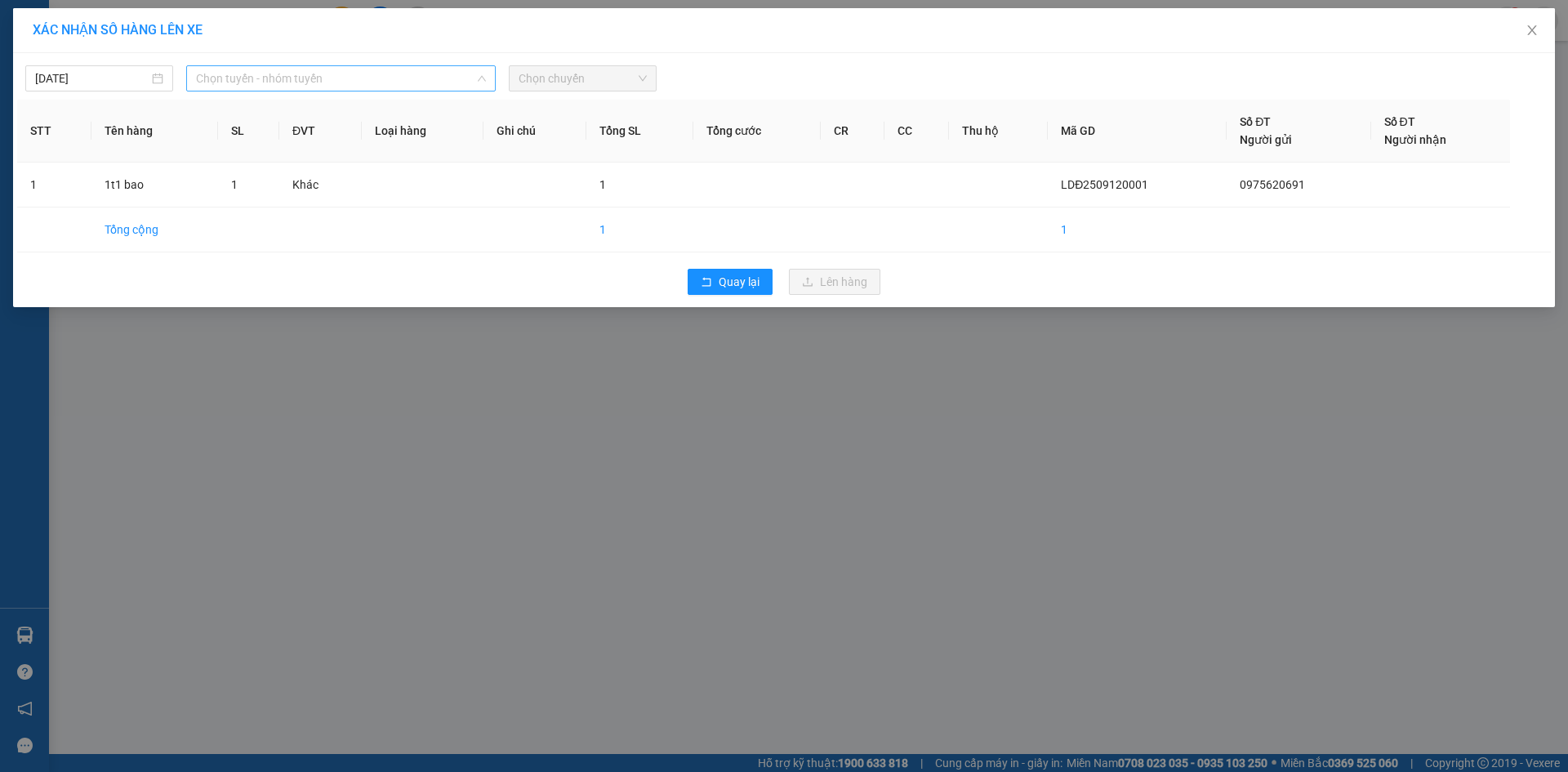
click at [298, 76] on span "Chọn tuyến - nhóm tuyến" at bounding box center [341, 78] width 290 height 25
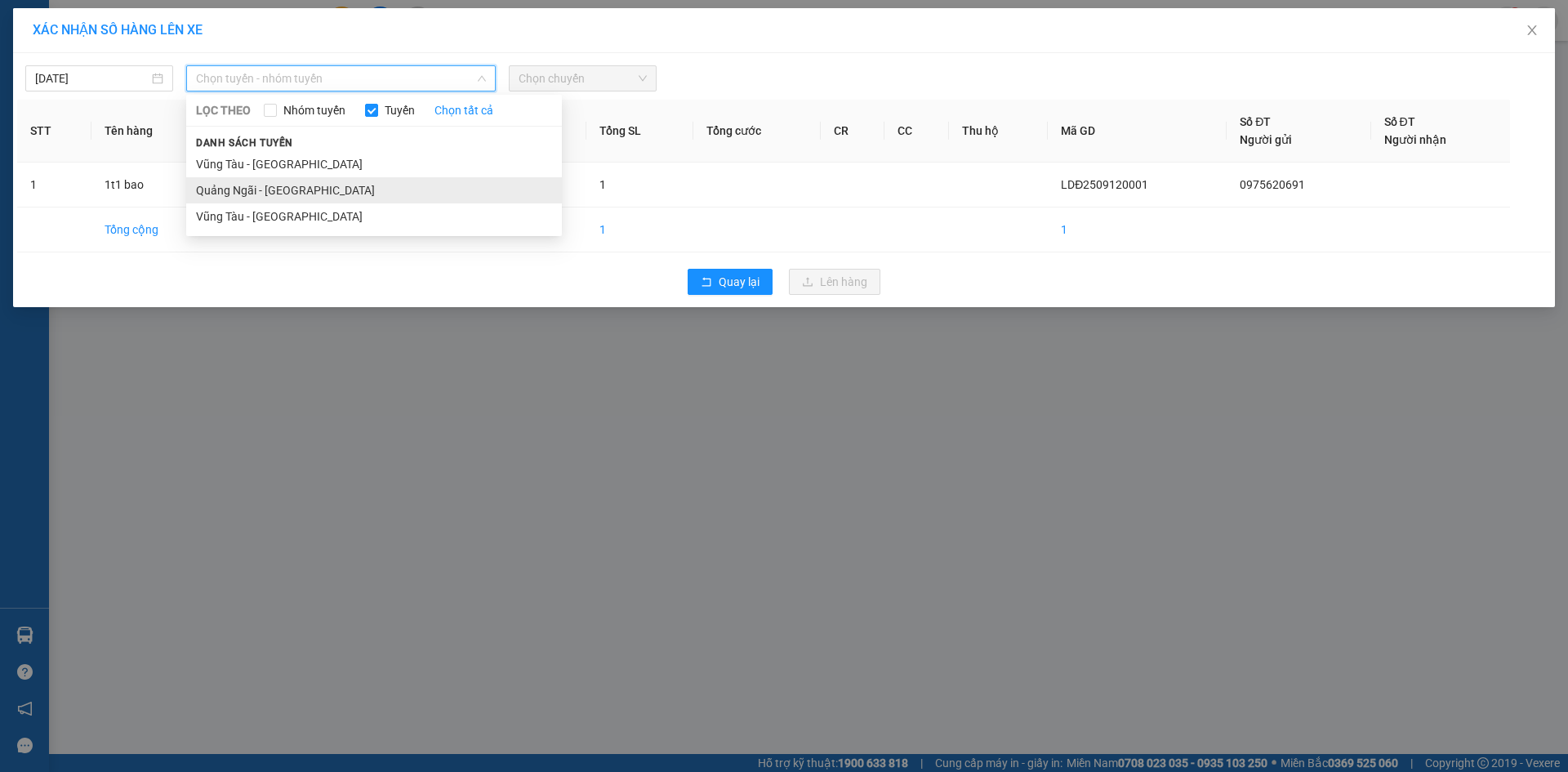
click at [293, 193] on li "Quảng Ngãi - [GEOGRAPHIC_DATA]" at bounding box center [374, 191] width 376 height 26
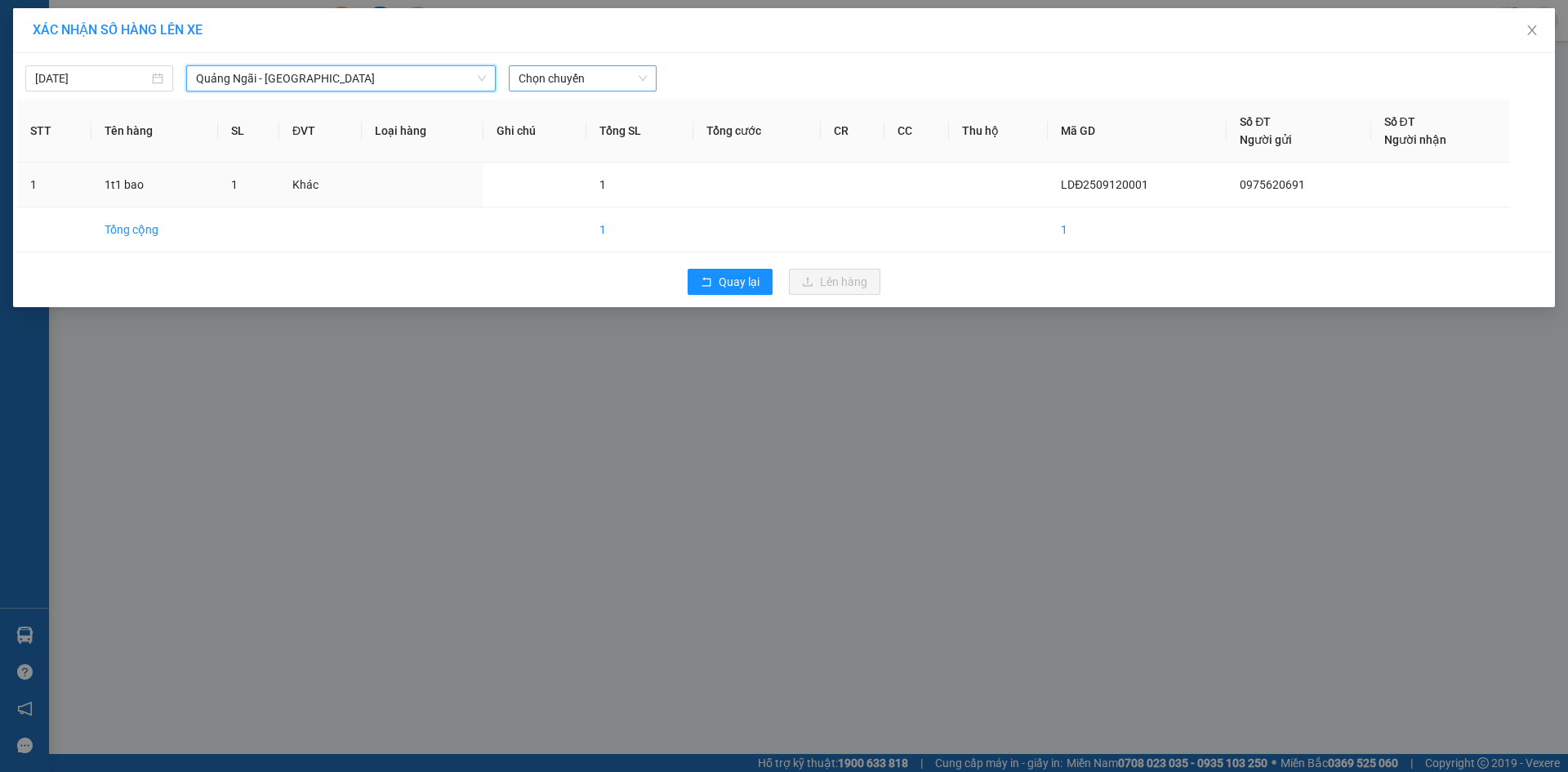
click at [577, 78] on span "Chọn chuyến" at bounding box center [583, 78] width 129 height 25
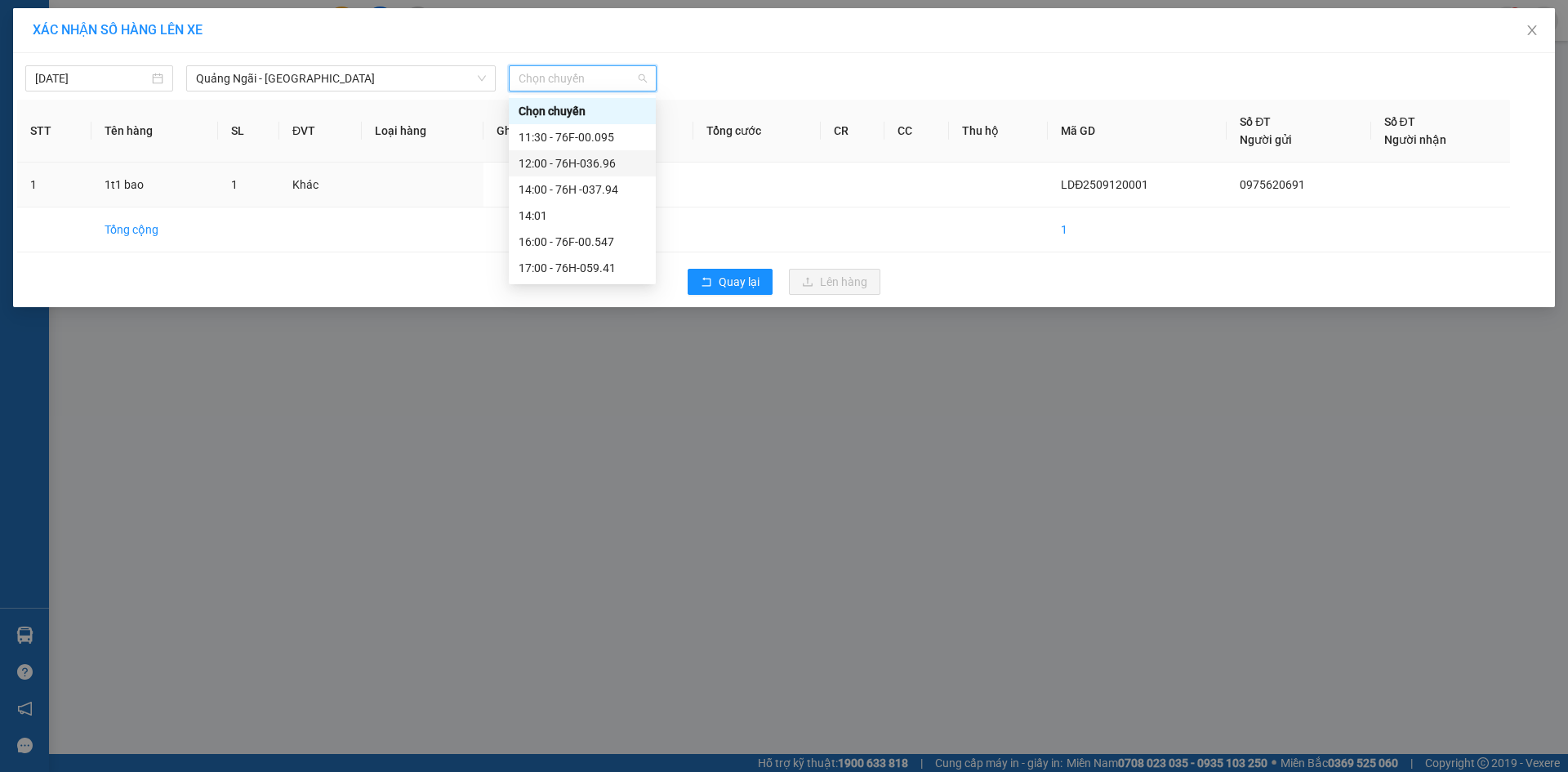
click at [631, 165] on div "12:00 - 76H-036.96" at bounding box center [582, 163] width 128 height 18
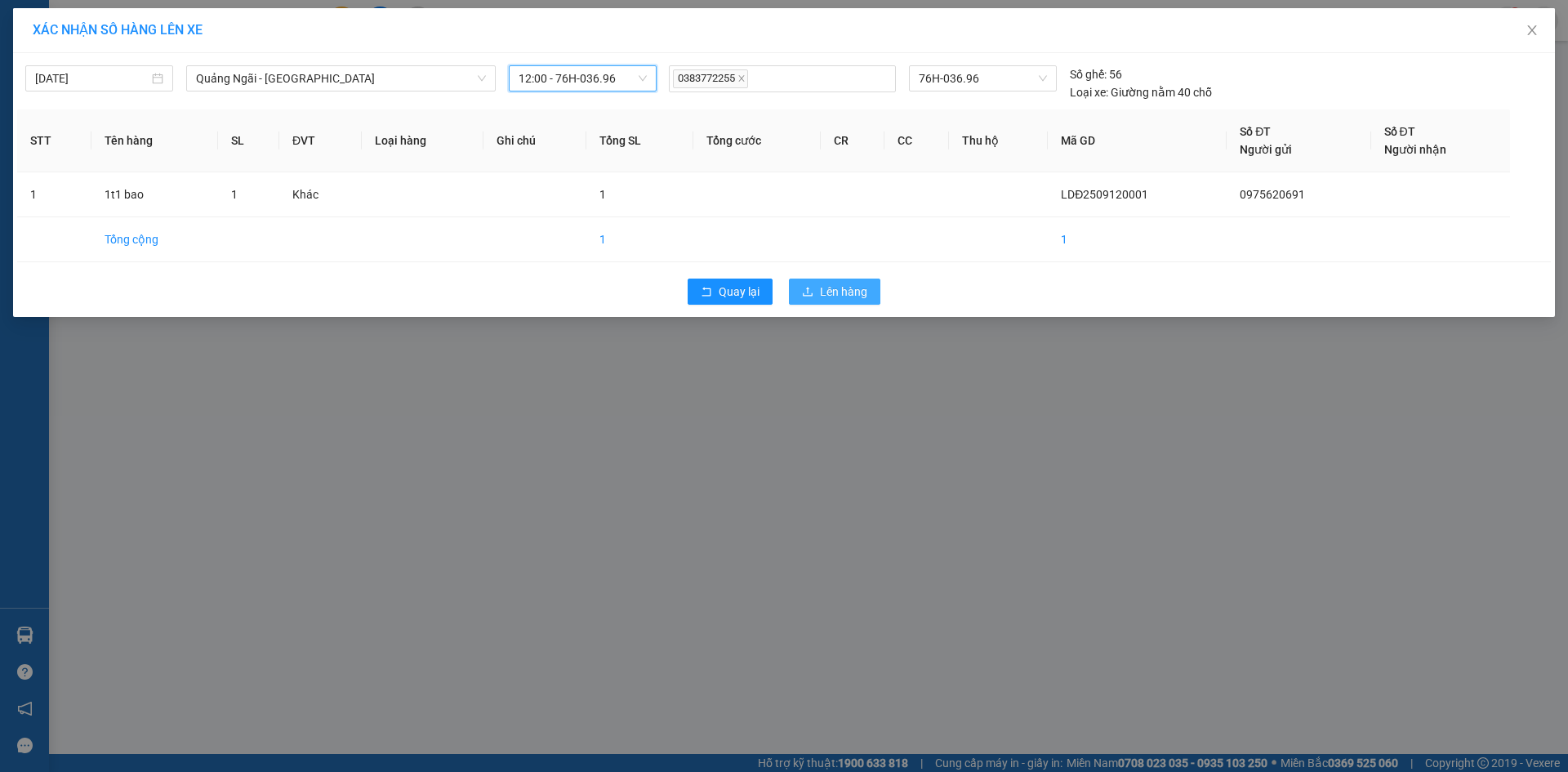
click at [815, 289] on button "Lên hàng" at bounding box center [834, 292] width 92 height 26
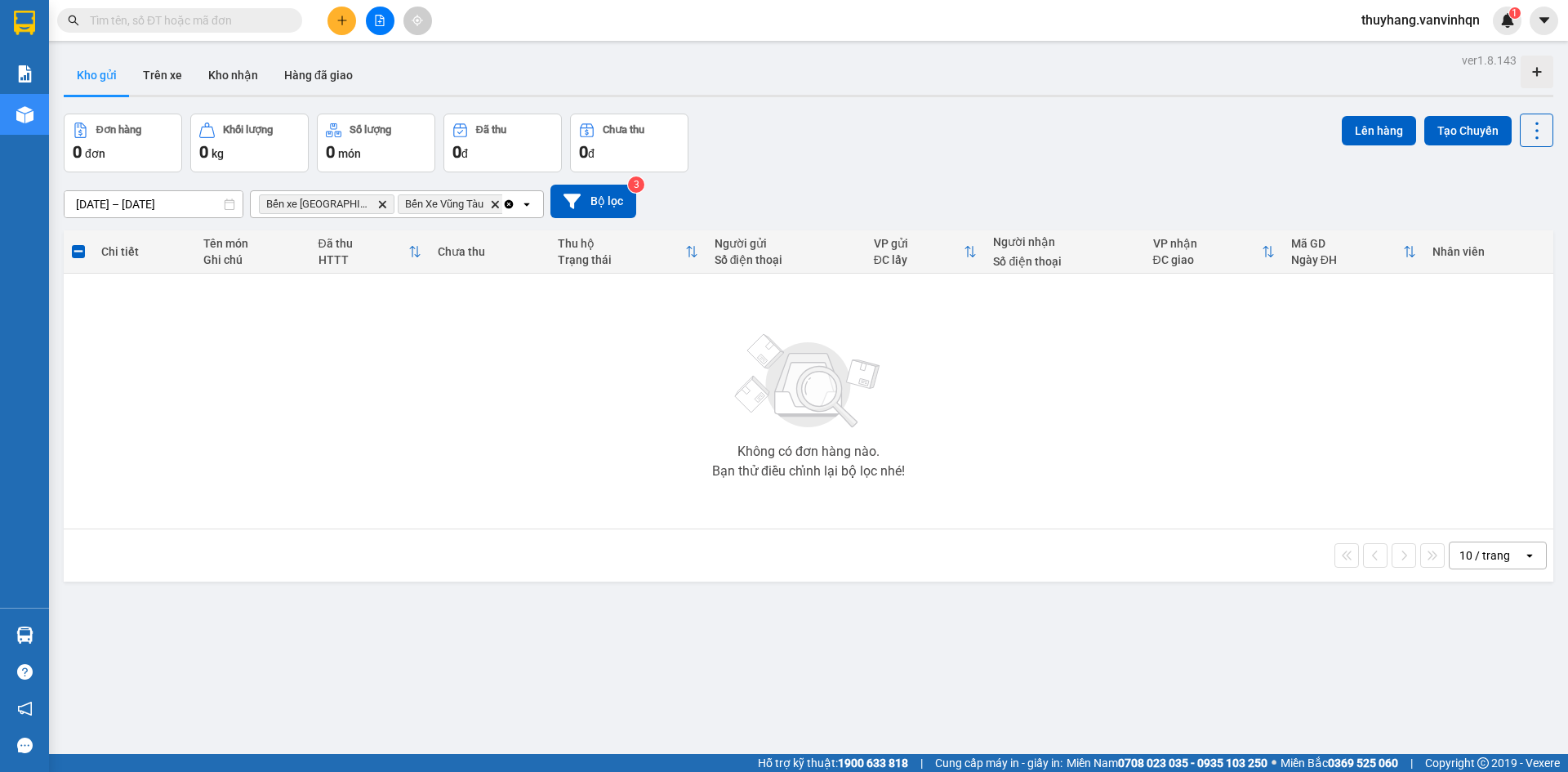
click at [228, 21] on input "text" at bounding box center [186, 21] width 193 height 18
type input "856"
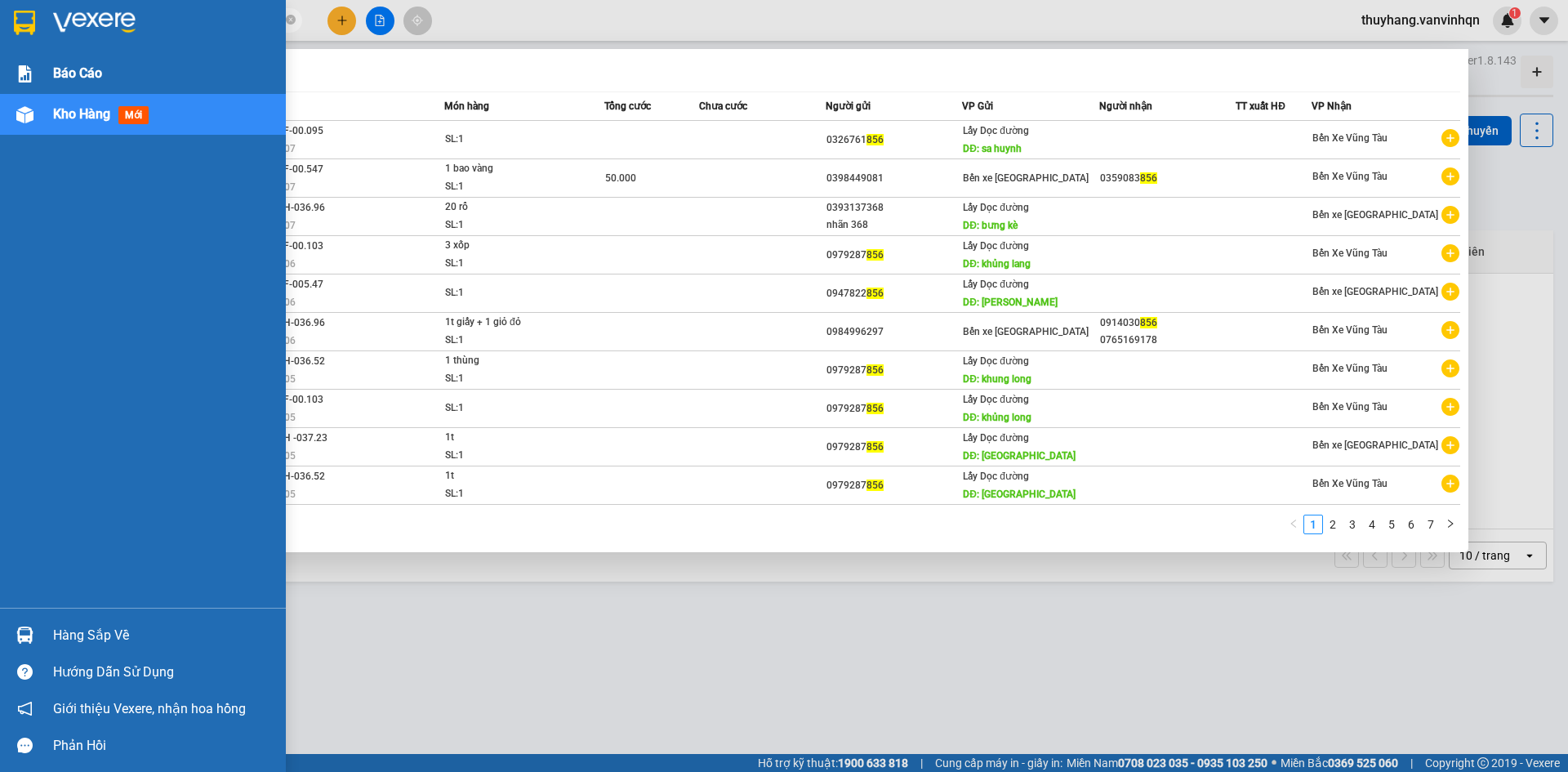
drag, startPoint x: 134, startPoint y: 21, endPoint x: 0, endPoint y: 40, distance: 135.3
click at [0, 60] on section "Kết quả tìm kiếm ( 69 ) Bộ lọc Mã ĐH Trạng thái Món hàng Tổng cước Chưa cước Ng…" at bounding box center [784, 386] width 1568 height 772
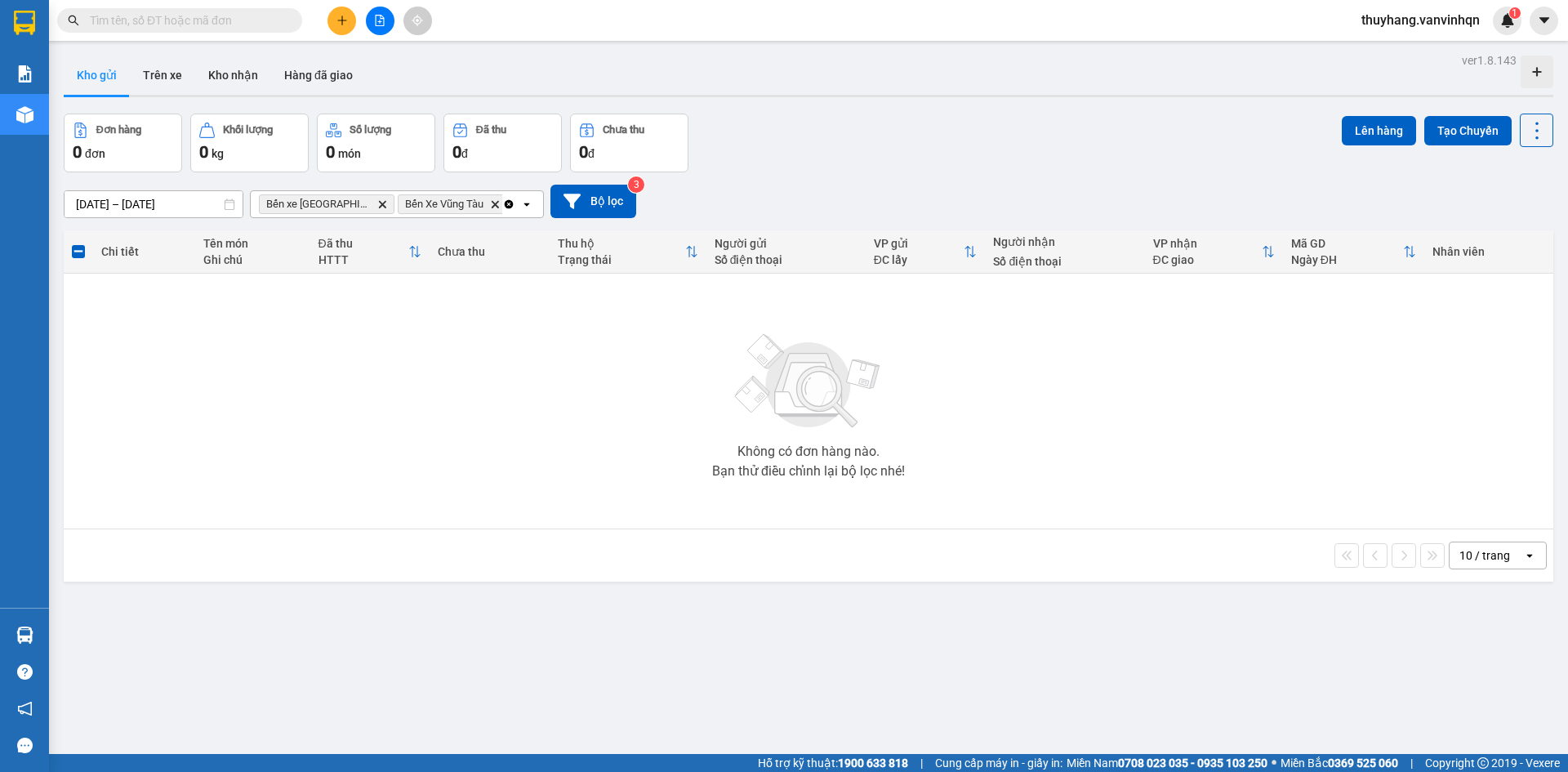
click at [740, 643] on div "ver 1.8.143 Kho gửi Trên xe Kho nhận Hàng đã giao Đơn hàng 0 đơn Khối lượng 0 k…" at bounding box center [808, 435] width 1502 height 772
click at [378, 25] on icon "file-add" at bounding box center [380, 21] width 12 height 12
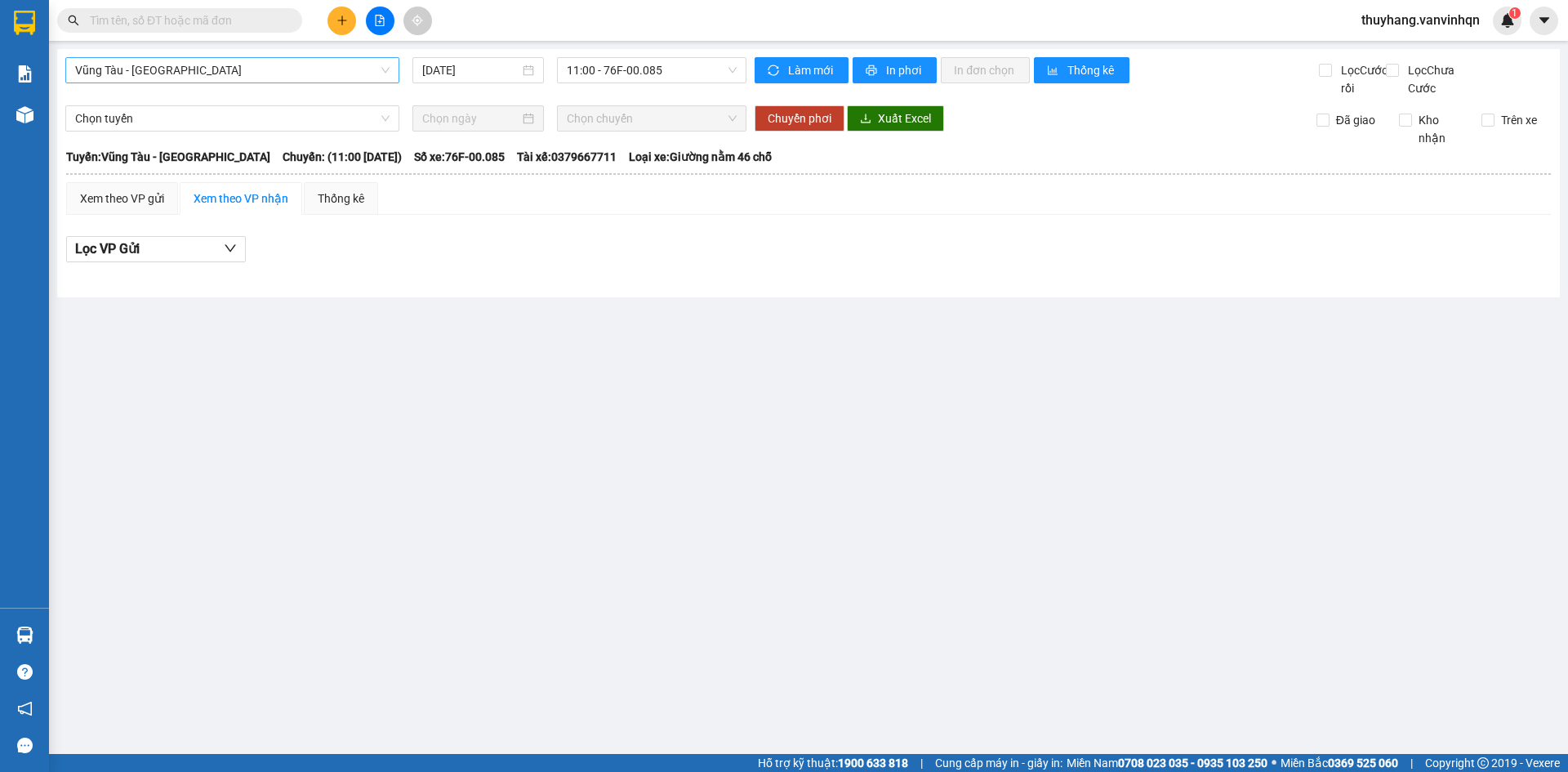
click at [291, 70] on span "Vũng Tàu - [GEOGRAPHIC_DATA]" at bounding box center [232, 70] width 314 height 25
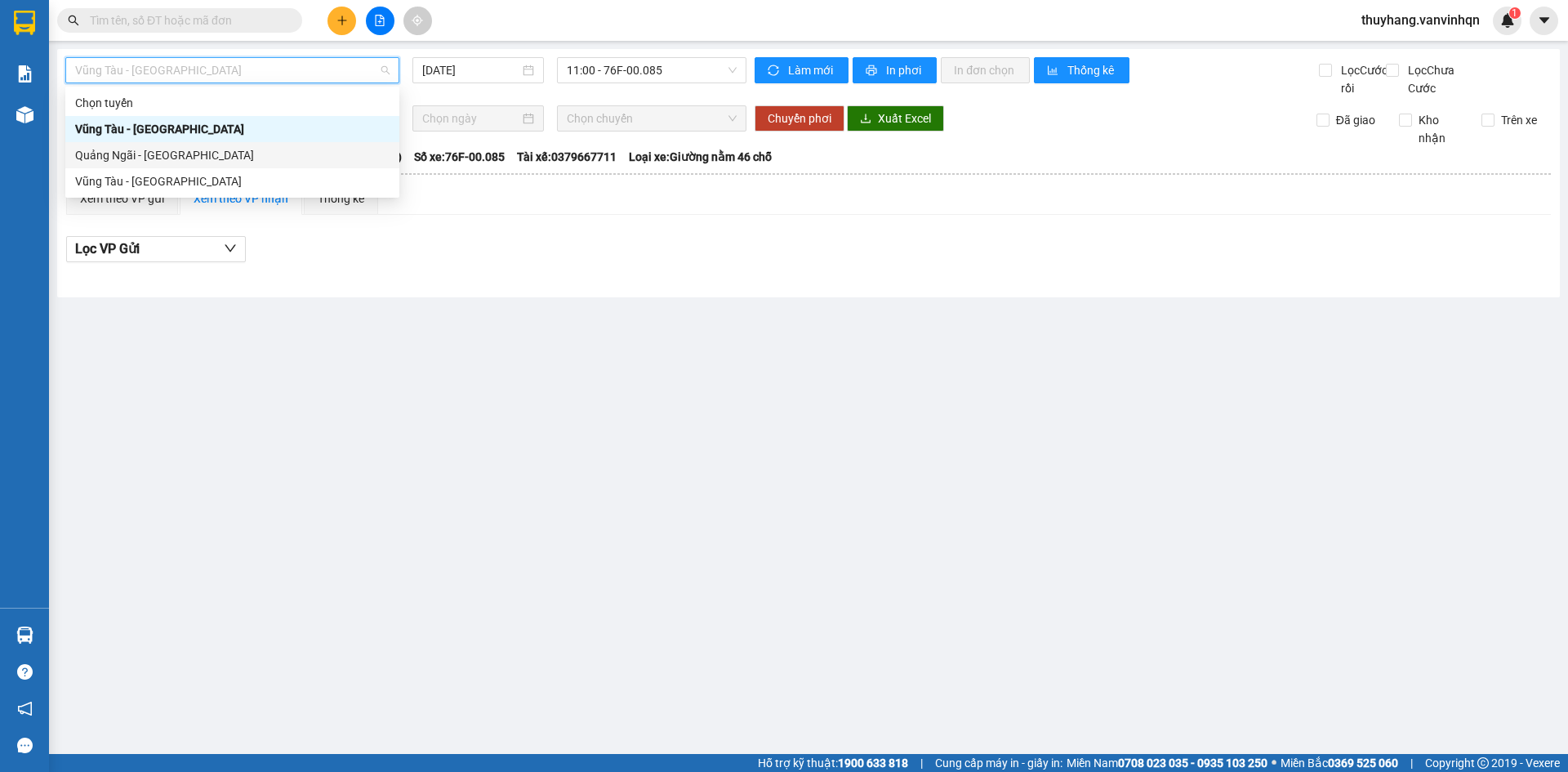
click at [266, 153] on div "Quảng Ngãi - [GEOGRAPHIC_DATA]" at bounding box center [232, 155] width 314 height 18
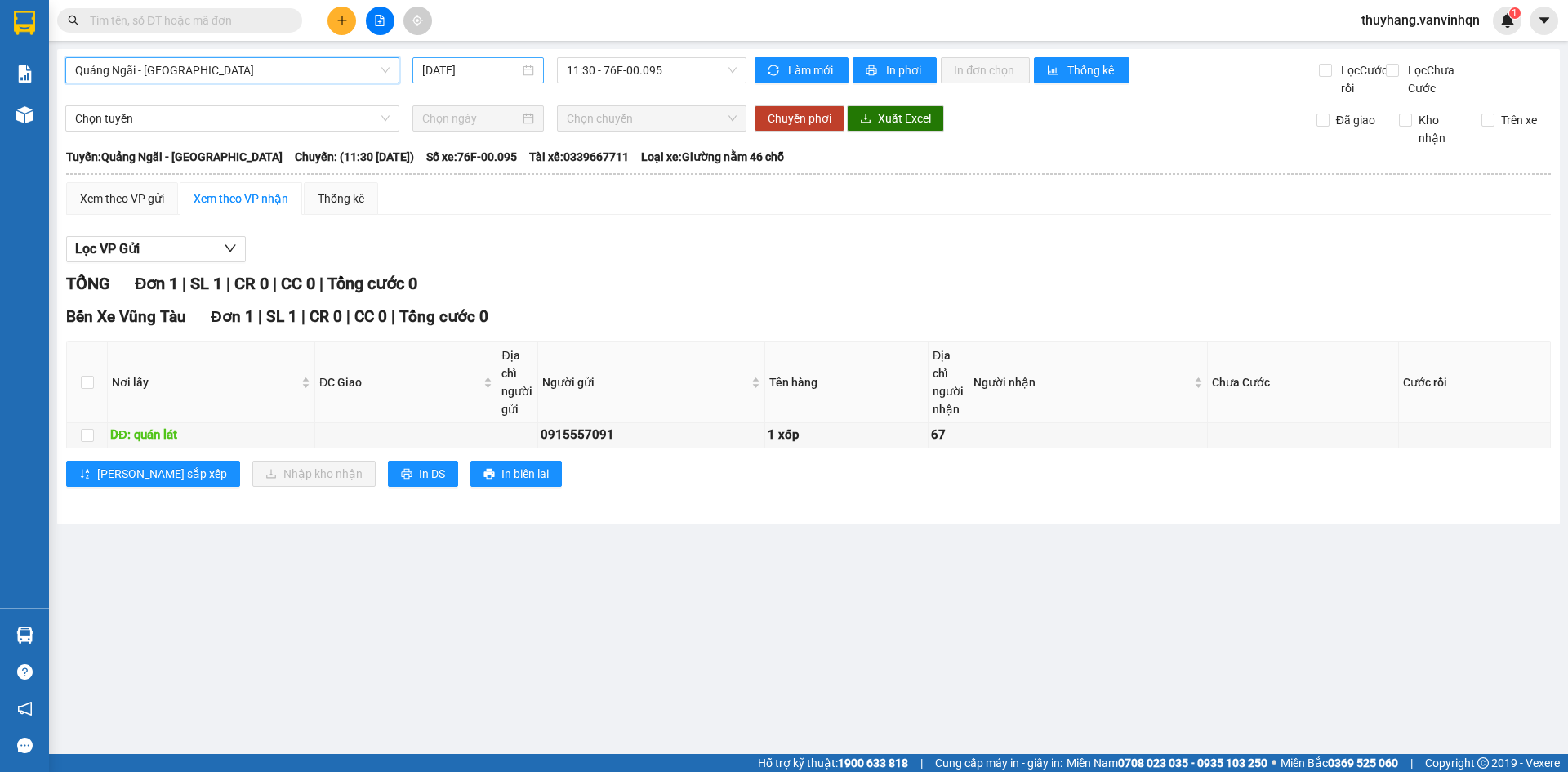
click at [495, 67] on input "[DATE]" at bounding box center [471, 70] width 97 height 18
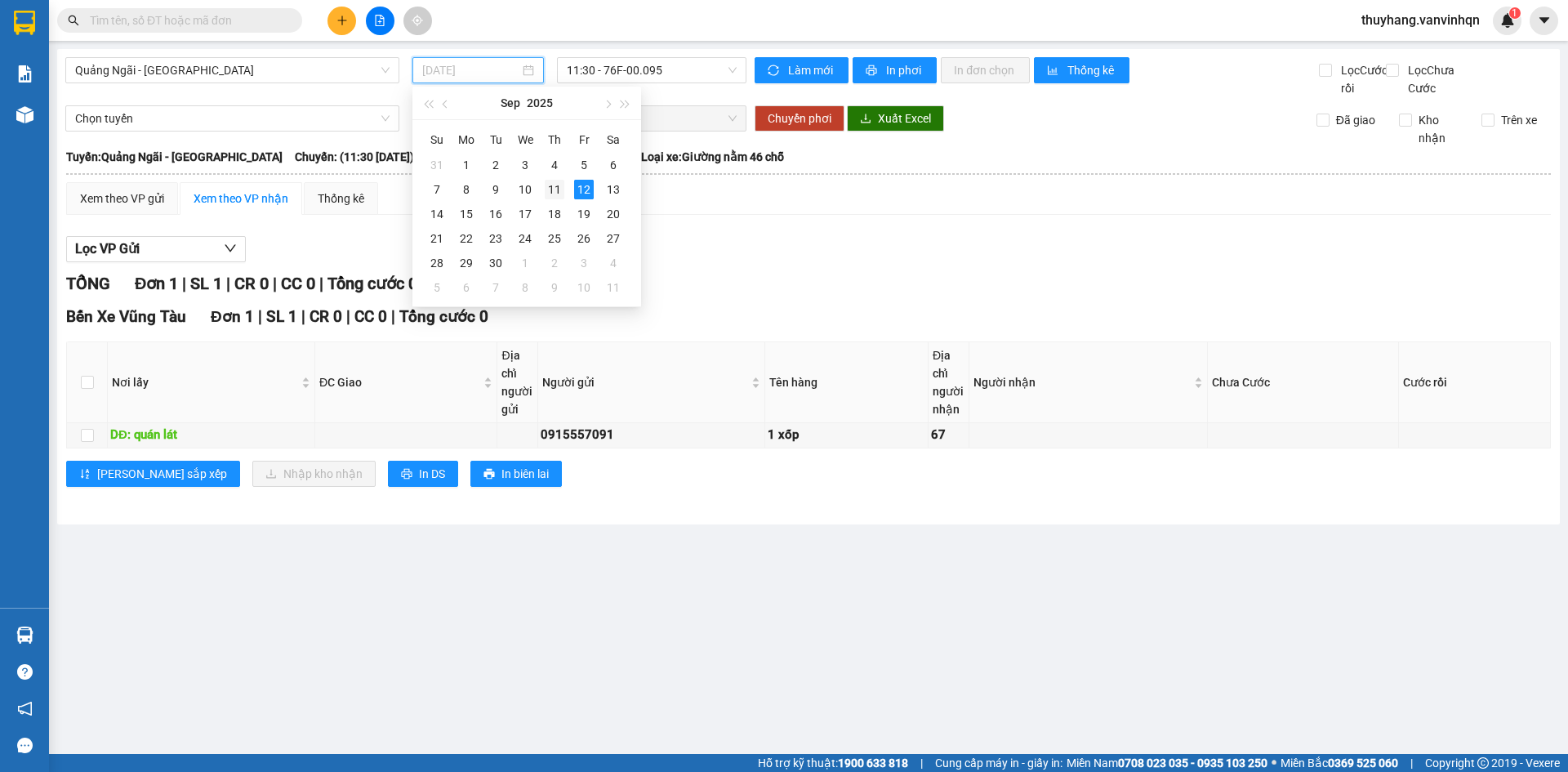
click at [549, 186] on div "11" at bounding box center [555, 190] width 20 height 20
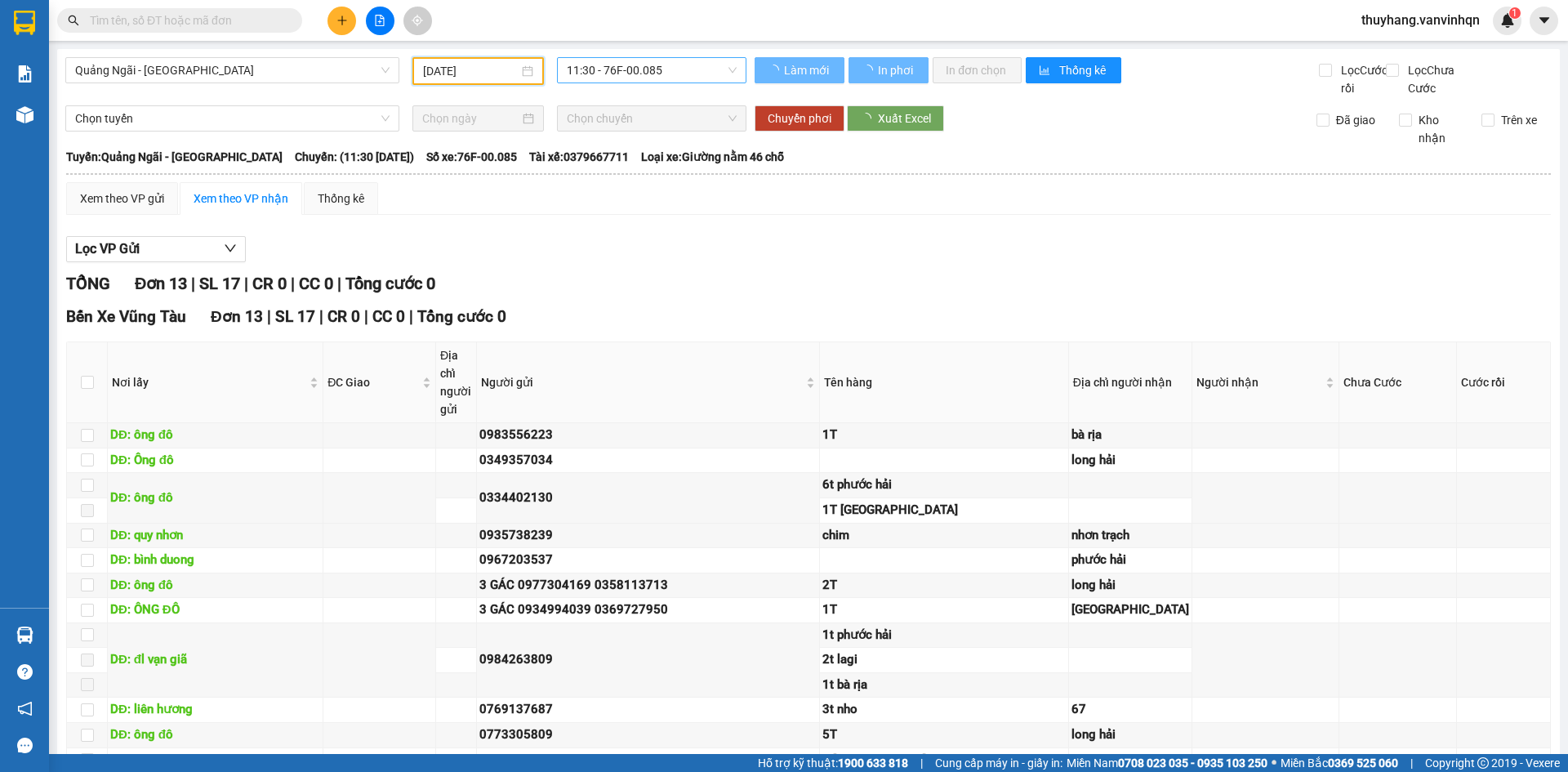
click at [661, 74] on span "11:30 - 76F-00.085" at bounding box center [651, 70] width 170 height 25
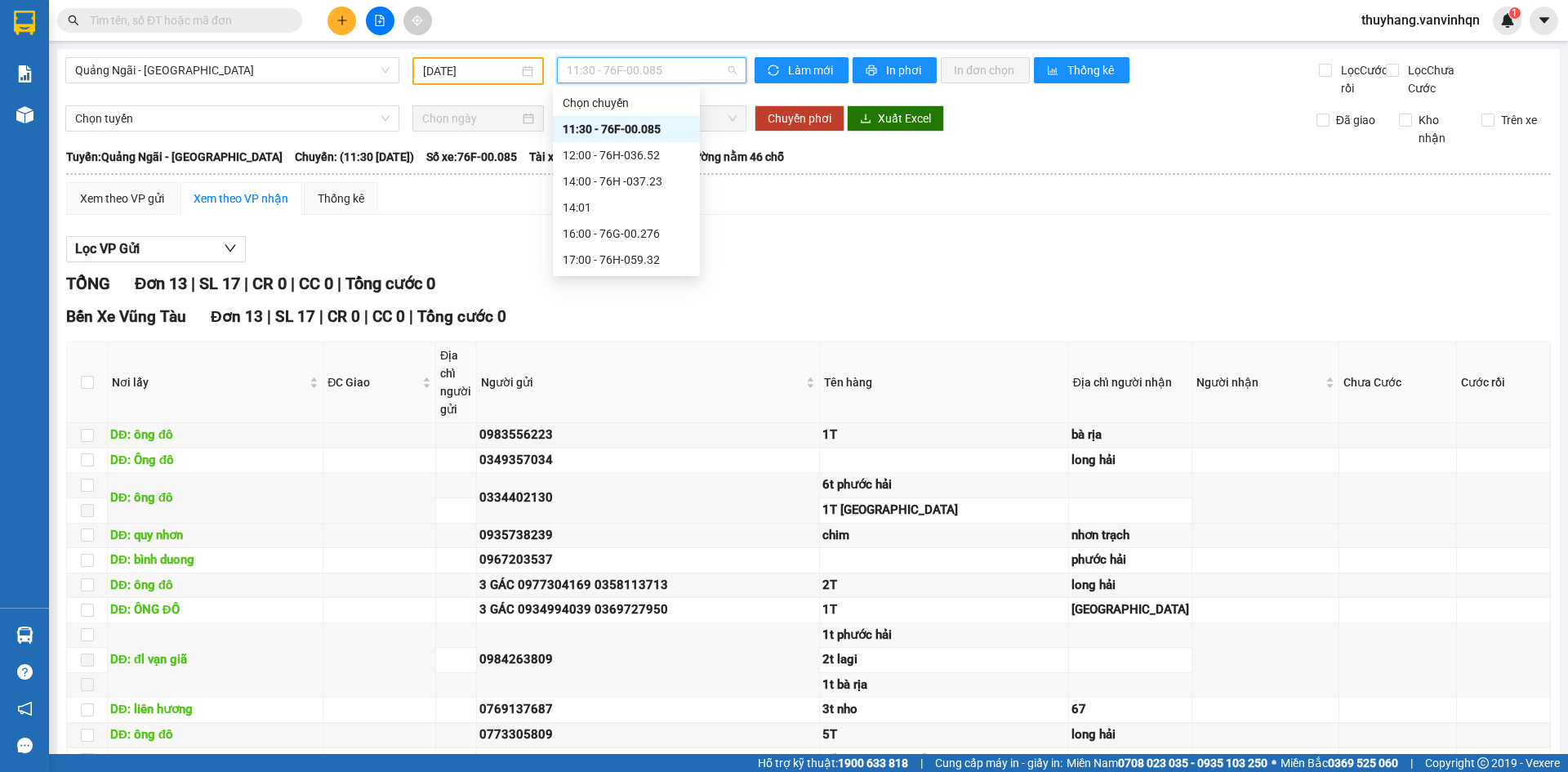
click at [667, 129] on div "11:30 - 76F-00.085" at bounding box center [626, 129] width 128 height 18
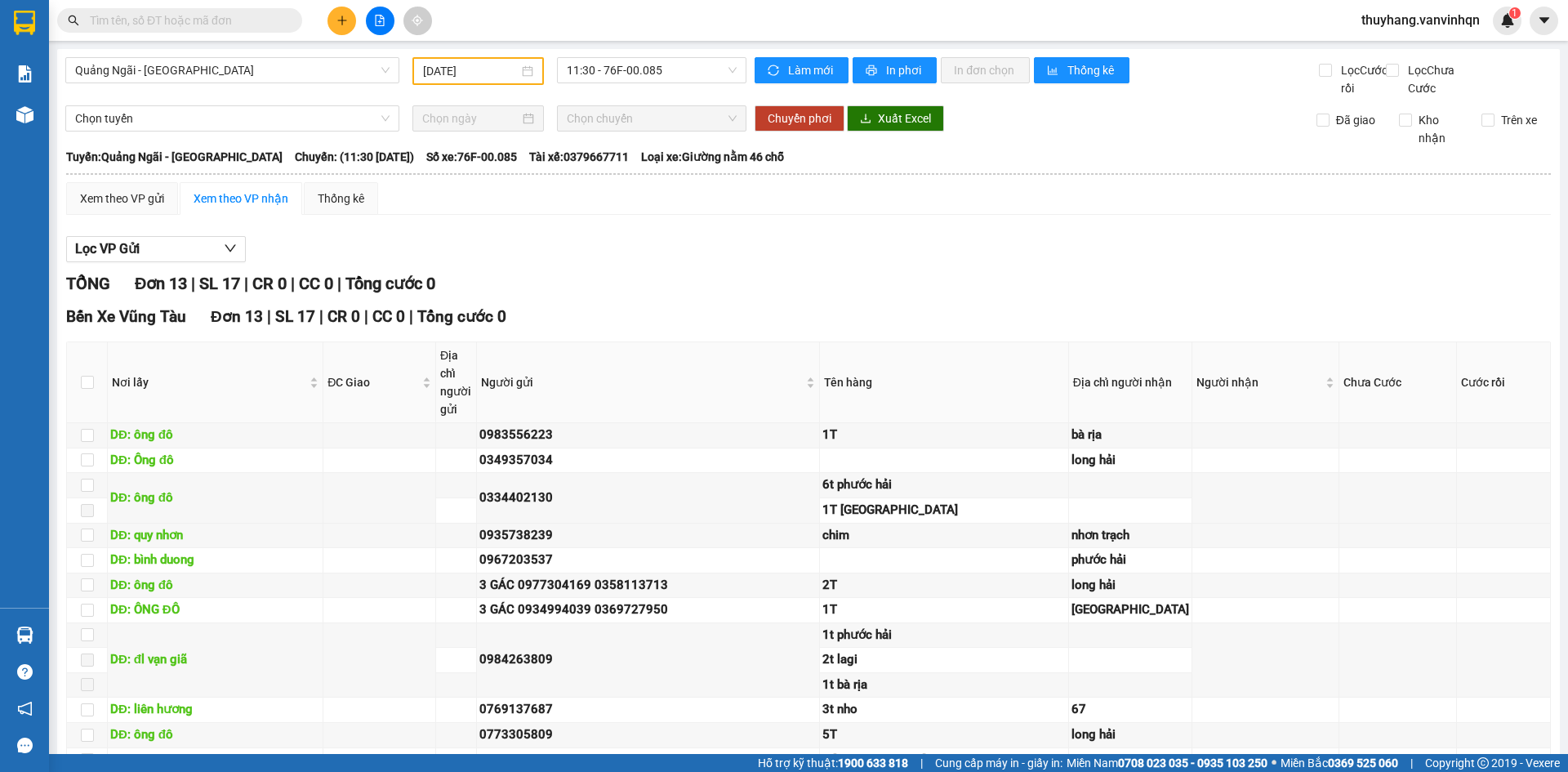
click at [438, 60] on div "[DATE]" at bounding box center [477, 71] width 131 height 28
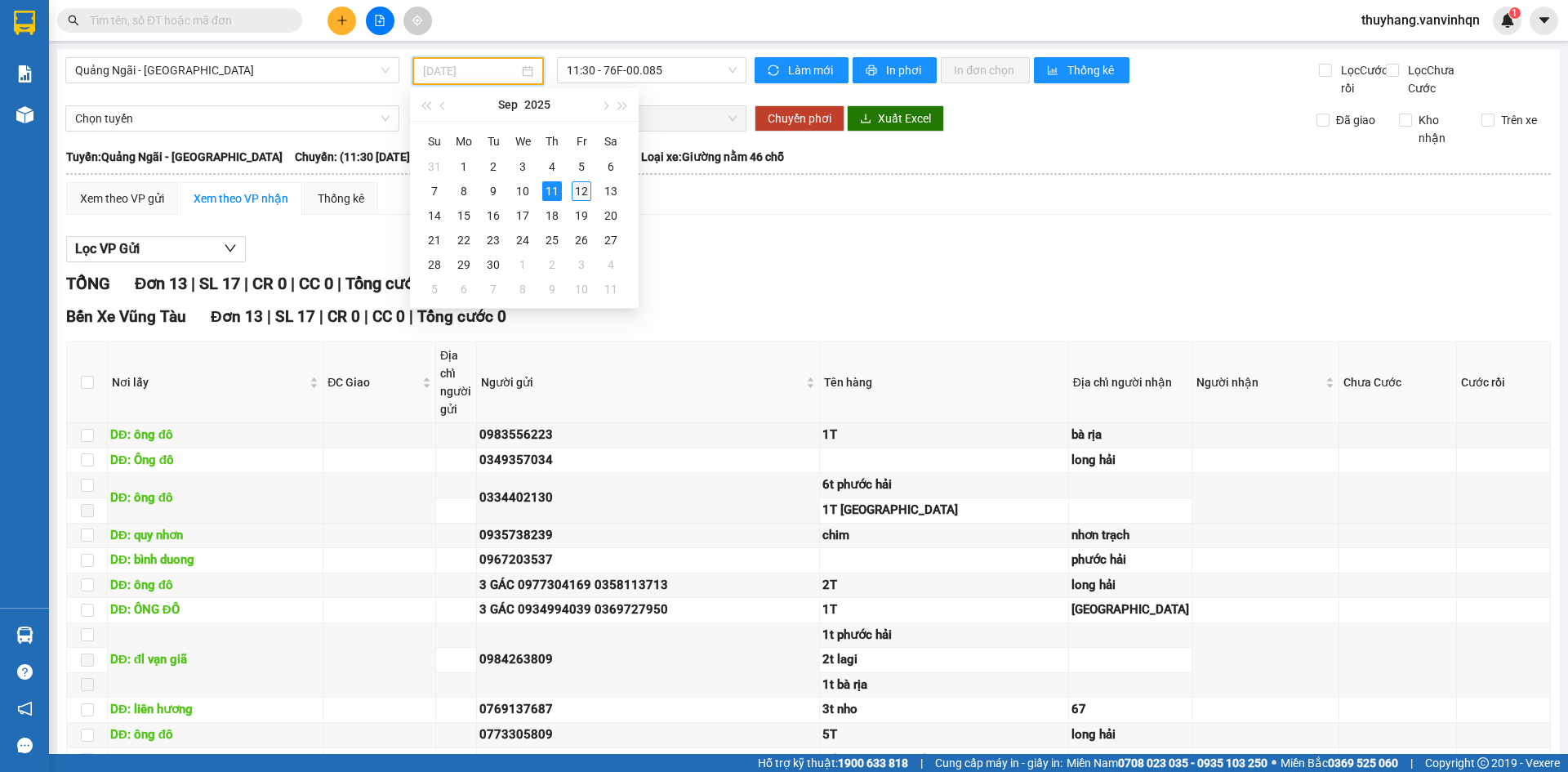
click at [583, 192] on div "12" at bounding box center [581, 191] width 20 height 20
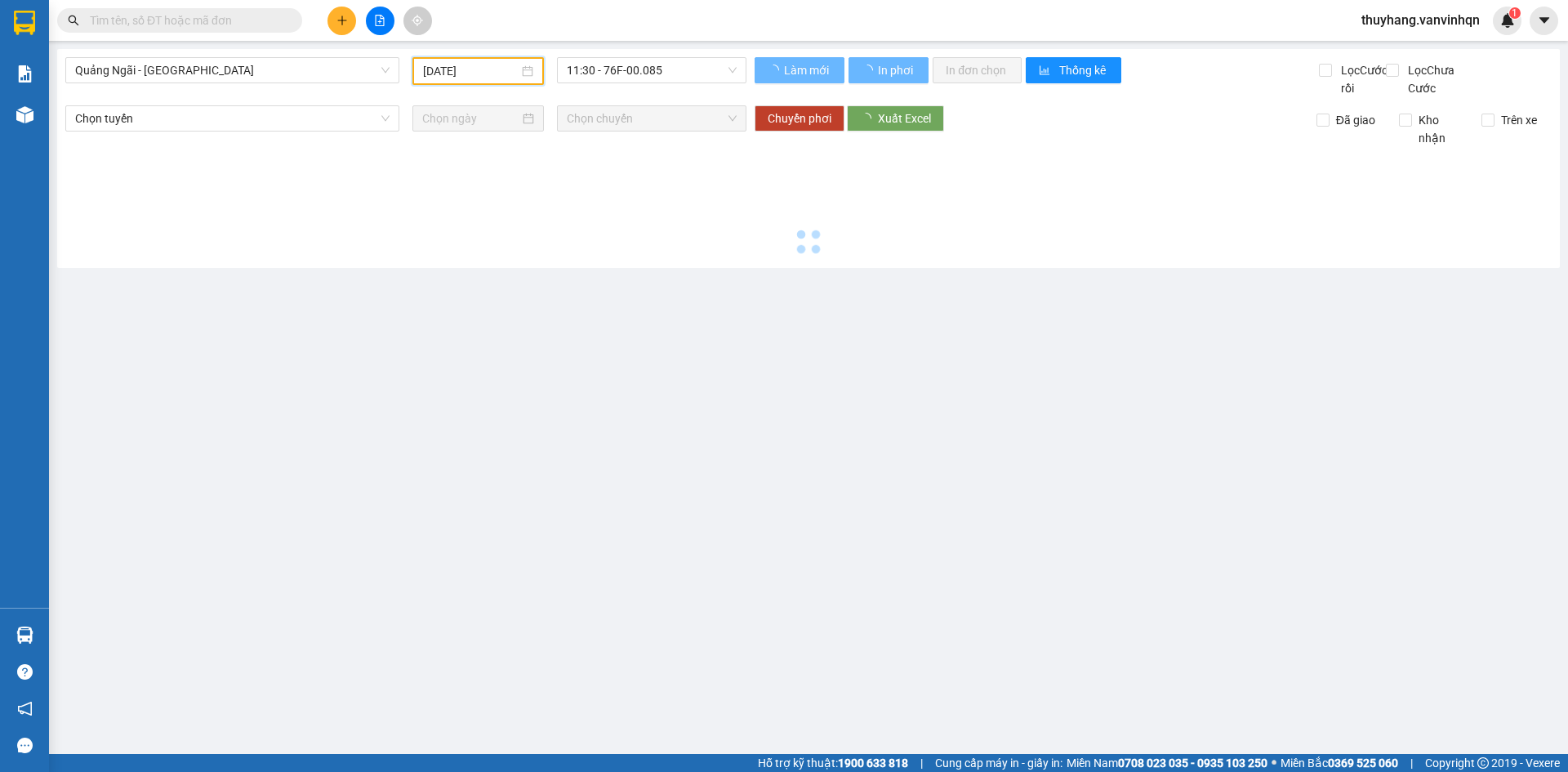
type input "[DATE]"
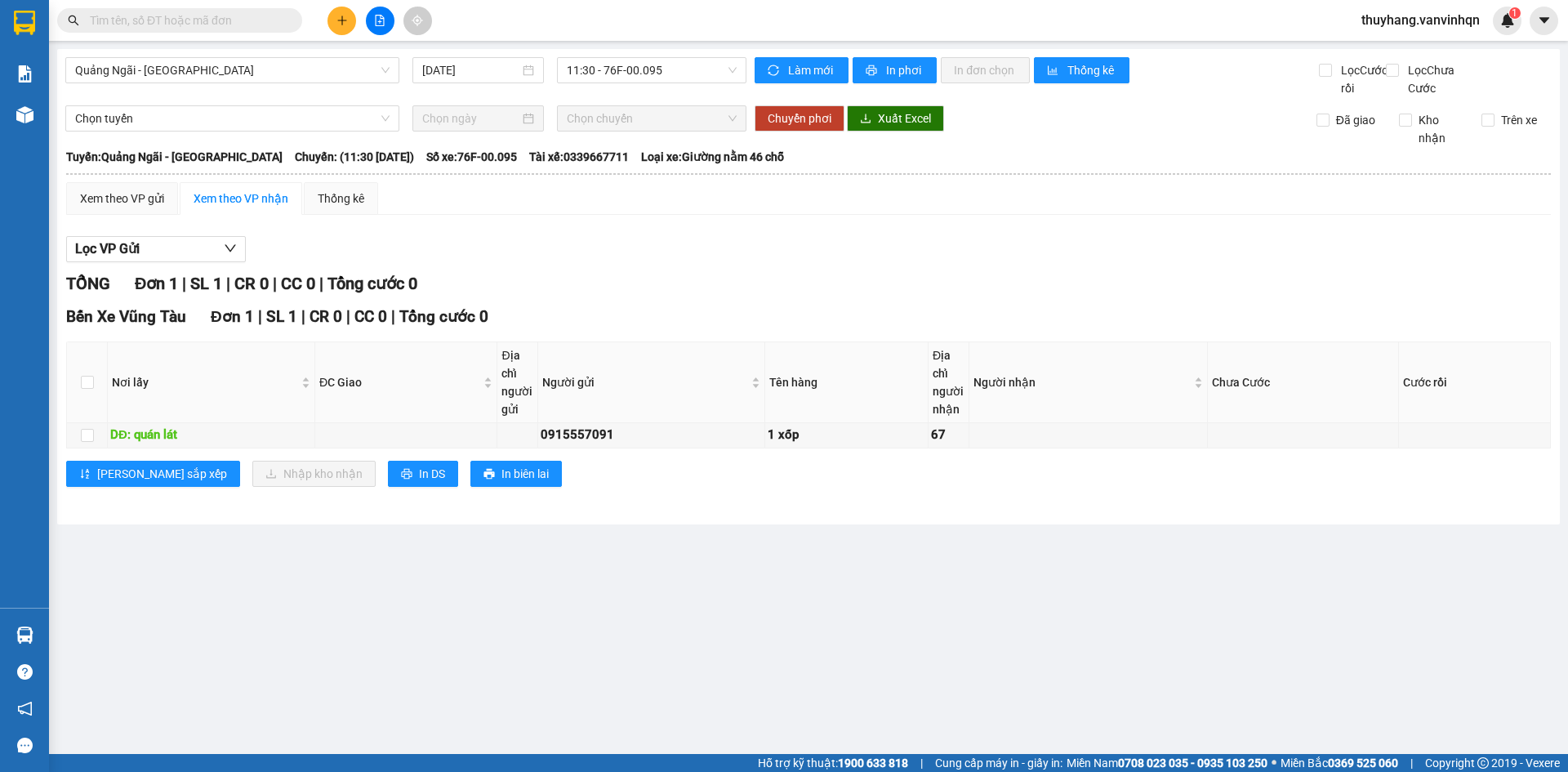
click at [261, 19] on input "text" at bounding box center [186, 21] width 193 height 18
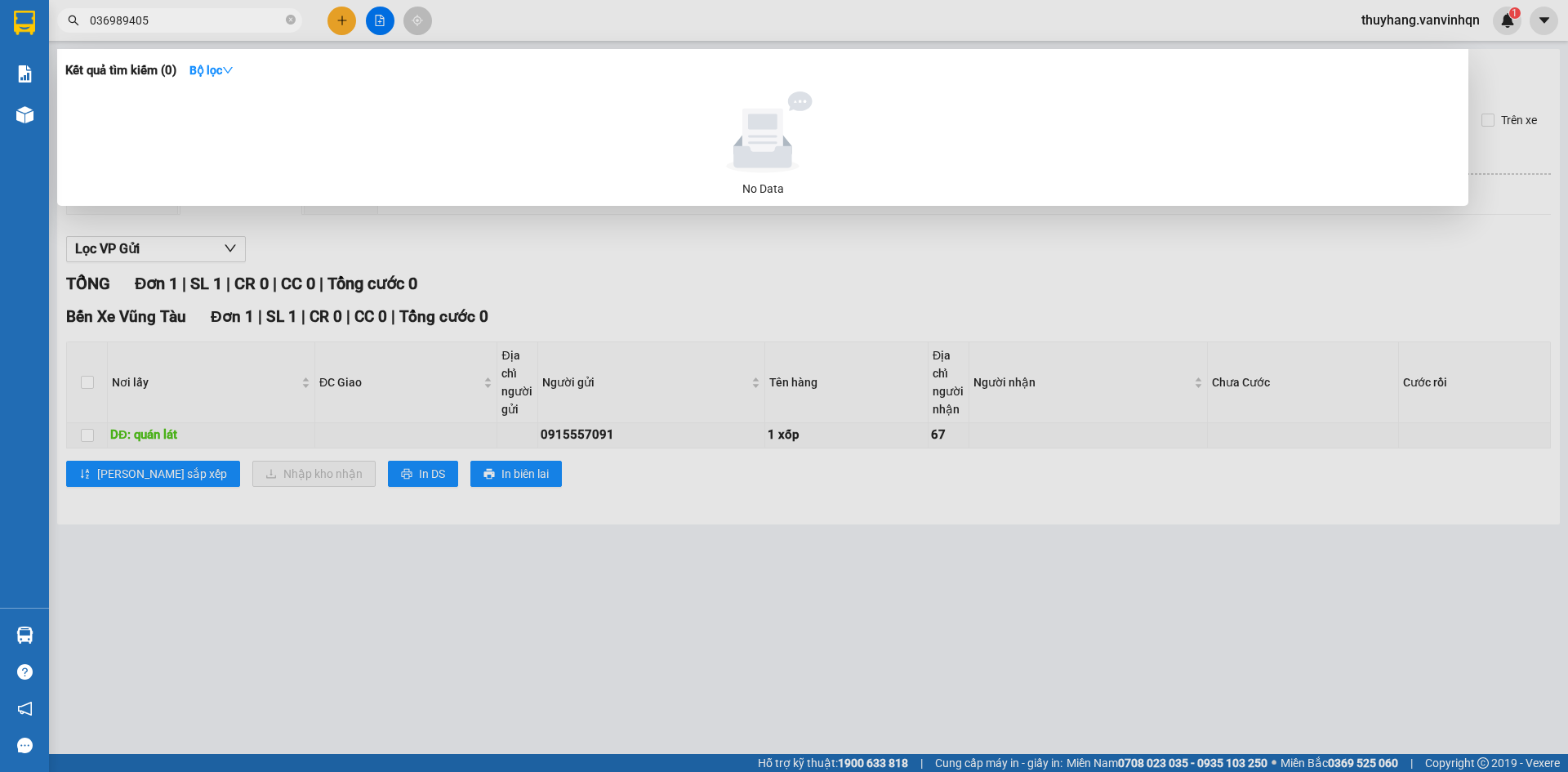
type input "0369894054"
drag, startPoint x: 206, startPoint y: 22, endPoint x: 0, endPoint y: 40, distance: 206.8
click at [0, 40] on section "Kết quả tìm kiếm ( 0 ) Bộ lọc No Data 0369894054 thuyhang.vanvinhqn 1 Báo cáo K…" at bounding box center [784, 386] width 1568 height 772
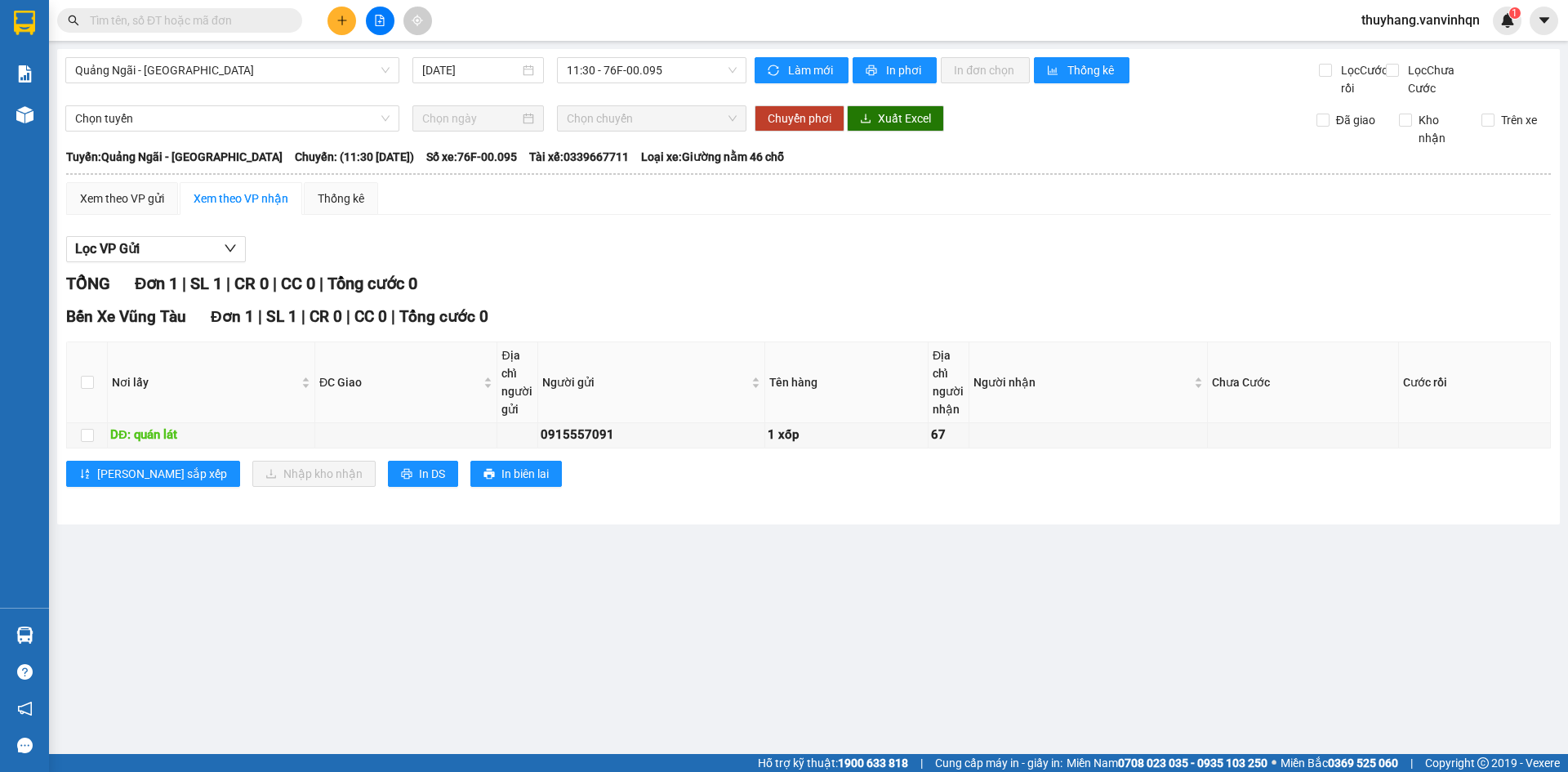
click at [771, 288] on div "Lọc VP Gửi TỔNG Đơn 1 | SL 1 | CR 0 | CC 0 | Tổng cước 0 Bến Xe Vũng Tàu Đơn 1…" at bounding box center [808, 367] width 1485 height 280
click at [153, 15] on input "text" at bounding box center [186, 21] width 193 height 18
click at [153, 17] on input "text" at bounding box center [186, 21] width 193 height 18
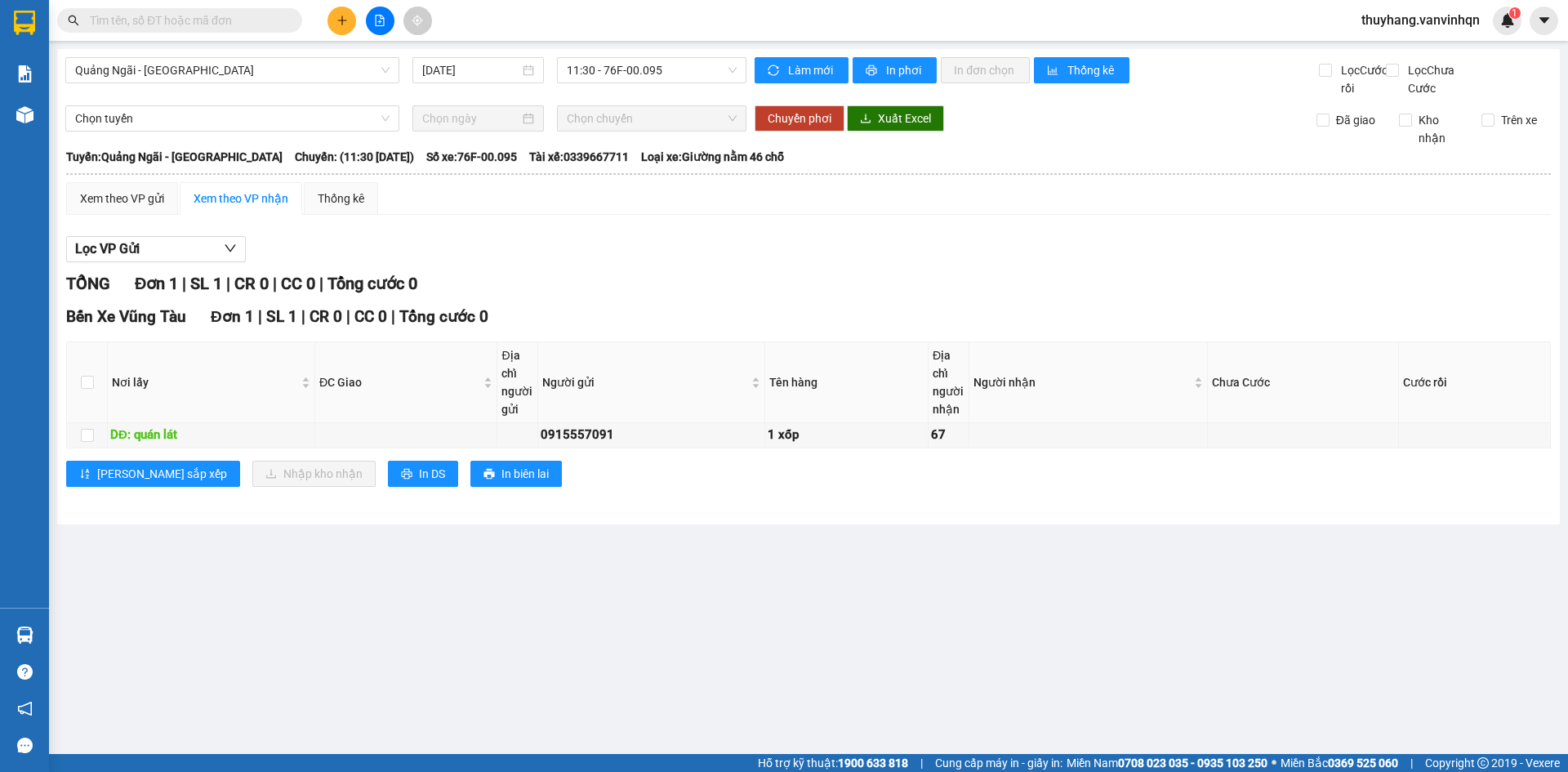
click at [153, 17] on input "text" at bounding box center [186, 21] width 193 height 18
click at [154, 17] on input "text" at bounding box center [186, 21] width 193 height 18
click at [211, 21] on input "text" at bounding box center [186, 21] width 193 height 18
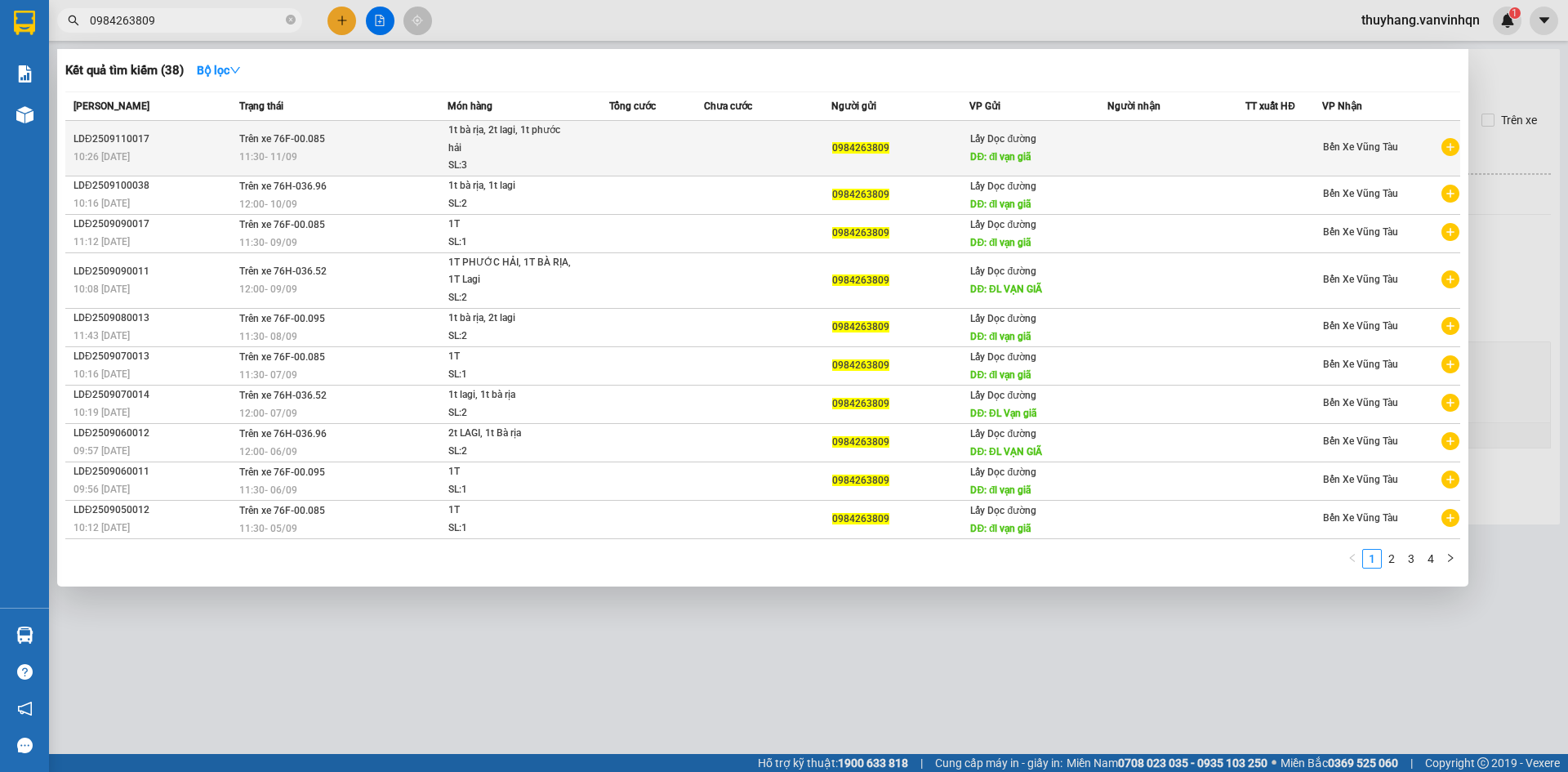
type input "0984263809"
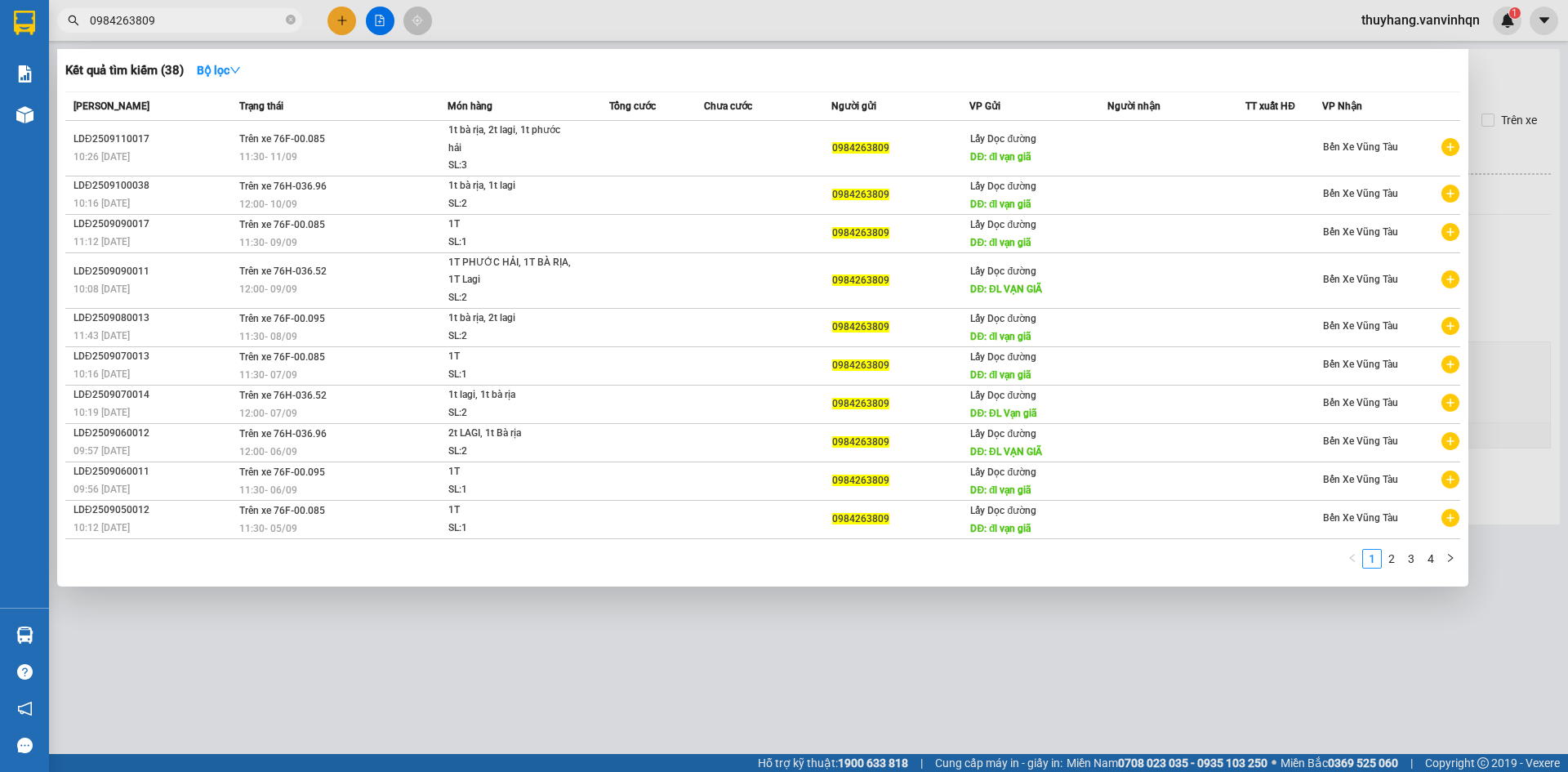
click at [427, 148] on div "11:30 [DATE]" at bounding box center [343, 157] width 208 height 18
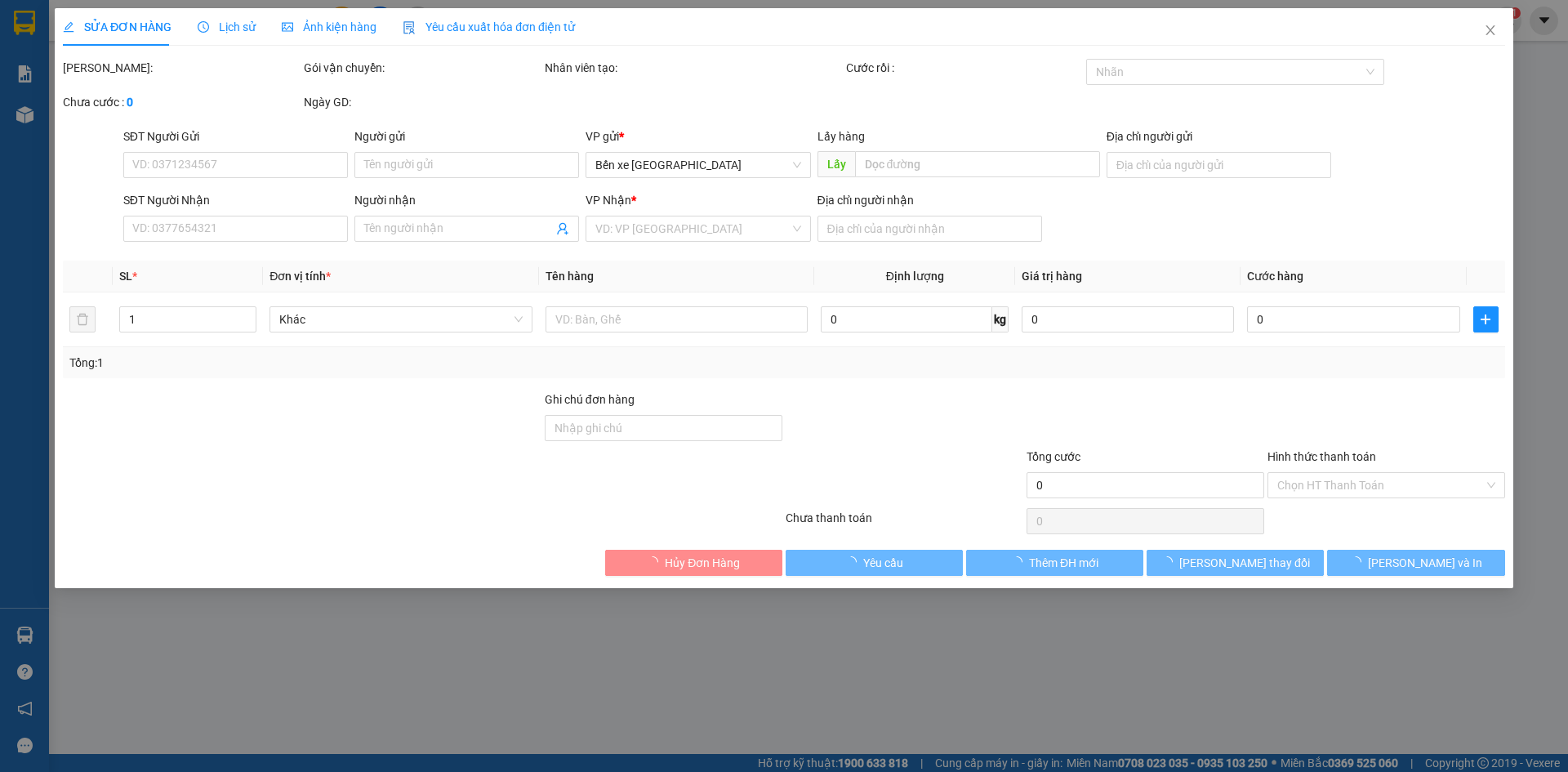
type input "0984263809"
type input "đl vạn giã"
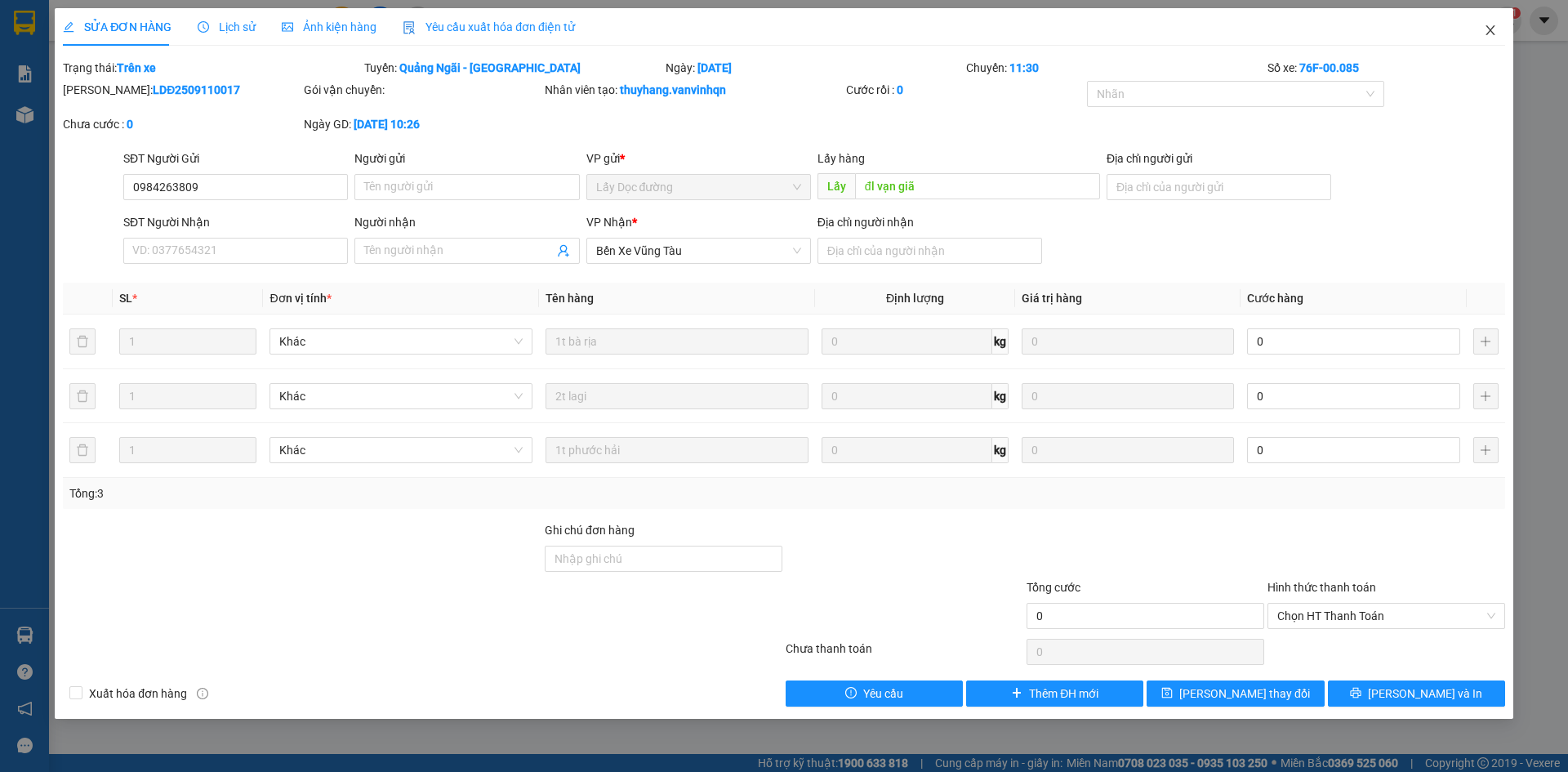
click at [1487, 29] on icon "close" at bounding box center [1491, 31] width 13 height 13
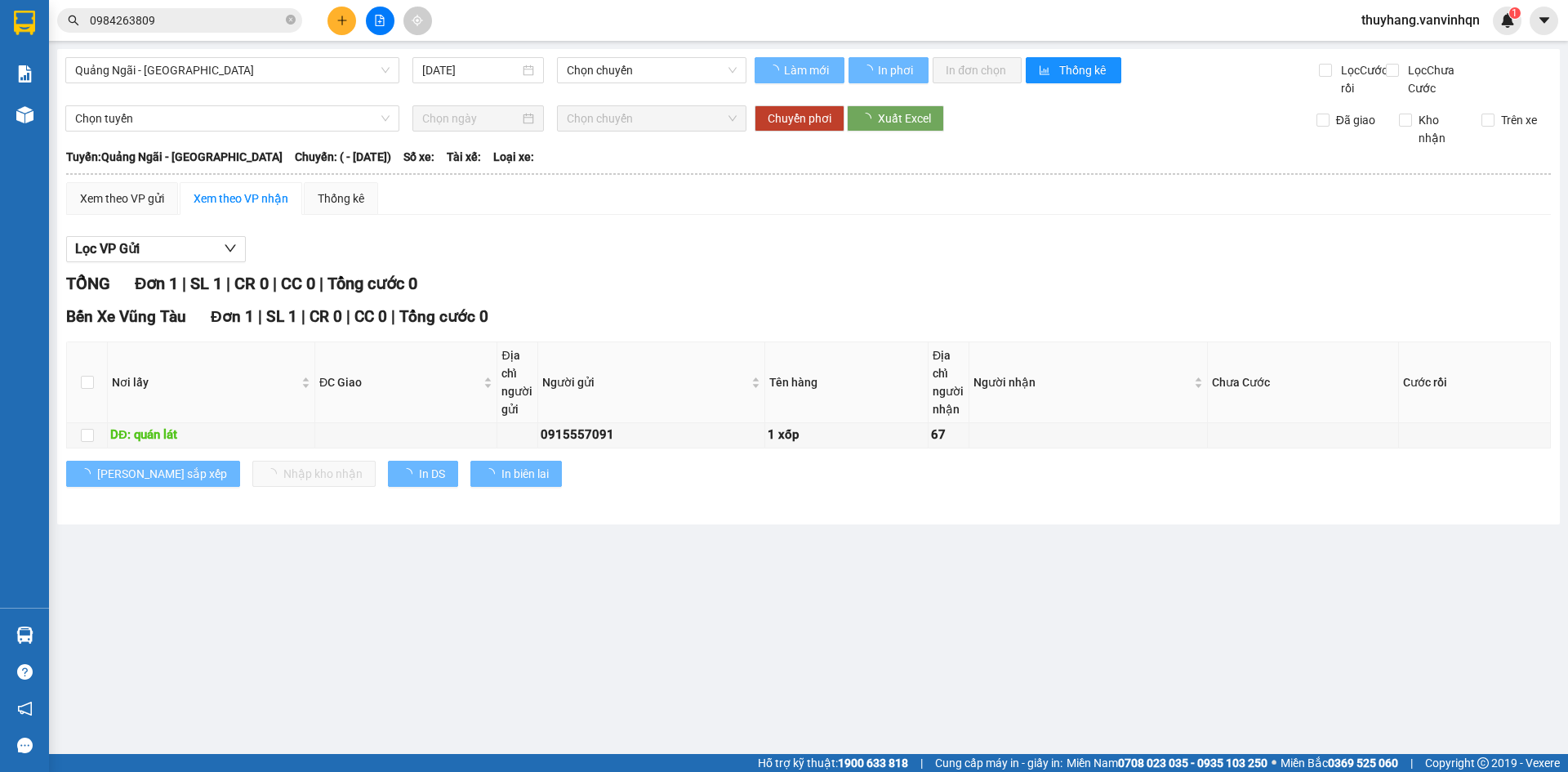
click at [994, 294] on div "TỔNG Đơn 1 | SL 1 | CR 0 | CC 0 | Tổng cước 0" at bounding box center [808, 284] width 1485 height 26
click at [993, 294] on div "TỔNG Đơn 1 | SL 1 | CR 0 | CC 0 | Tổng cước 0" at bounding box center [808, 284] width 1485 height 26
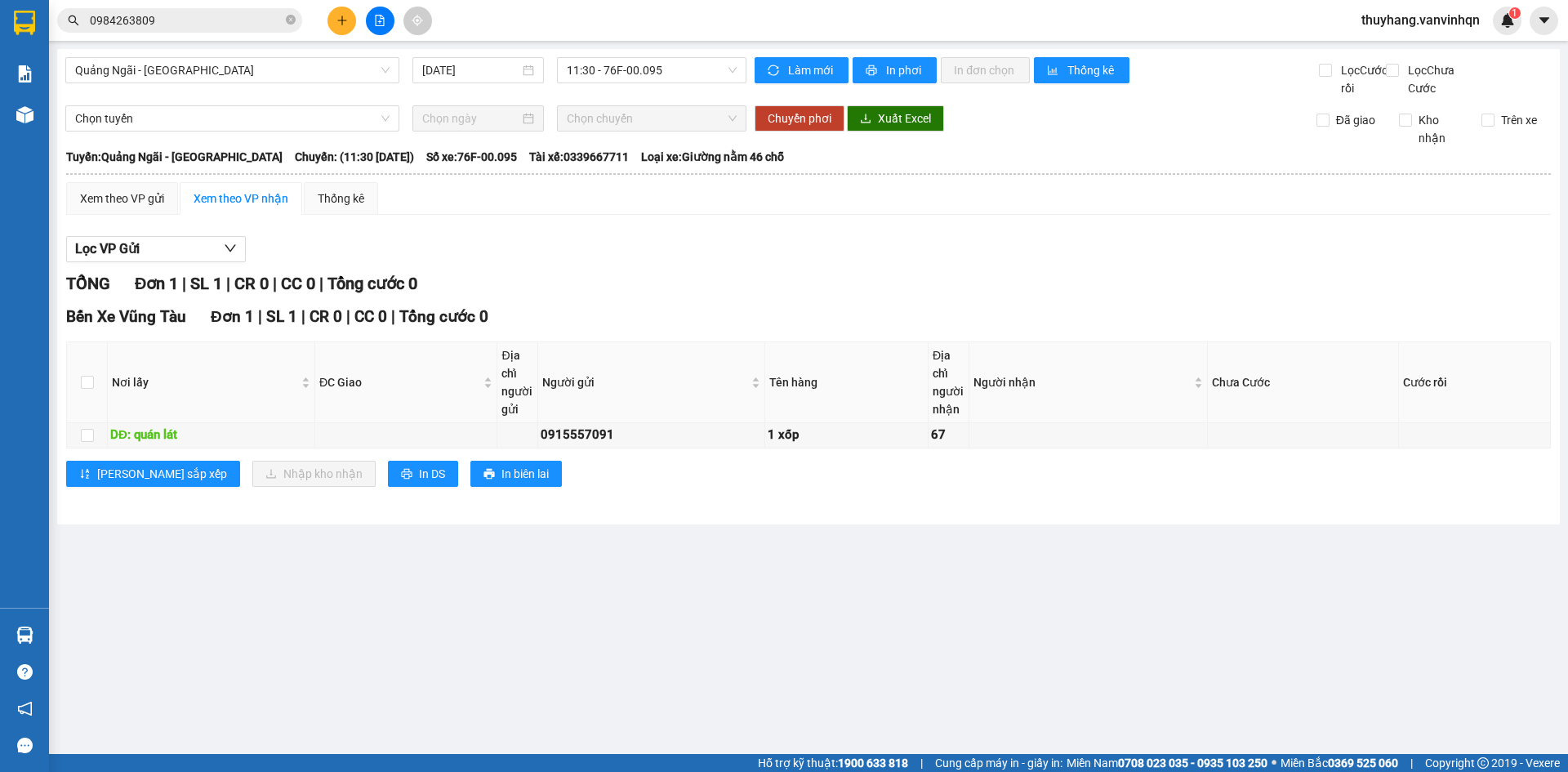
click at [671, 297] on div "TỔNG Đơn 1 | SL 1 | CR 0 | CC 0 | Tổng cước 0" at bounding box center [808, 284] width 1485 height 26
drag, startPoint x: 670, startPoint y: 299, endPoint x: 659, endPoint y: 290, distance: 14.2
click at [665, 295] on div "TỔNG Đơn 1 | SL 1 | CR 0 | CC 0 | Tổng cước 0" at bounding box center [808, 284] width 1485 height 26
click at [786, 297] on div "TỔNG Đơn 1 | SL 1 | CR 0 | CC 0 | Tổng cước 0" at bounding box center [808, 284] width 1485 height 26
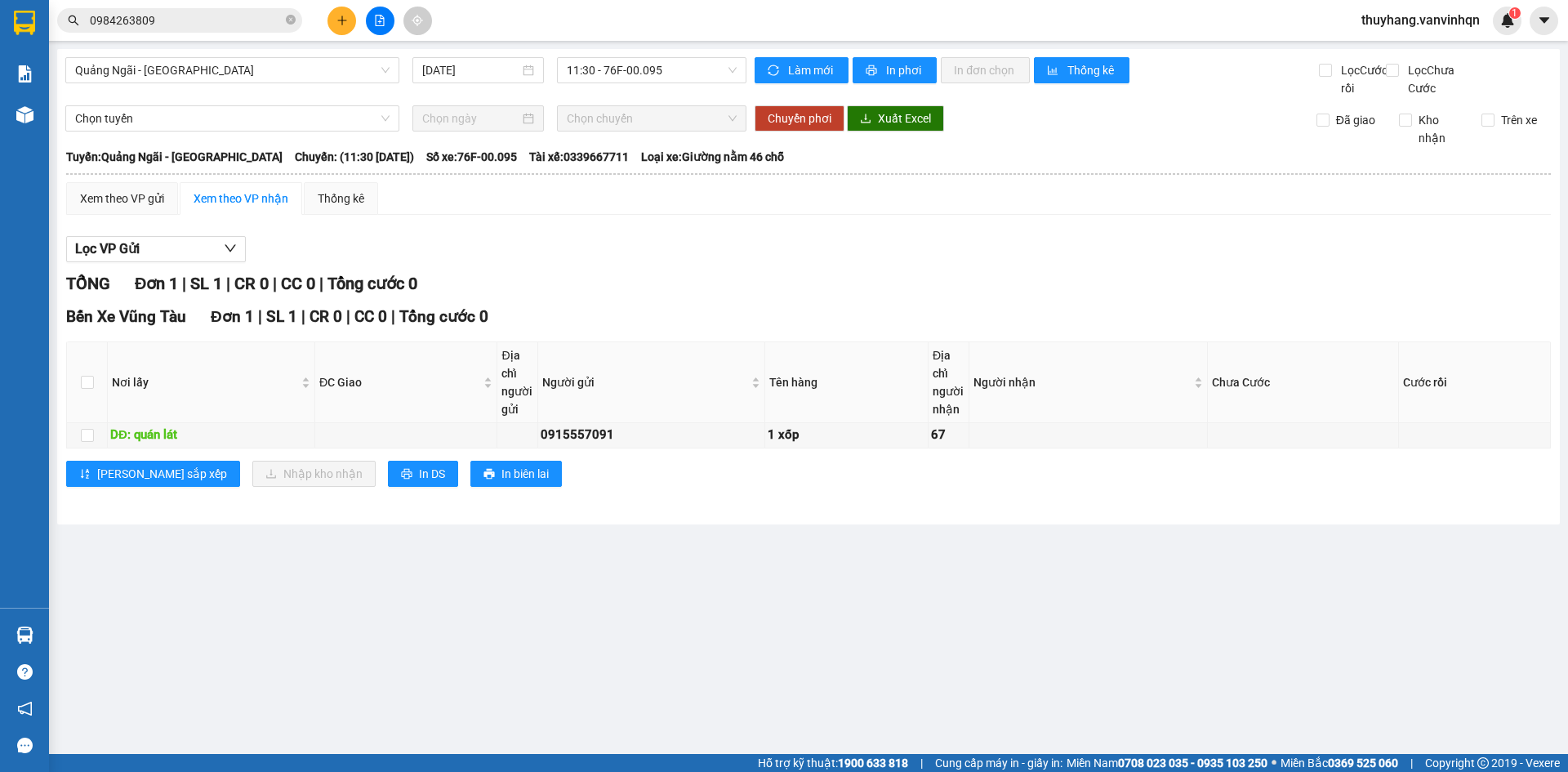
click at [786, 297] on div "TỔNG Đơn 1 | SL 1 | CR 0 | CC 0 | Tổng cước 0" at bounding box center [808, 284] width 1485 height 26
click at [640, 322] on div "Bến Xe Vũng Tàu Đơn 1 | SL 1 | CR 0 | CC 0 | Tổng cước 0" at bounding box center [808, 317] width 1485 height 25
click at [635, 297] on div "TỔNG Đơn 1 | SL 1 | CR 0 | CC 0 | Tổng cước 0" at bounding box center [808, 284] width 1485 height 26
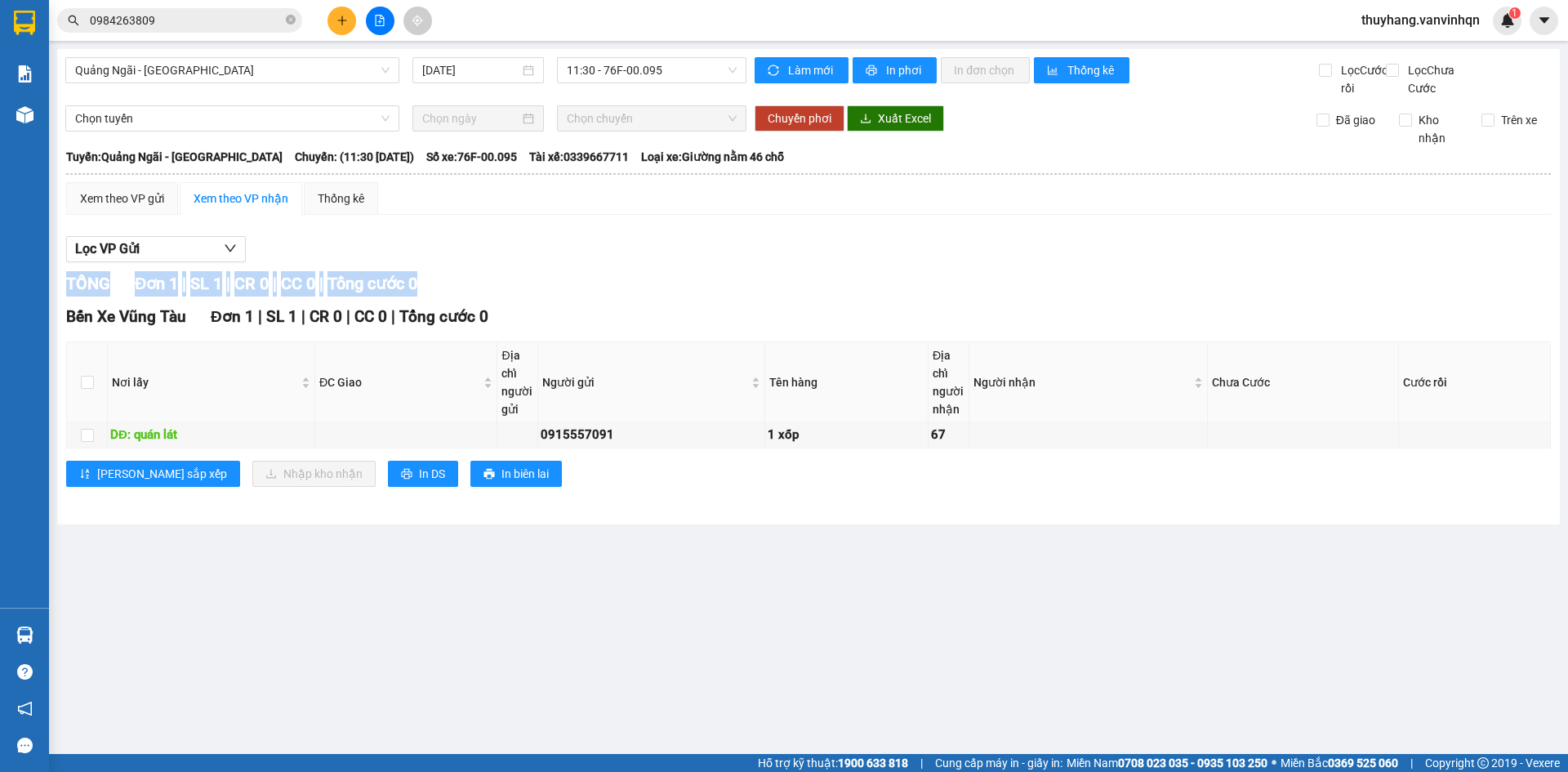
click at [635, 297] on div "TỔNG Đơn 1 | SL 1 | CR 0 | CC 0 | Tổng cước 0" at bounding box center [808, 284] width 1485 height 26
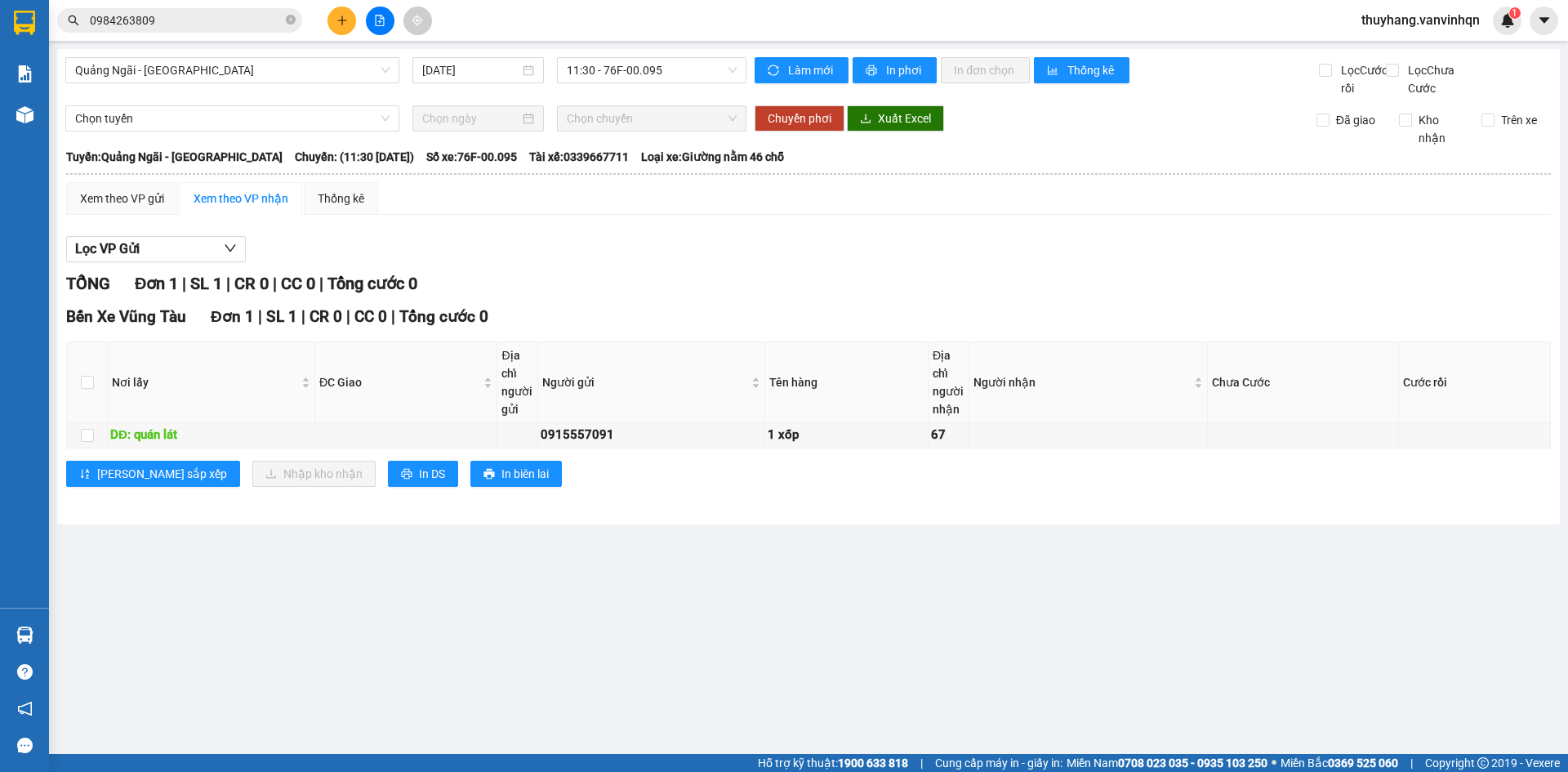
click at [731, 260] on div "Lọc VP Gửi" at bounding box center [808, 249] width 1485 height 27
click at [593, 558] on main "Quảng Ngãi - [GEOGRAPHIC_DATA] [DATE] 11:30 - 76F-00.095 Làm mới In phơi In đơn…" at bounding box center [784, 377] width 1568 height 754
click at [737, 263] on div "Lọc VP Gửi" at bounding box center [808, 249] width 1485 height 27
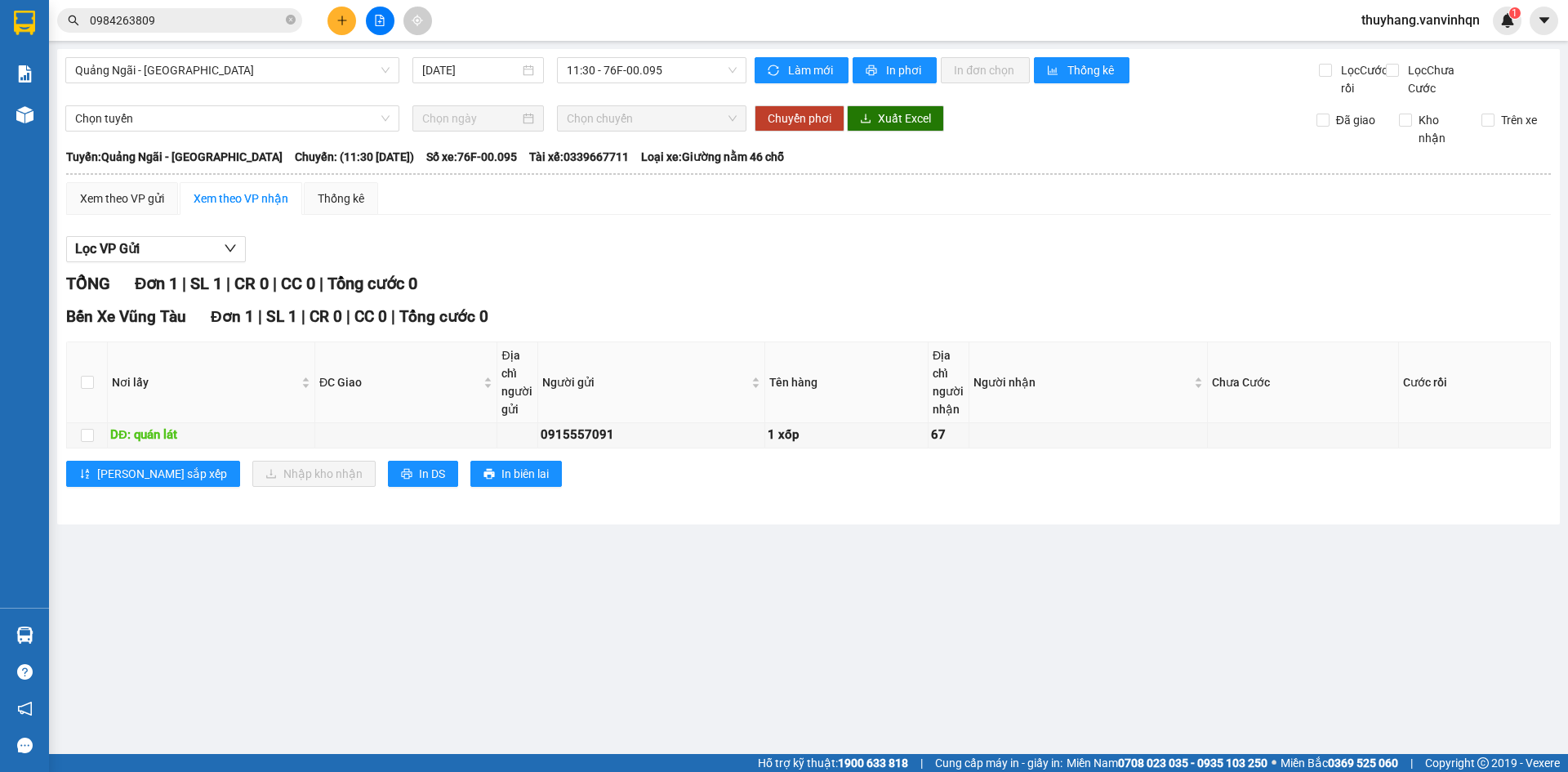
click at [737, 263] on div "Lọc VP Gửi" at bounding box center [808, 249] width 1485 height 27
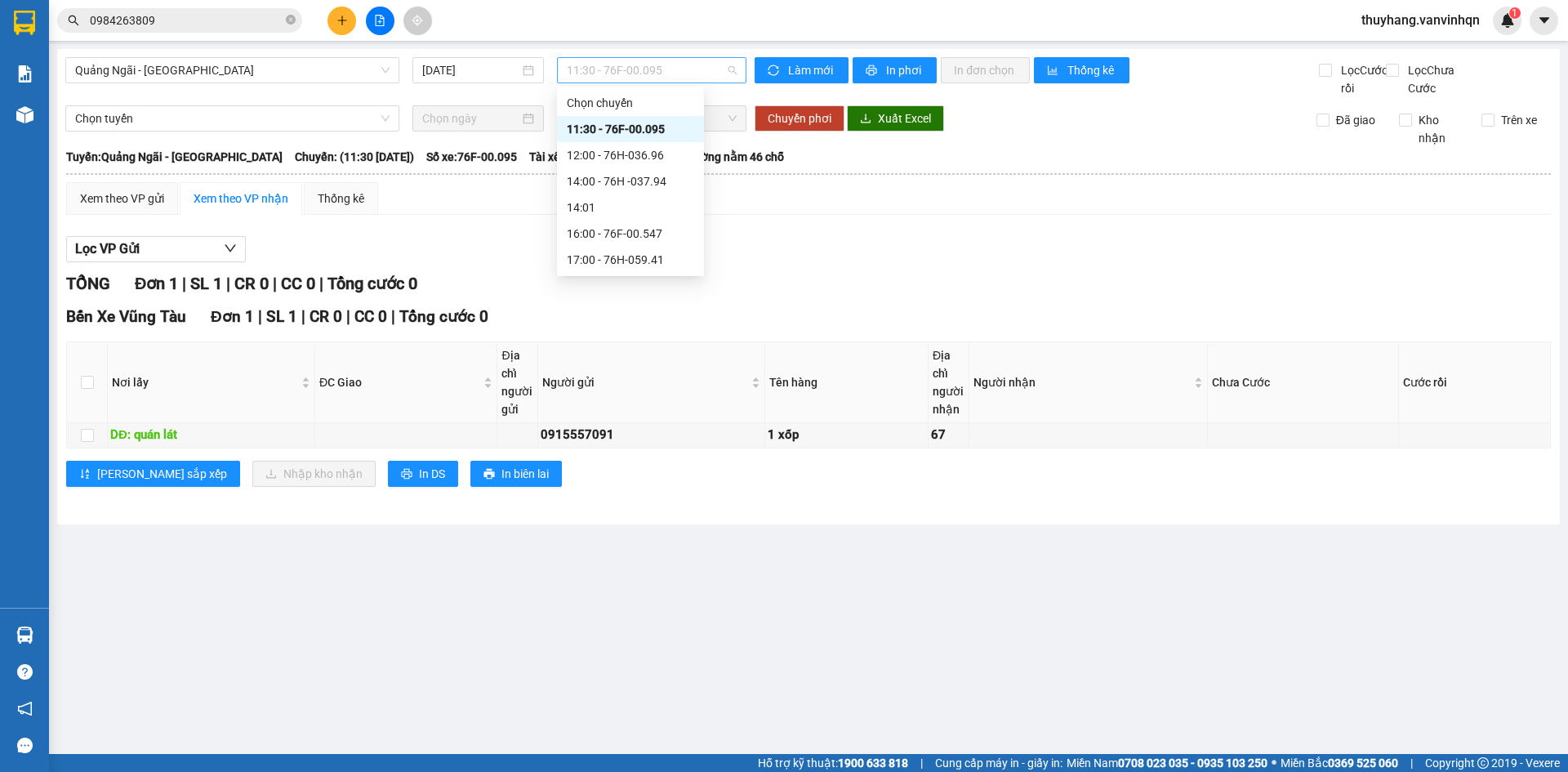
click at [597, 66] on span "11:30 - 76F-00.095" at bounding box center [651, 70] width 170 height 25
click at [724, 244] on div "Xem theo VP gửi Xem theo VP nhận Thống kê Lọc VP Gửi TỔNG Đơn 1 | SL 1 | CR 0 …" at bounding box center [808, 345] width 1485 height 325
